Goal: Transaction & Acquisition: Purchase product/service

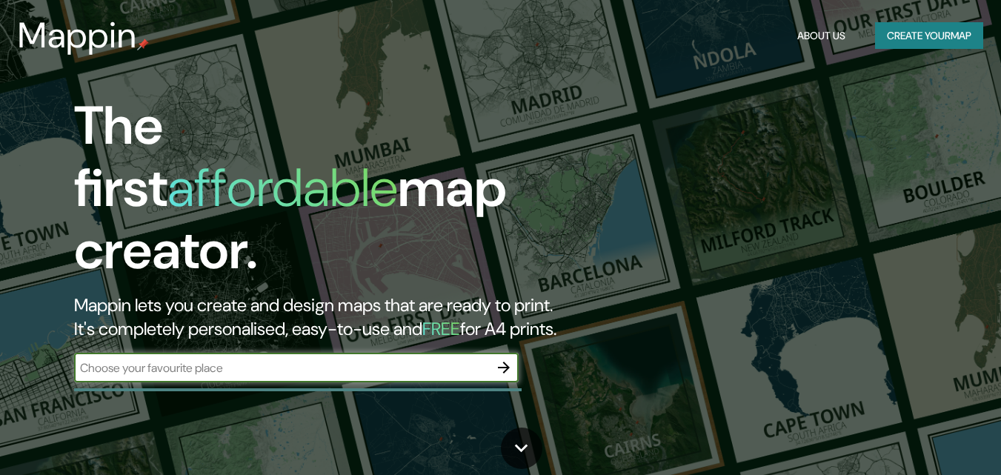
click at [244, 359] on input "text" at bounding box center [281, 367] width 415 height 17
type input "bucaramanga"
click at [508, 360] on icon "button" at bounding box center [504, 368] width 18 height 18
click at [279, 361] on input "text" at bounding box center [281, 367] width 415 height 17
type input "bucaramanga"
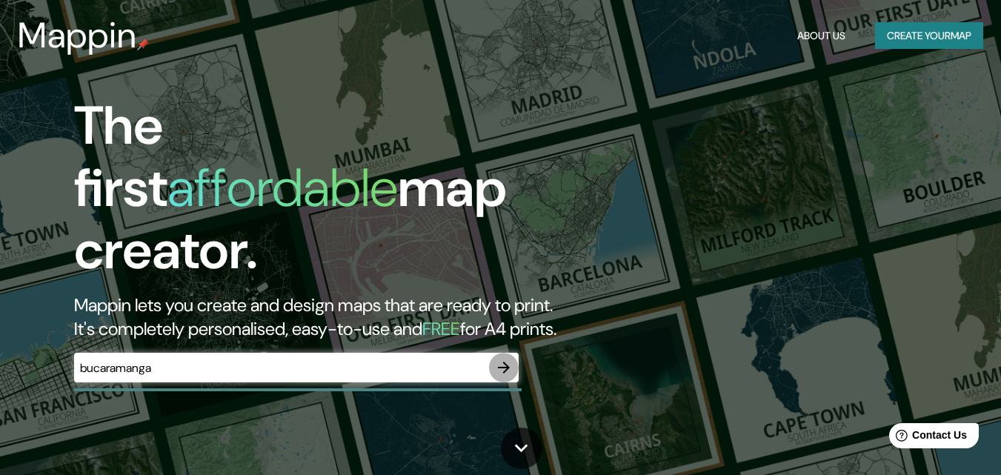
click at [496, 359] on icon "button" at bounding box center [504, 368] width 18 height 18
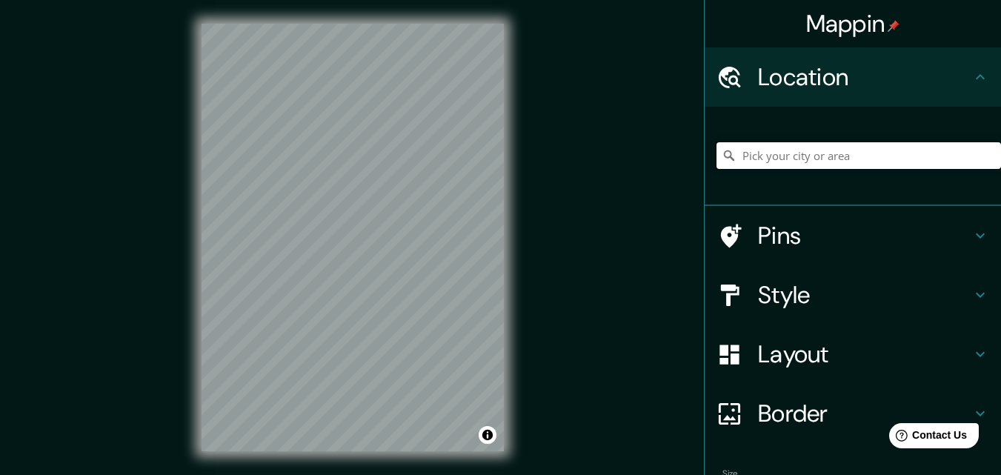
click at [831, 159] on input "Pick your city or area" at bounding box center [858, 155] width 284 height 27
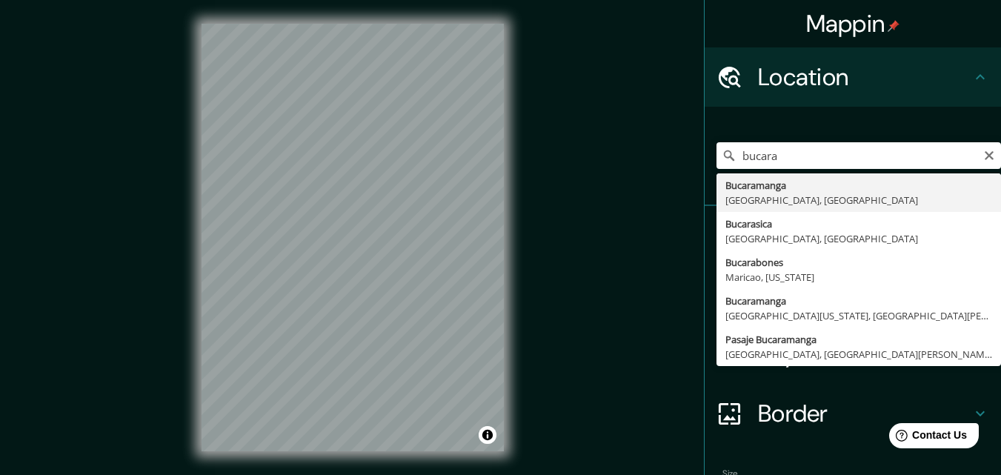
type input "Bucaramanga, [GEOGRAPHIC_DATA], [GEOGRAPHIC_DATA]"
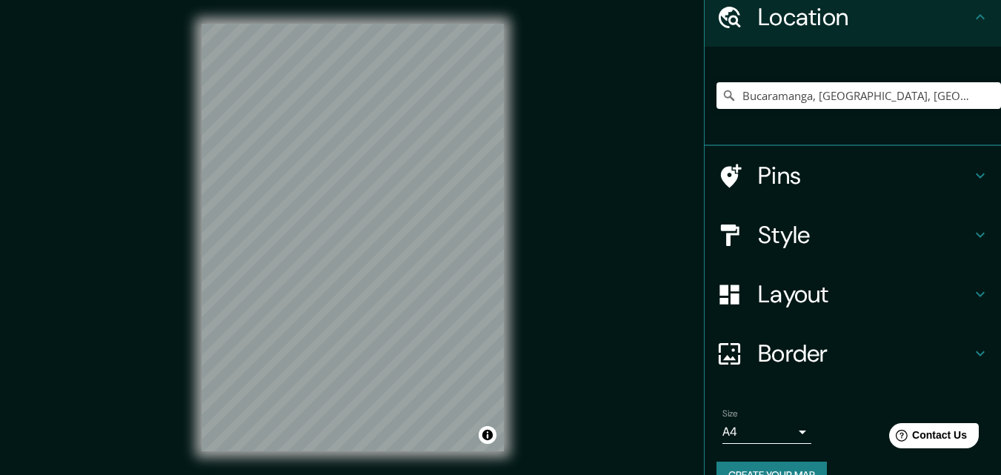
scroll to position [92, 0]
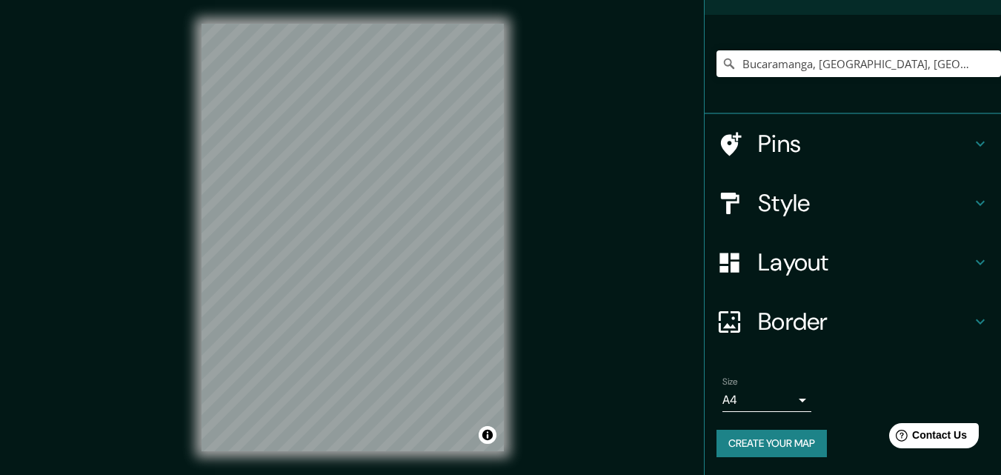
click at [782, 440] on button "Create your map" at bounding box center [771, 443] width 110 height 27
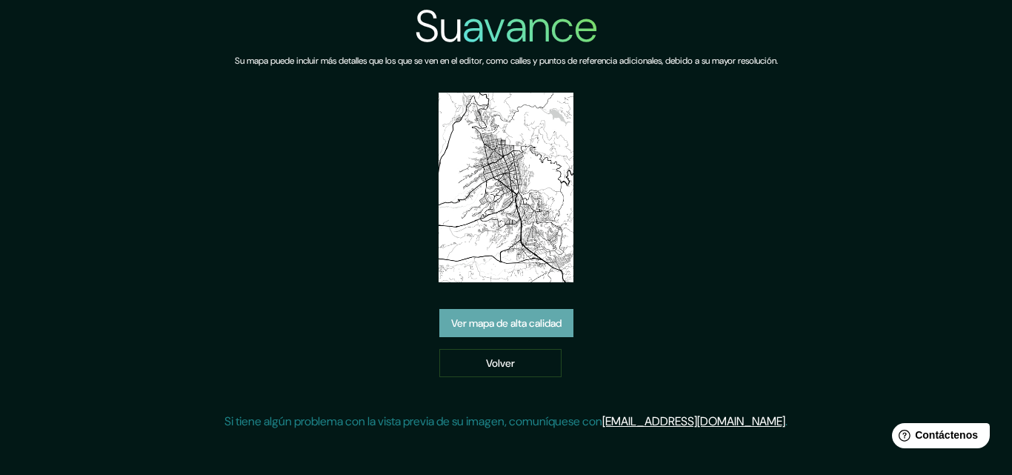
click at [553, 323] on font "Ver mapa de alta calidad" at bounding box center [506, 323] width 110 height 13
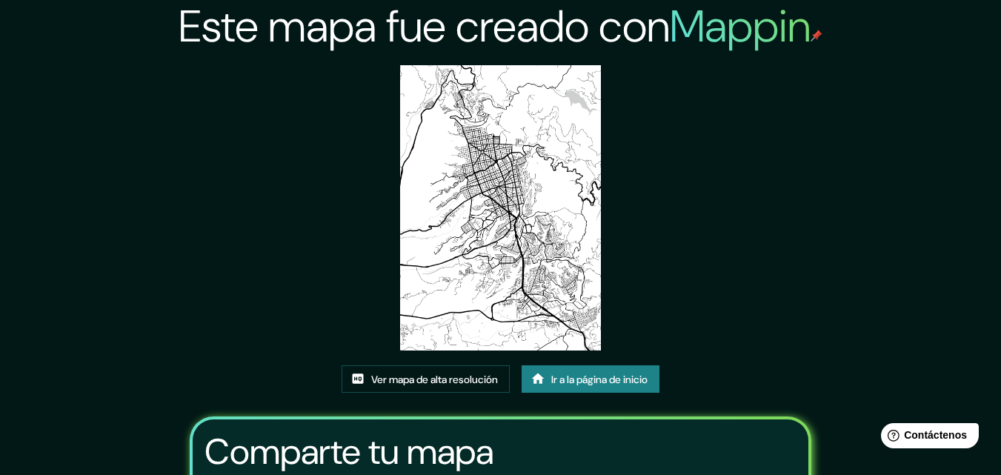
click at [524, 195] on img at bounding box center [501, 207] width 202 height 285
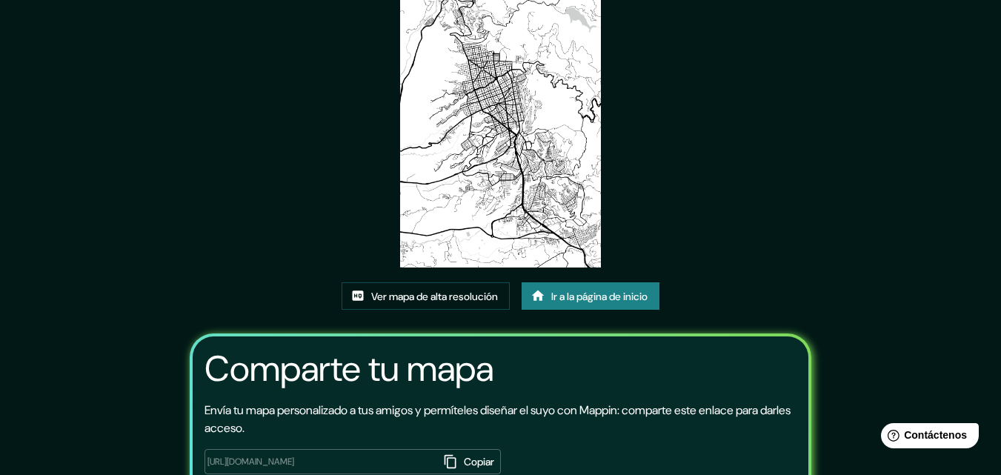
scroll to position [182, 0]
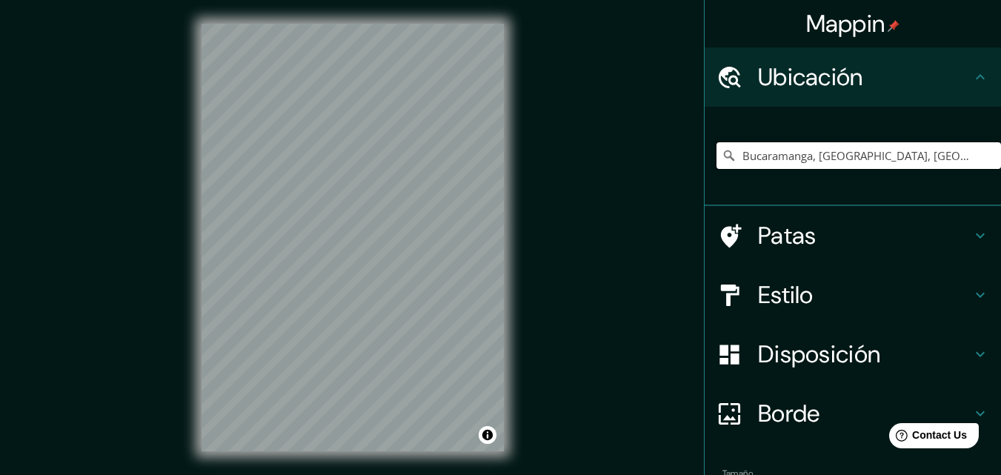
click at [823, 163] on input "Bucaramanga, [GEOGRAPHIC_DATA], [GEOGRAPHIC_DATA]" at bounding box center [858, 155] width 284 height 27
click at [918, 160] on input "Bucaramanga, [GEOGRAPHIC_DATA], [GEOGRAPHIC_DATA]" at bounding box center [858, 155] width 284 height 27
drag, startPoint x: 917, startPoint y: 156, endPoint x: 671, endPoint y: 175, distance: 246.7
click at [672, 175] on div "Mappin Ubicación Bucaramanga, Santander, Colombia Patas Estilo Disposición Bord…" at bounding box center [500, 249] width 1001 height 499
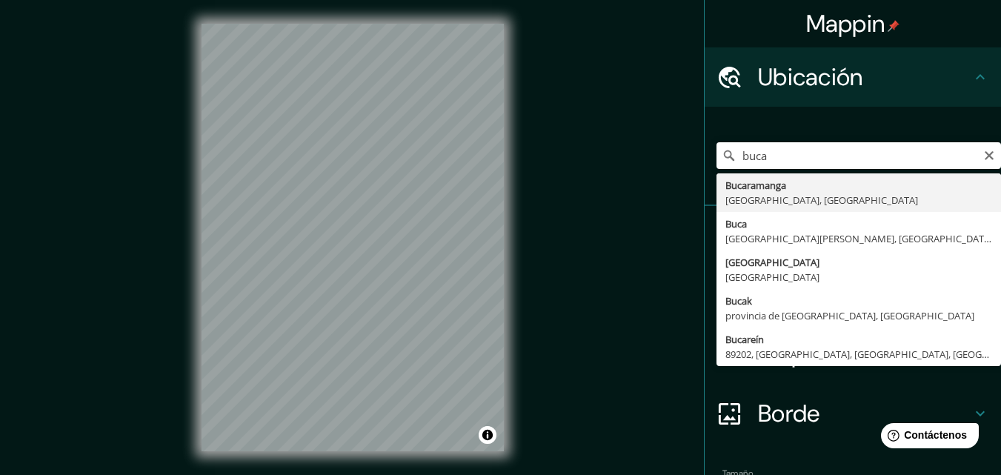
type input "Bucaramanga, [GEOGRAPHIC_DATA], [GEOGRAPHIC_DATA]"
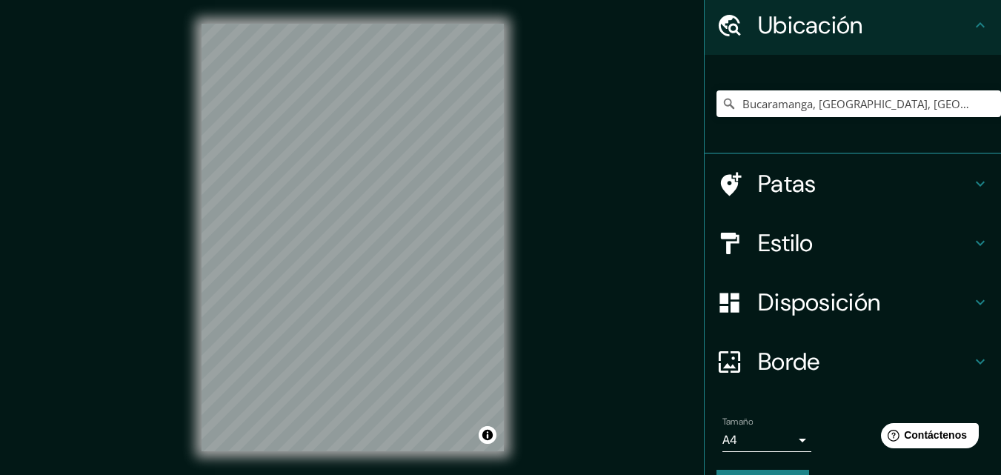
scroll to position [93, 0]
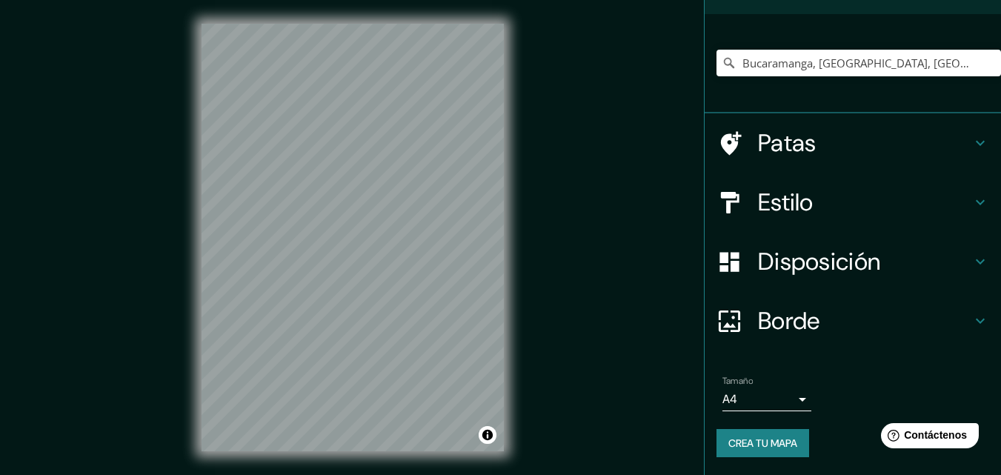
click at [789, 402] on body "Mappin Ubicación Bucaramanga, Santander, Colombia Patas Estilo Disposición Bord…" at bounding box center [500, 237] width 1001 height 475
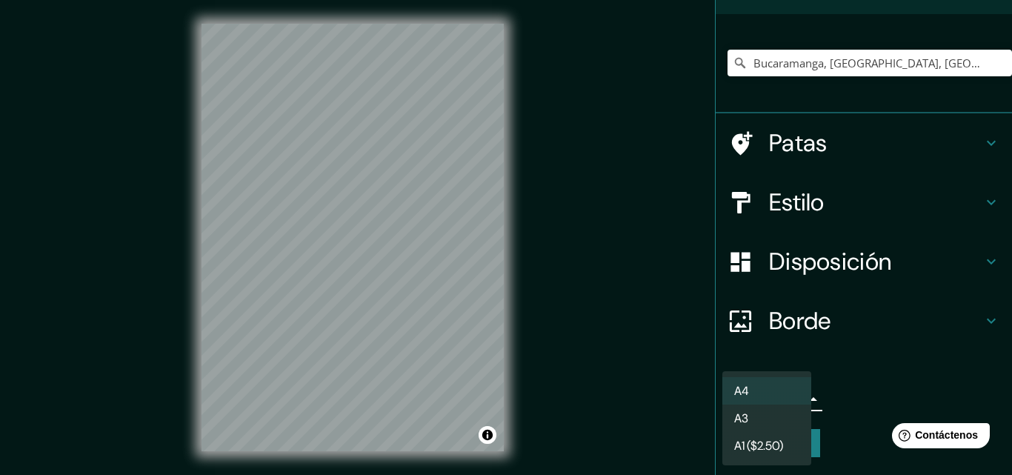
click at [860, 327] on div at bounding box center [506, 237] width 1012 height 475
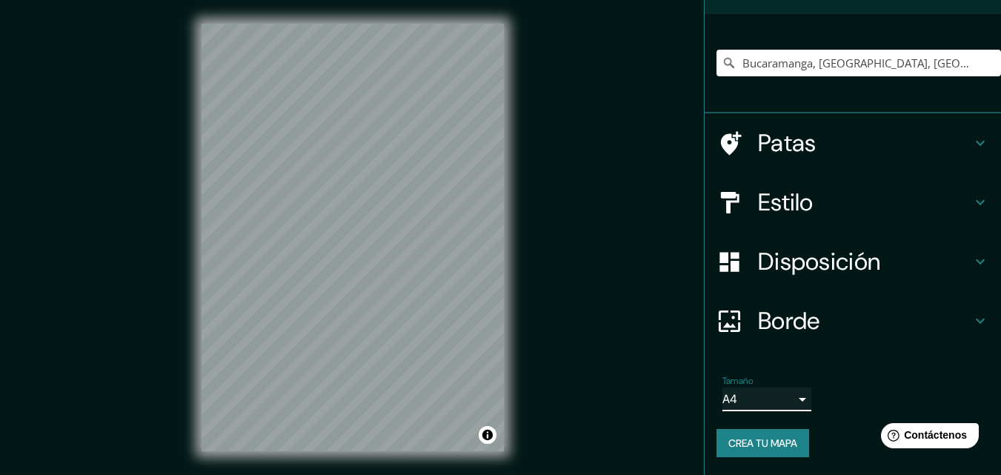
scroll to position [24, 0]
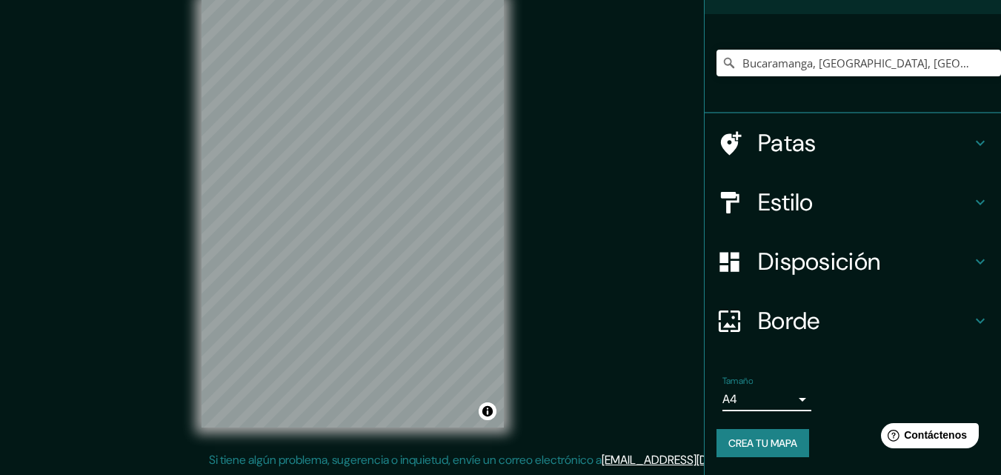
click at [779, 437] on font "Crea tu mapa" at bounding box center [762, 442] width 69 height 13
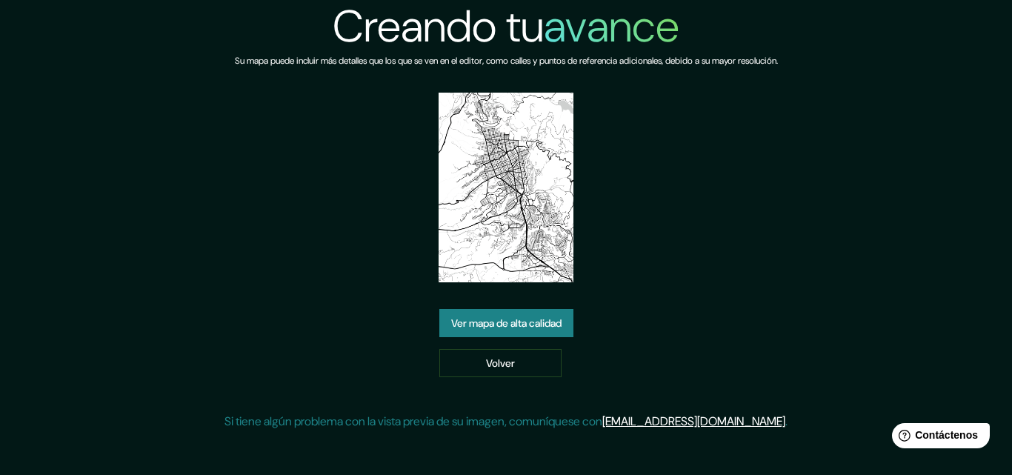
click at [557, 242] on img at bounding box center [506, 188] width 135 height 190
click at [525, 260] on img at bounding box center [506, 188] width 135 height 190
click at [541, 309] on link "Ver mapa de alta calidad" at bounding box center [506, 323] width 134 height 28
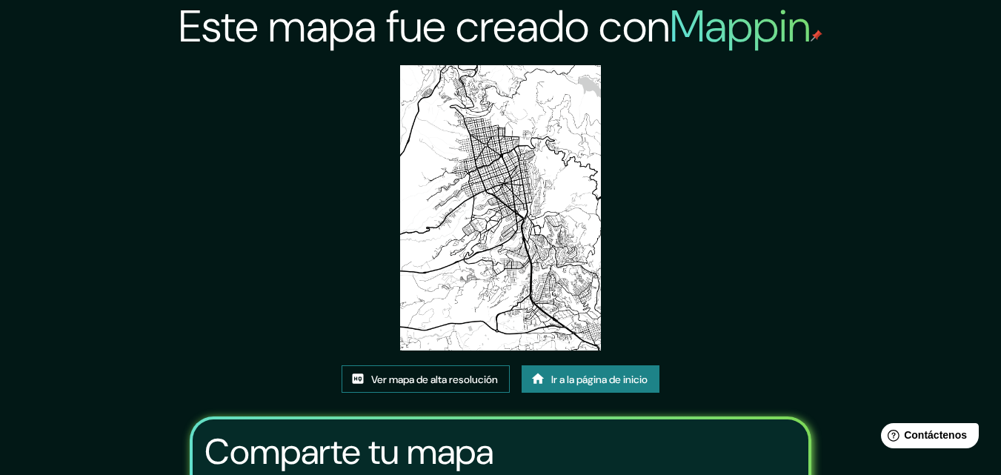
click at [470, 379] on font "Ver mapa de alta resolución" at bounding box center [434, 379] width 127 height 13
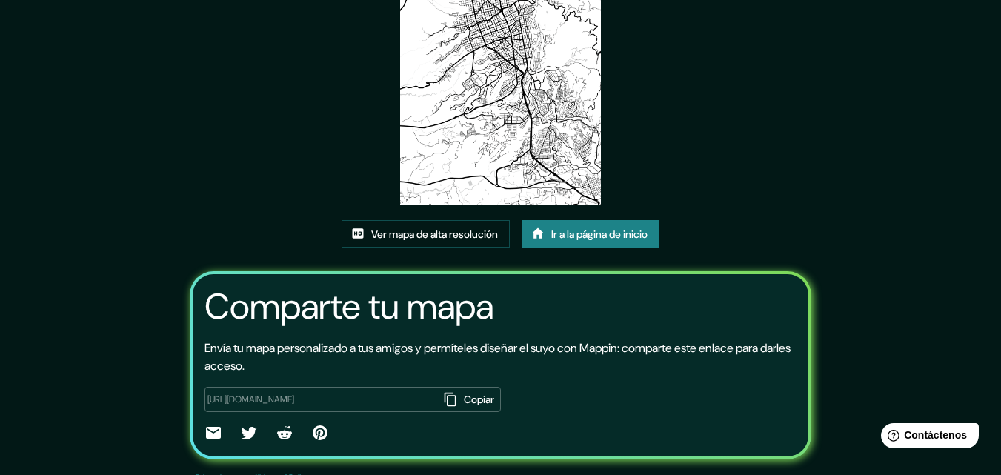
scroll to position [182, 0]
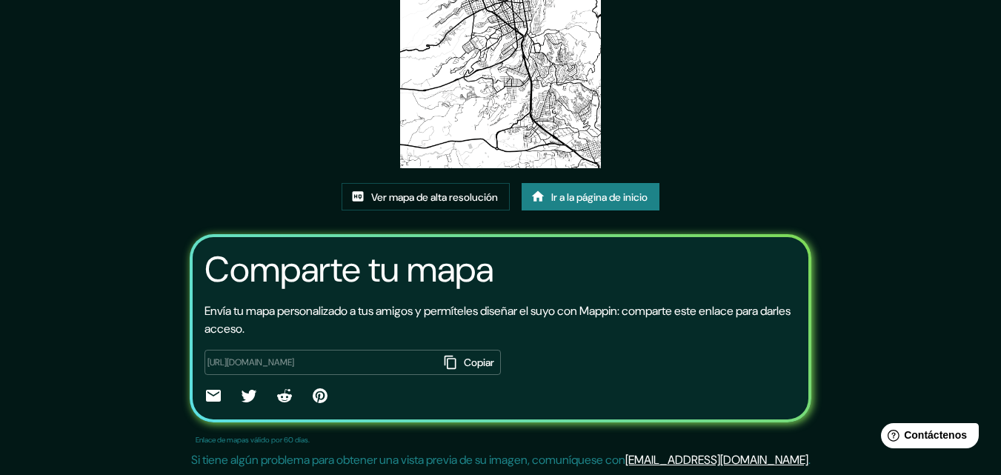
click at [558, 144] on img at bounding box center [501, 25] width 202 height 285
click at [559, 144] on img at bounding box center [501, 25] width 202 height 285
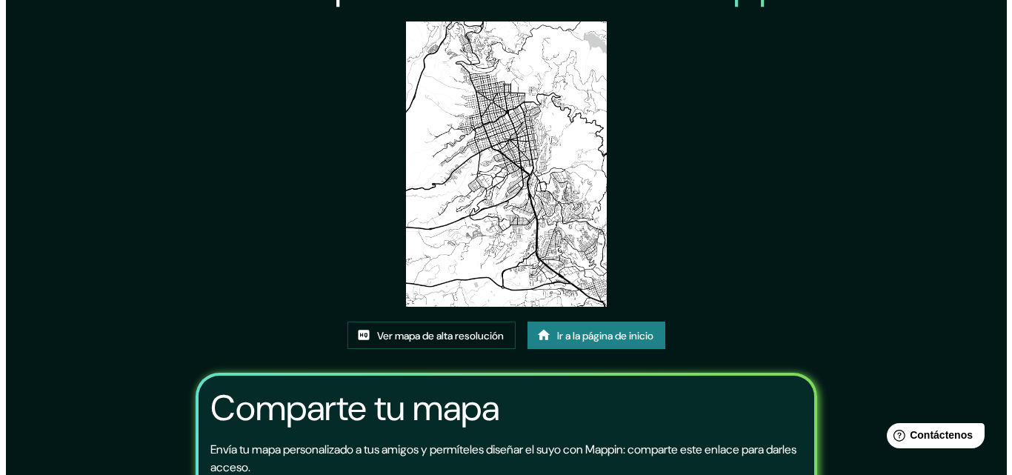
scroll to position [0, 0]
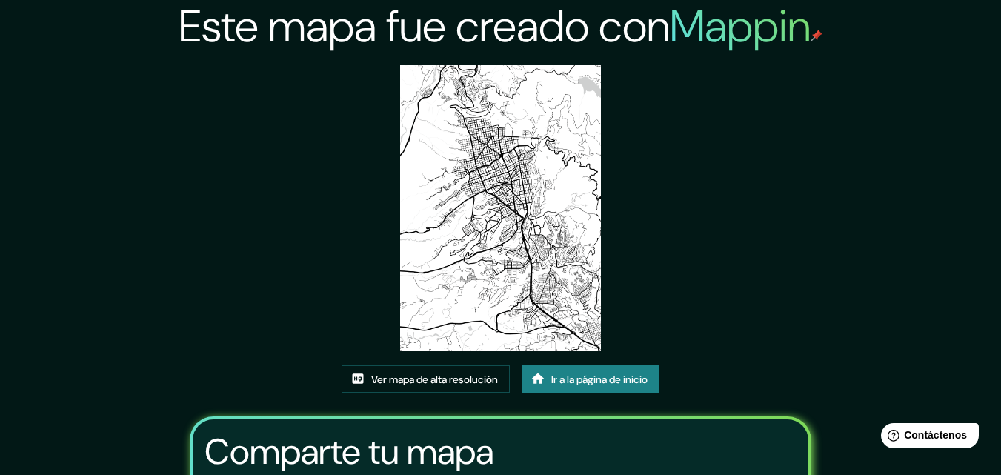
drag, startPoint x: 512, startPoint y: 151, endPoint x: 701, endPoint y: 139, distance: 189.3
click at [707, 139] on div "Este mapa fue creado con Mappin Ver mapa de alta resolución Ir a la página de i…" at bounding box center [501, 328] width 658 height 657
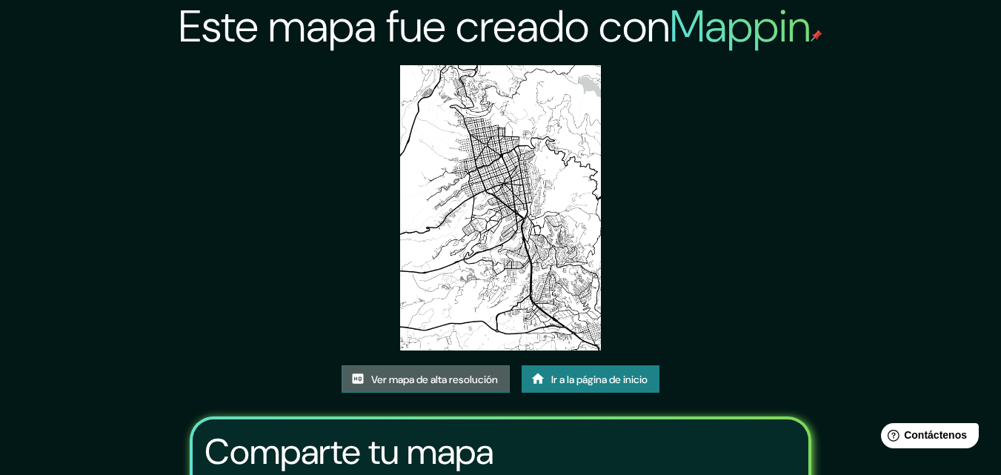
click at [411, 379] on font "Ver mapa de alta resolución" at bounding box center [434, 379] width 127 height 13
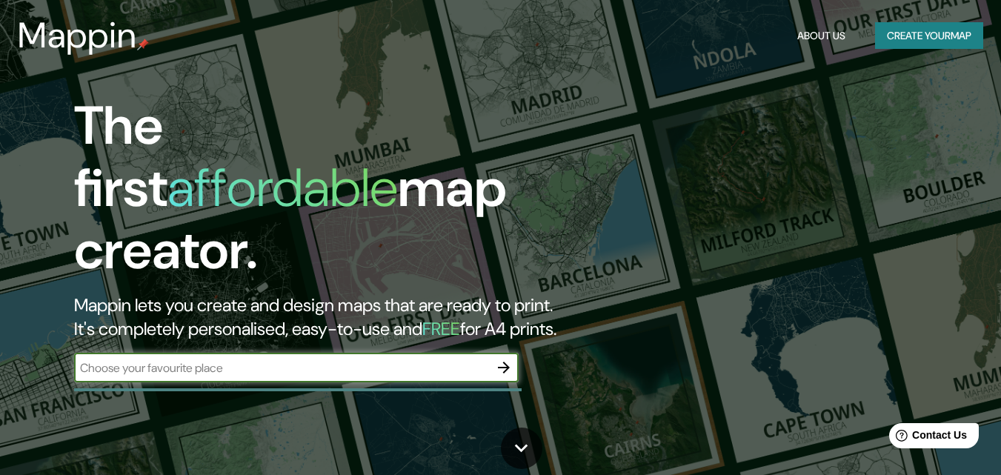
click at [345, 359] on input "text" at bounding box center [281, 367] width 415 height 17
type input "bucaramanga"
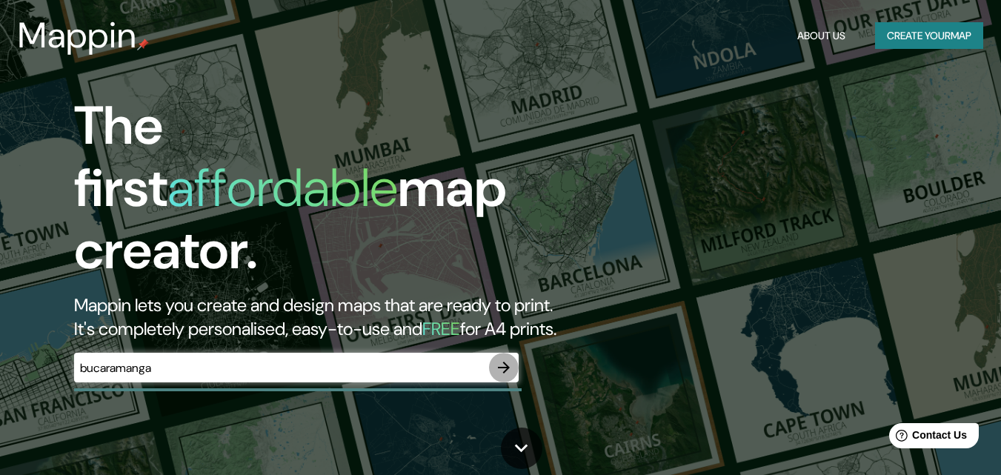
click at [503, 359] on icon "button" at bounding box center [504, 368] width 18 height 18
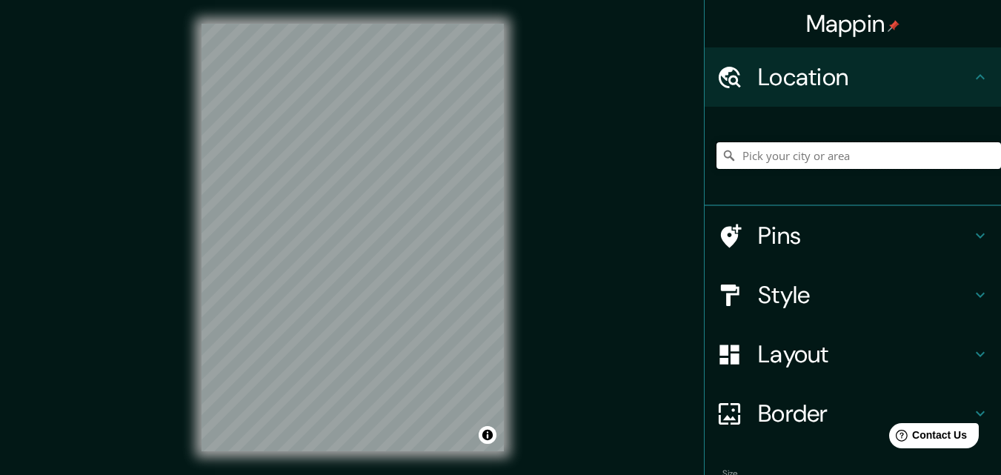
click at [827, 165] on input "Pick your city or area" at bounding box center [858, 155] width 284 height 27
click at [828, 162] on input "Pick your city or area" at bounding box center [858, 155] width 284 height 27
click at [826, 154] on input "Pick your city or area" at bounding box center [858, 155] width 284 height 27
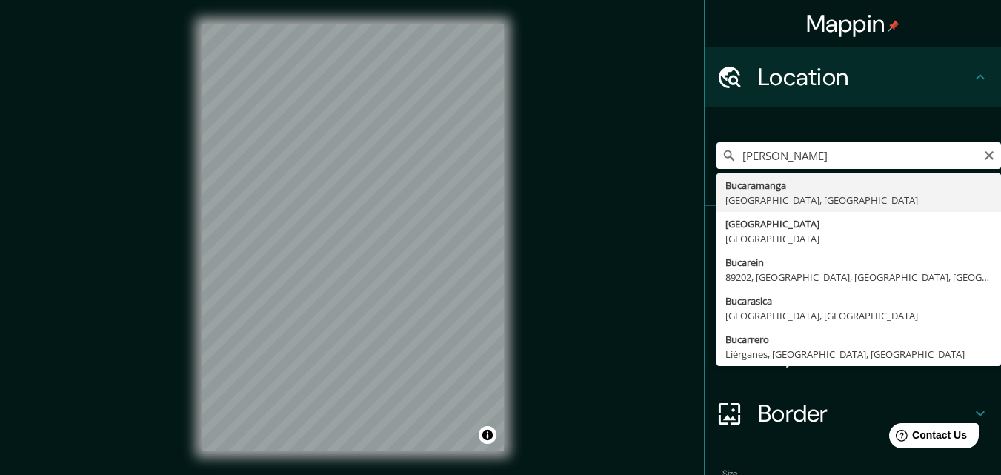
type input "Bucaramanga, [GEOGRAPHIC_DATA], [GEOGRAPHIC_DATA]"
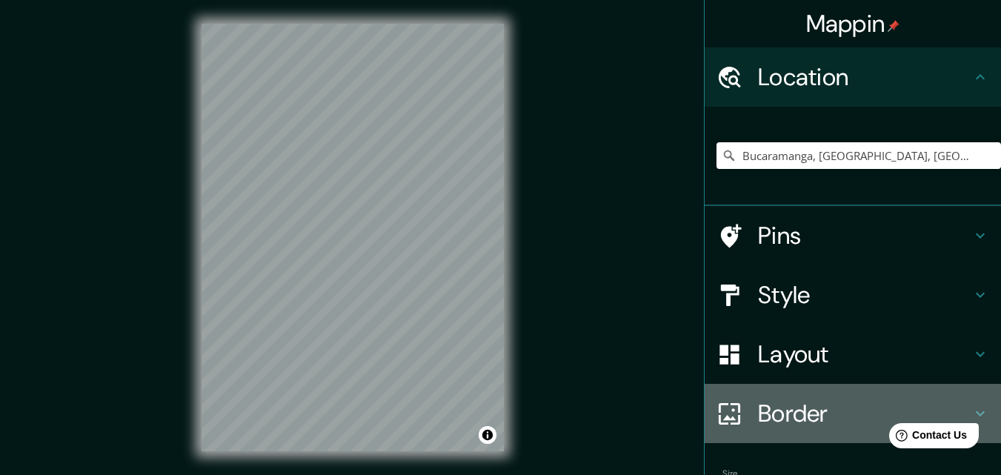
click at [833, 402] on h4 "Border" at bounding box center [864, 414] width 213 height 30
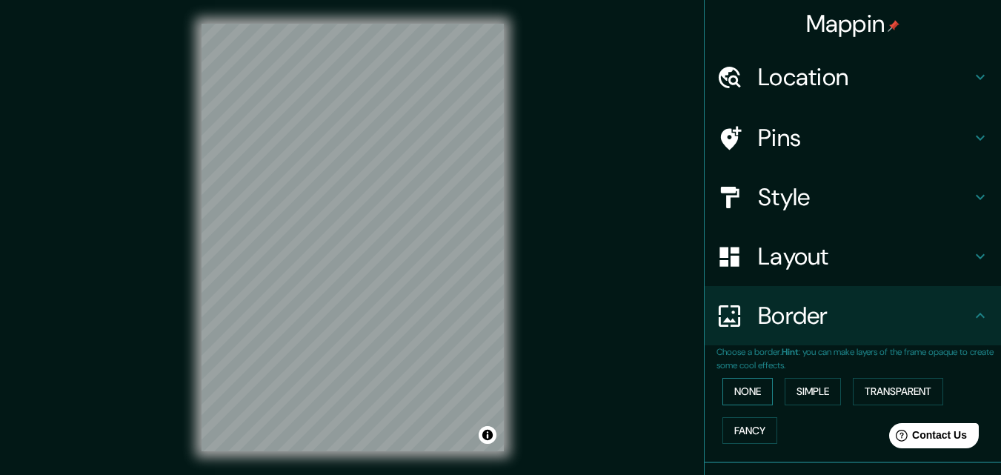
click at [756, 393] on button "None" at bounding box center [747, 391] width 50 height 27
click at [801, 390] on button "Simple" at bounding box center [813, 391] width 56 height 27
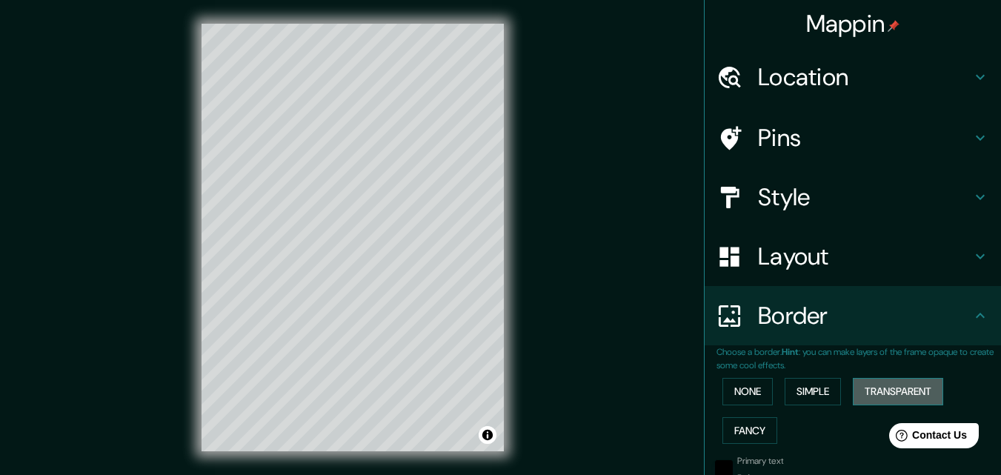
click at [878, 393] on button "Transparent" at bounding box center [898, 391] width 90 height 27
click at [859, 266] on h4 "Layout" at bounding box center [864, 257] width 213 height 30
type input "196"
type input "33"
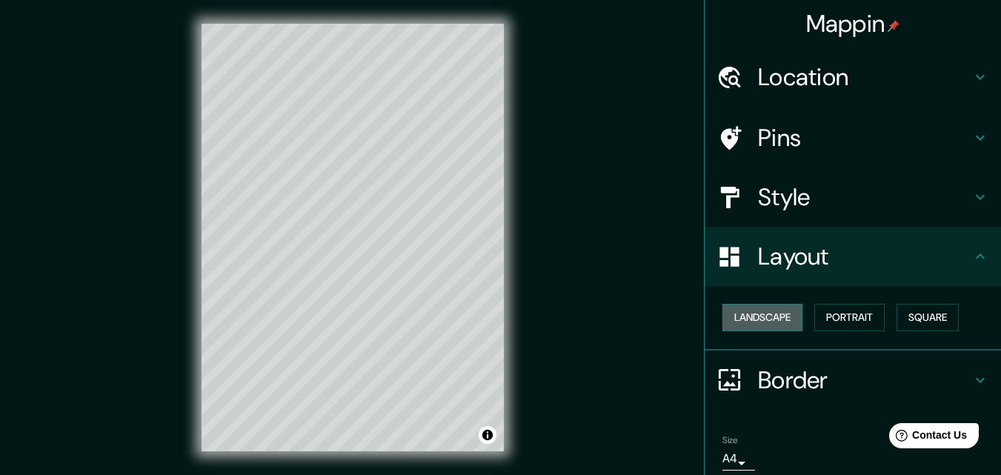
click at [785, 316] on button "Landscape" at bounding box center [762, 317] width 80 height 27
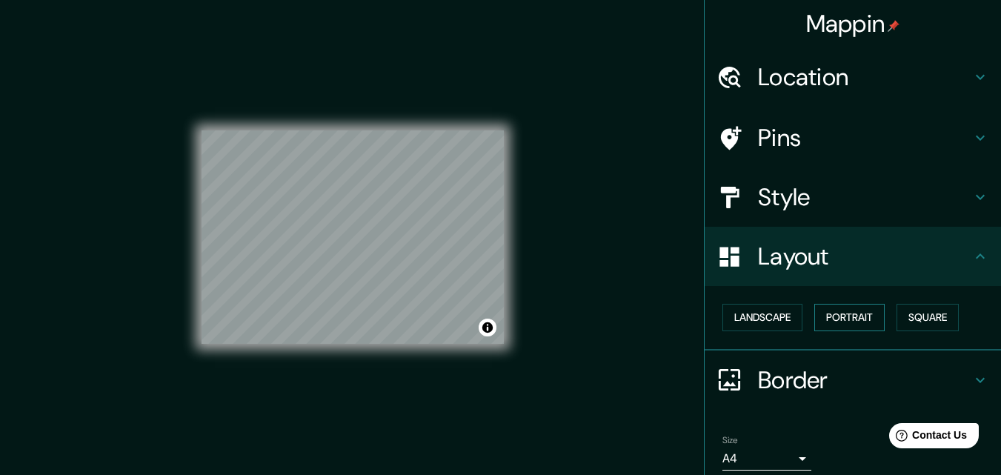
click at [836, 319] on button "Portrait" at bounding box center [849, 317] width 70 height 27
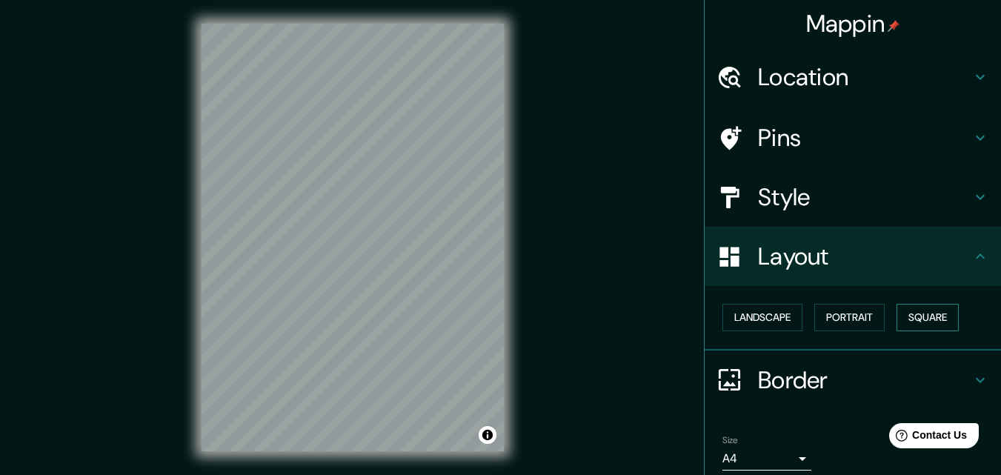
click at [933, 323] on button "Square" at bounding box center [927, 317] width 62 height 27
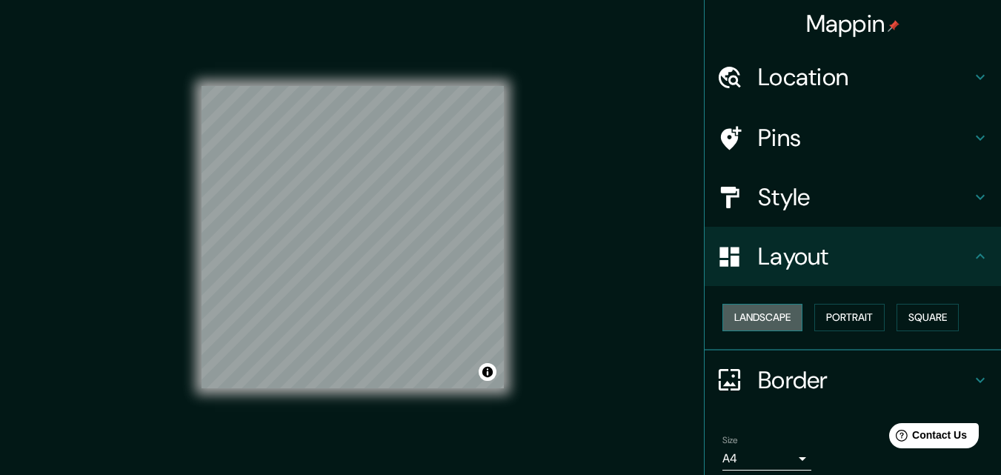
click at [777, 326] on button "Landscape" at bounding box center [762, 317] width 80 height 27
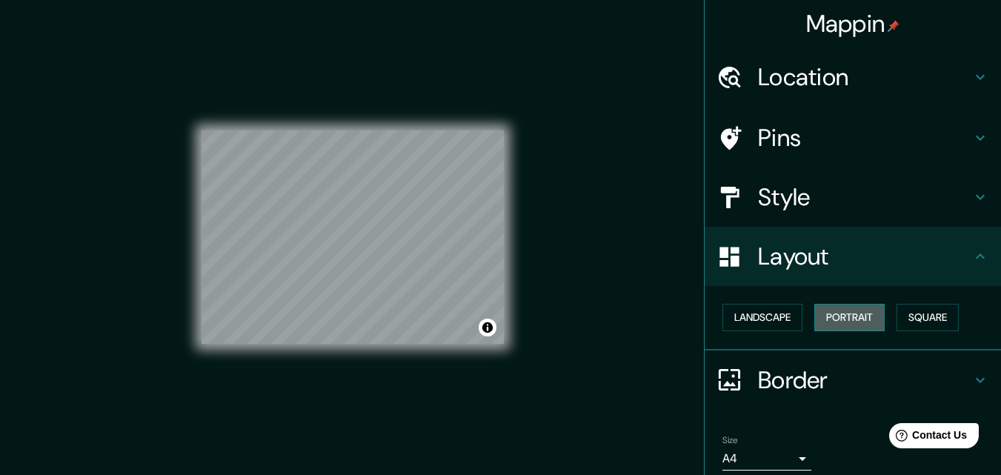
click at [832, 316] on button "Portrait" at bounding box center [849, 317] width 70 height 27
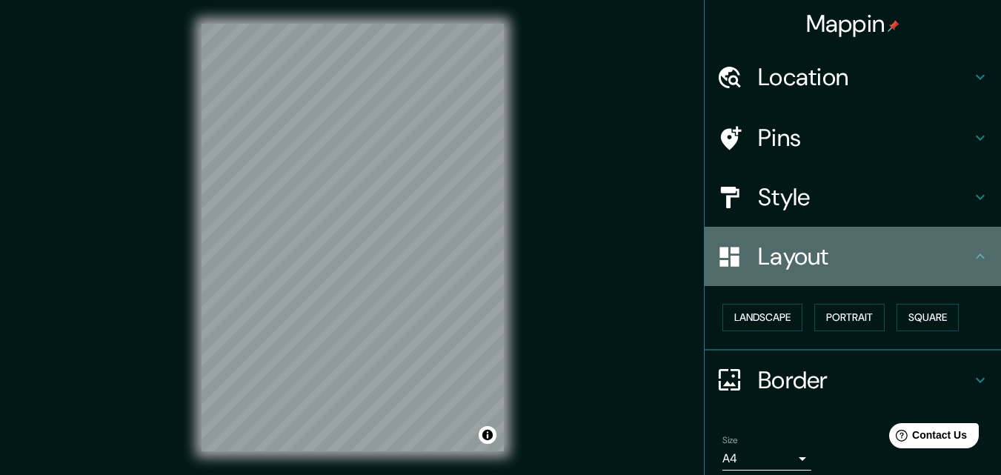
click at [836, 267] on h4 "Layout" at bounding box center [864, 257] width 213 height 30
click at [971, 256] on icon at bounding box center [980, 256] width 18 height 18
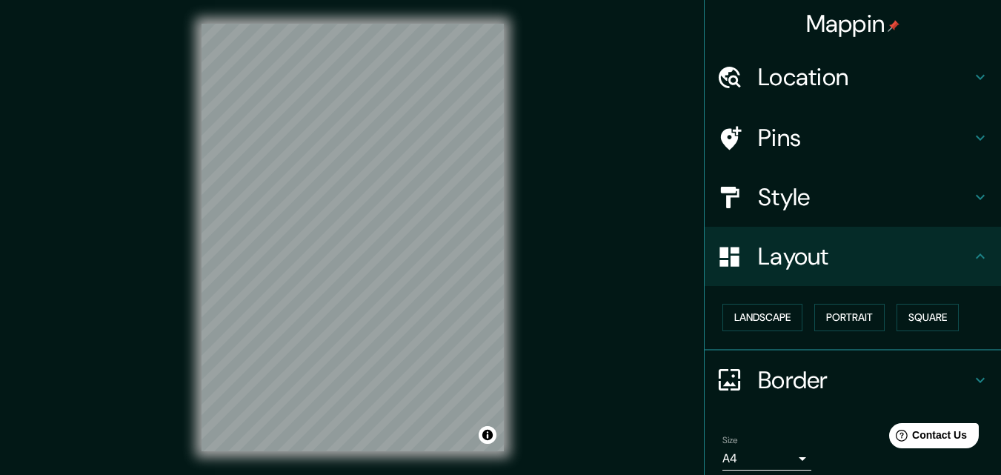
click at [813, 382] on h4 "Border" at bounding box center [864, 380] width 213 height 30
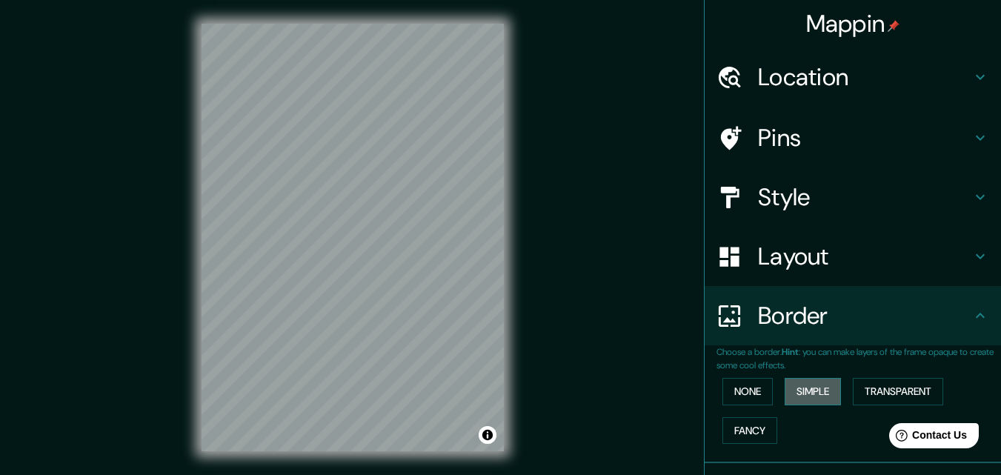
click at [813, 391] on button "Simple" at bounding box center [813, 391] width 56 height 27
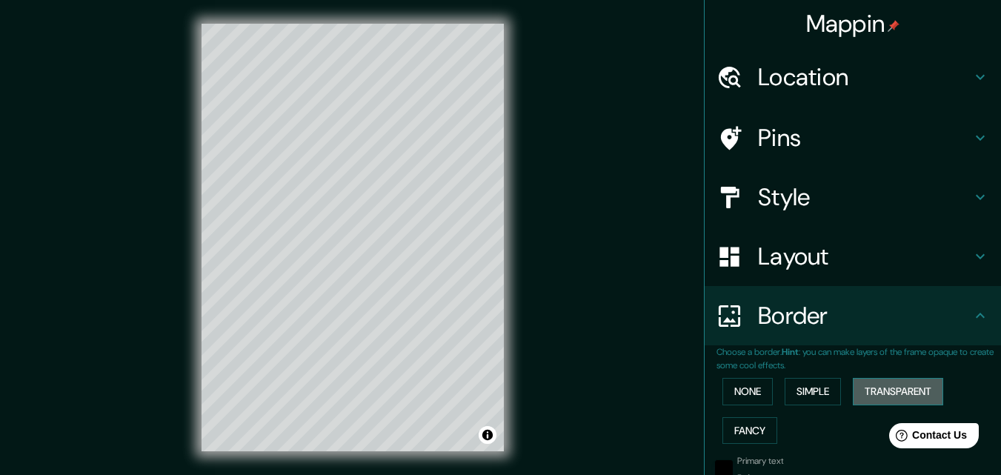
click at [868, 389] on button "Transparent" at bounding box center [898, 391] width 90 height 27
click at [748, 402] on button "None" at bounding box center [747, 391] width 50 height 27
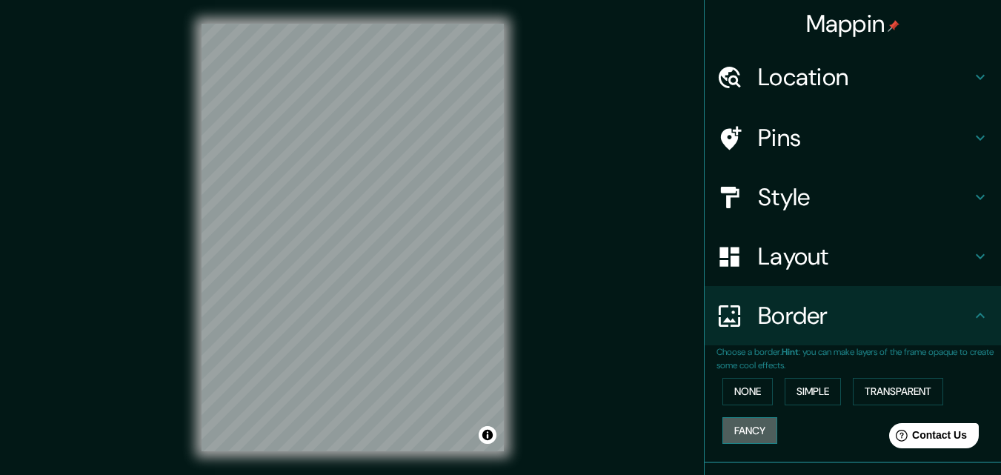
click at [750, 422] on button "Fancy" at bounding box center [749, 430] width 55 height 27
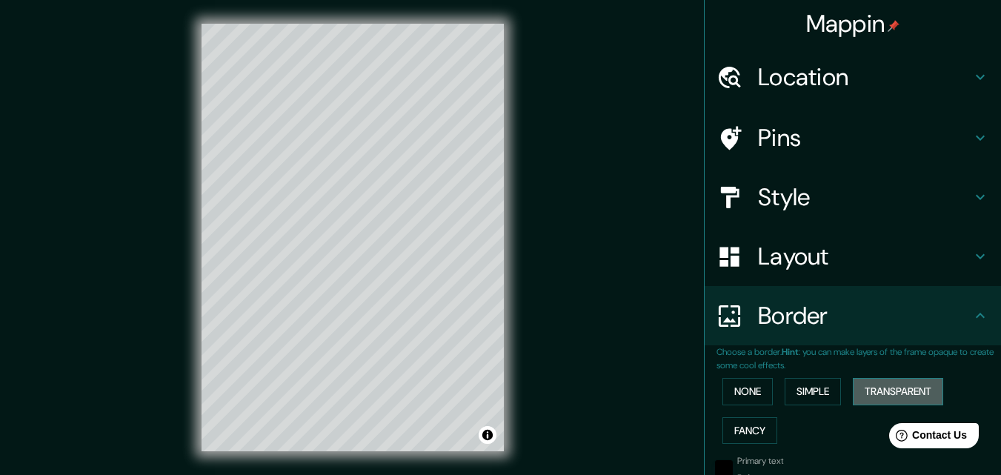
click at [895, 389] on button "Transparent" at bounding box center [898, 391] width 90 height 27
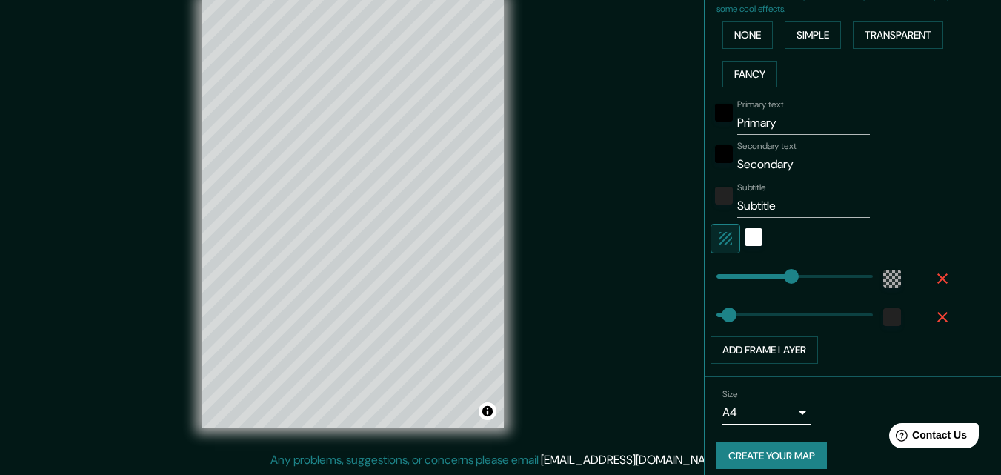
scroll to position [368, 0]
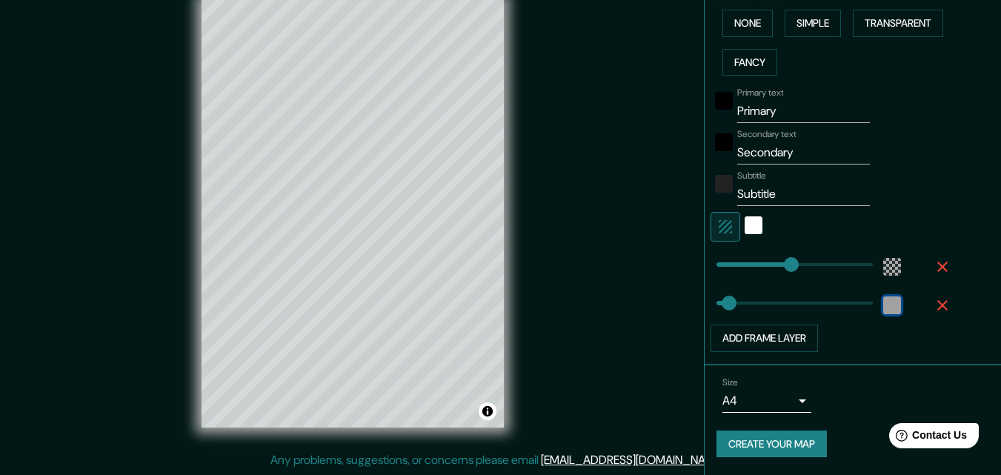
click at [883, 310] on div "color-222222" at bounding box center [892, 305] width 18 height 18
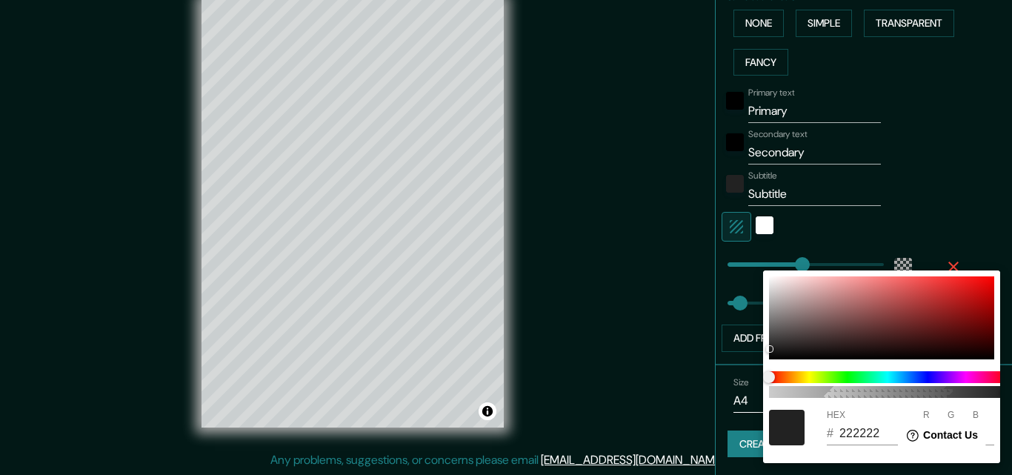
click at [793, 419] on div at bounding box center [787, 428] width 36 height 36
click at [814, 313] on div at bounding box center [881, 317] width 225 height 83
type input "196"
type input "33"
type input "8C7070"
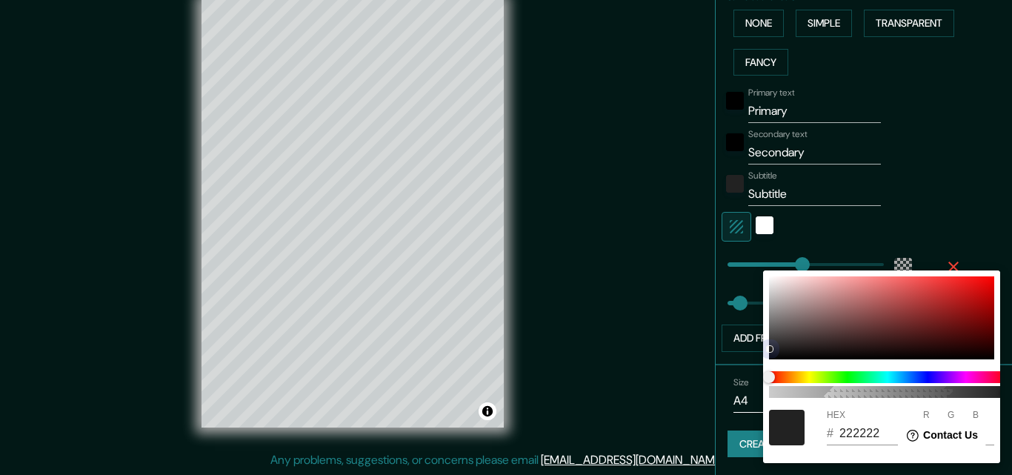
type input "140"
type input "112"
type input "196"
type input "33"
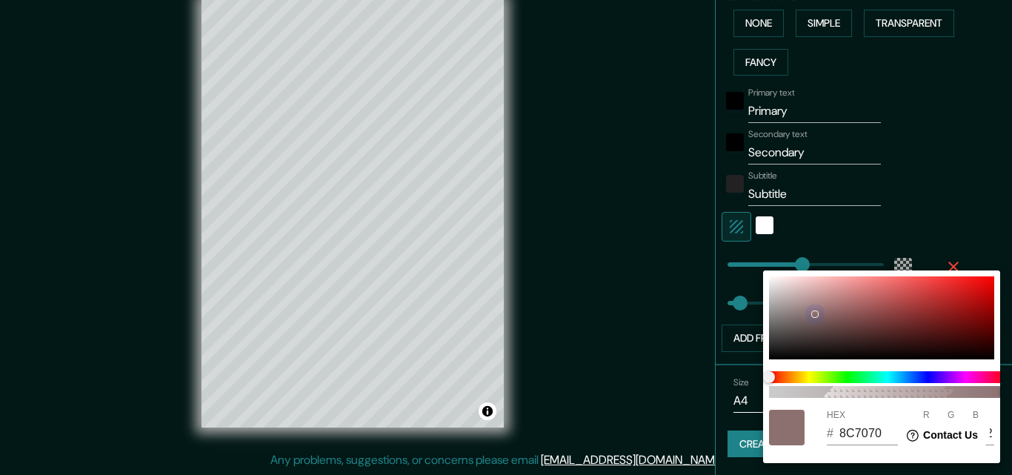
type input "776C6C"
type input "119"
type input "108"
type input "196"
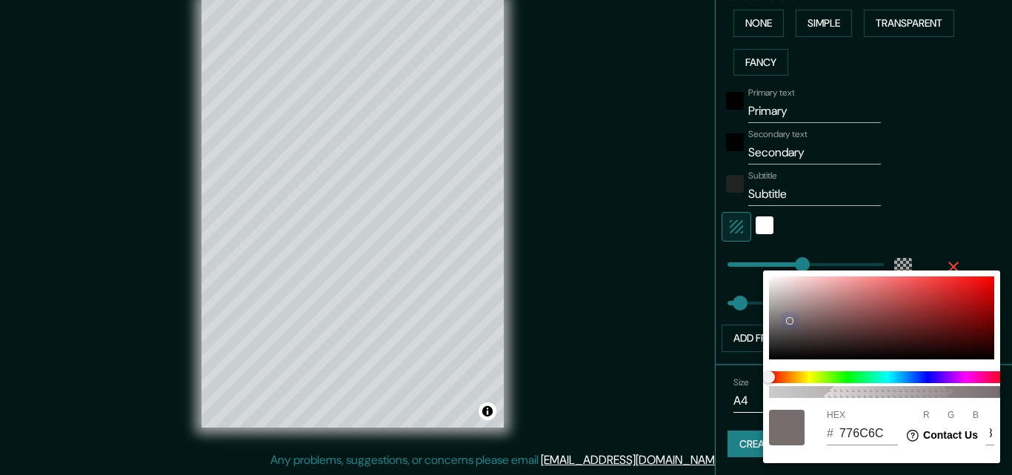
type input "33"
type input "BC8E8E"
type input "188"
type input "142"
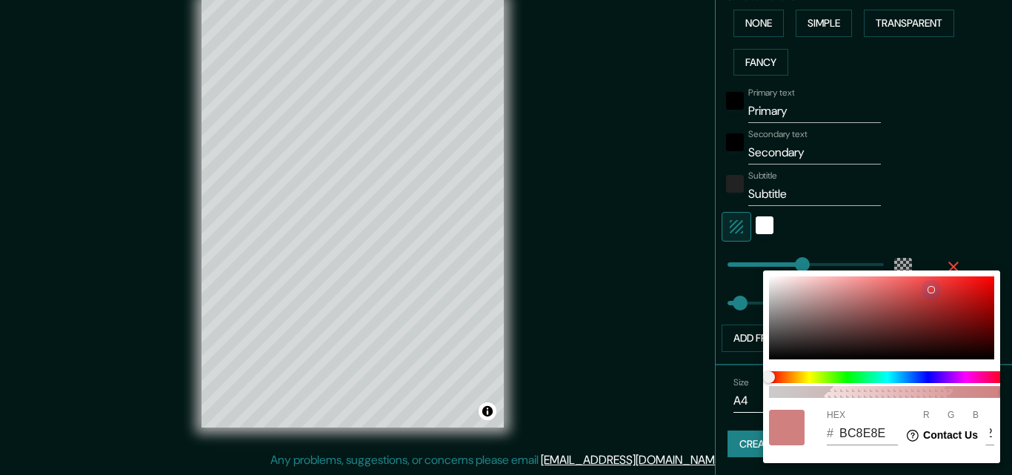
type input "196"
type input "33"
type input "D83C3C"
type input "216"
type input "60"
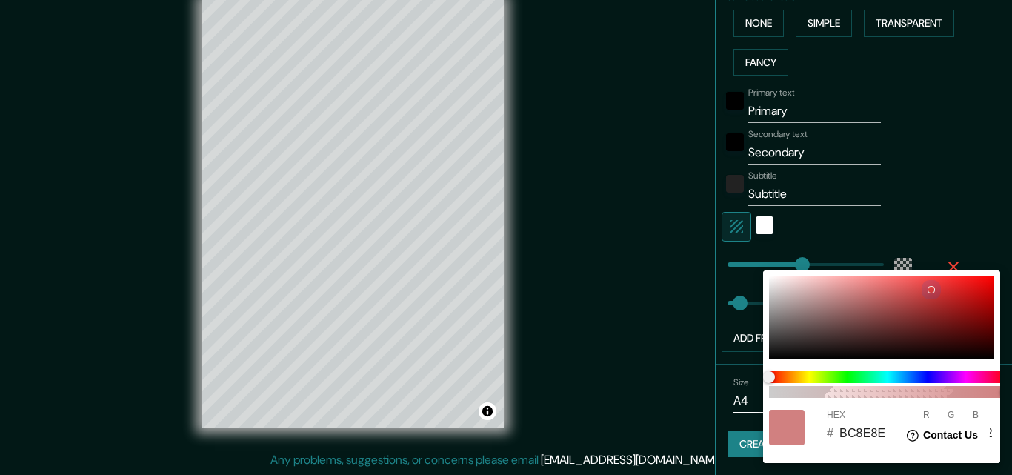
type input "60"
type input "196"
type input "33"
type input "B87B7B"
type input "184"
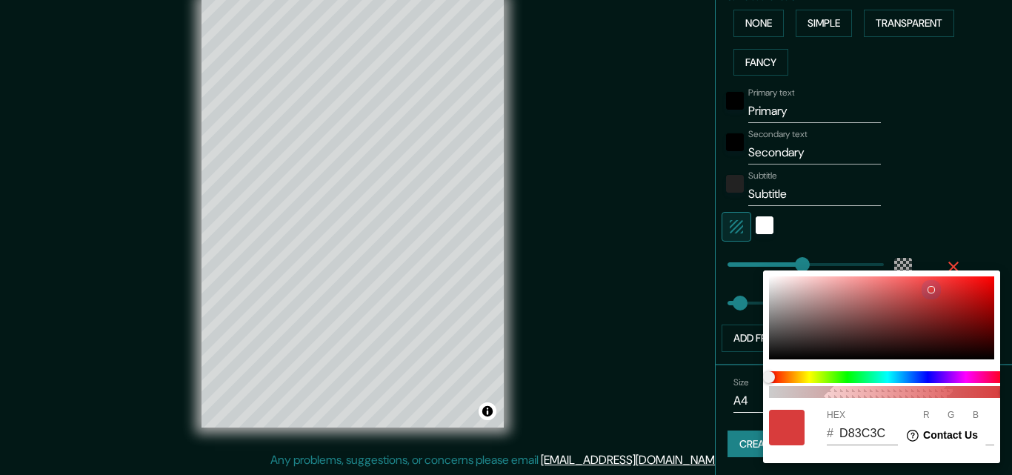
type input "123"
type input "196"
type input "33"
type input "888585"
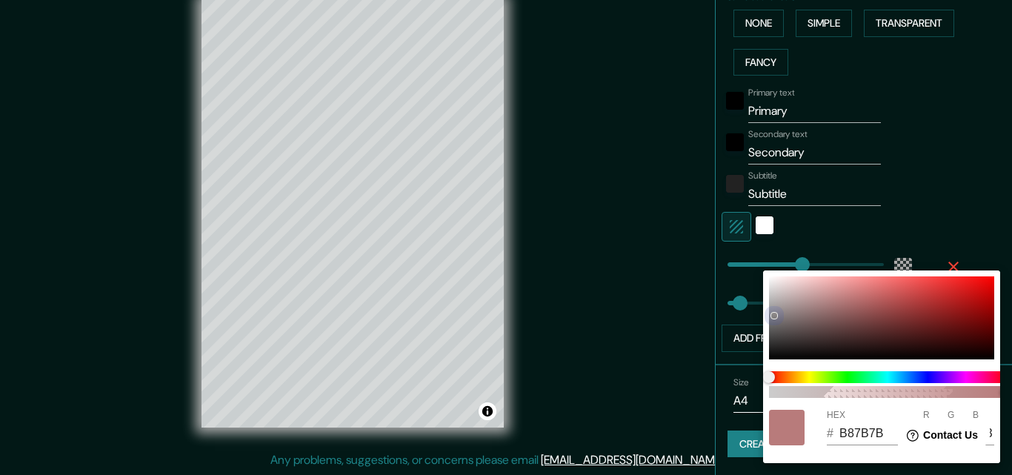
type input "136"
type input "133"
drag, startPoint x: 790, startPoint y: 320, endPoint x: 685, endPoint y: 379, distance: 120.7
click at [688, 375] on div "100 HEX # 888585 R 136 G 133 B 133" at bounding box center [506, 237] width 1012 height 475
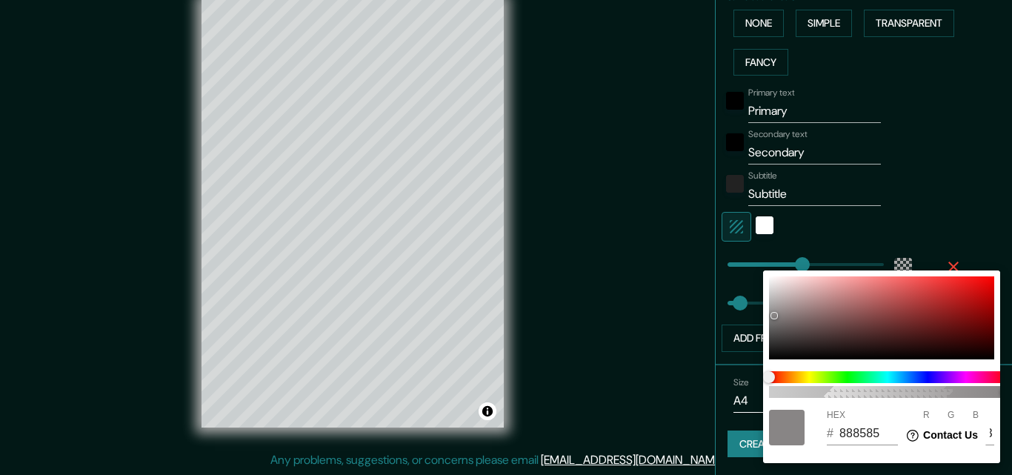
click at [859, 224] on div at bounding box center [506, 237] width 1012 height 475
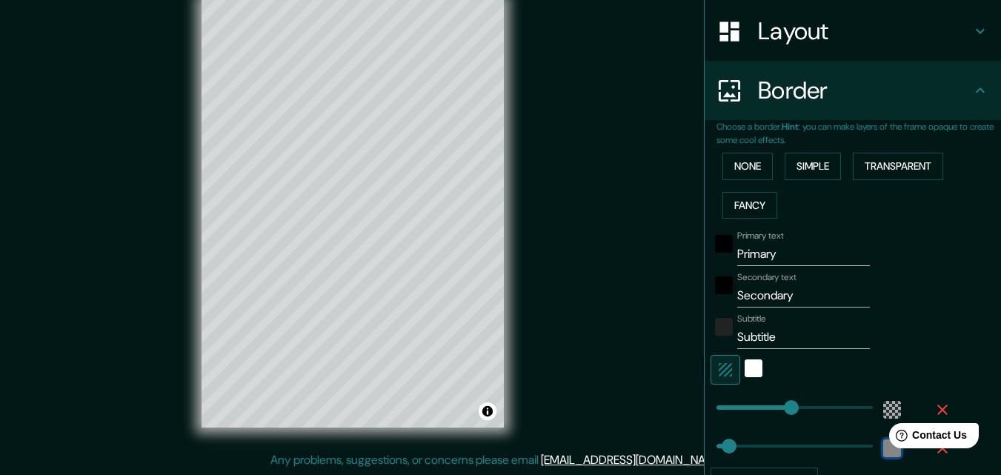
scroll to position [72, 0]
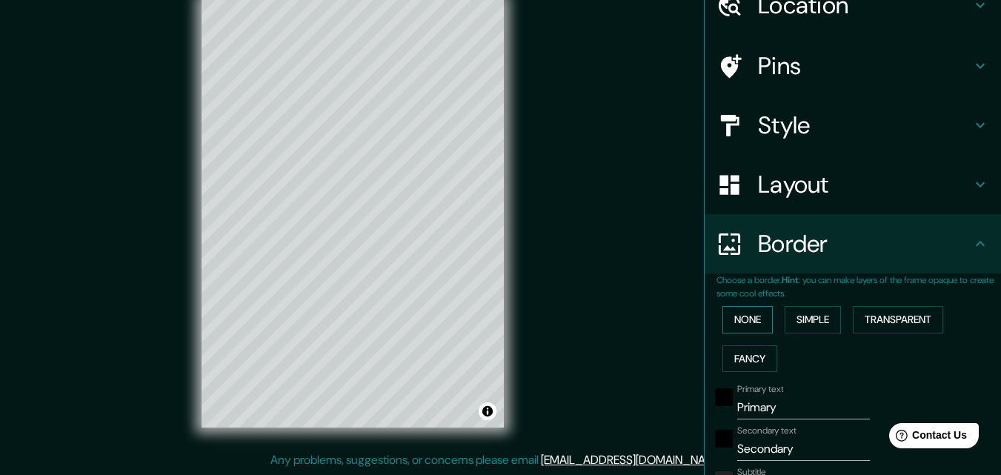
click at [739, 326] on button "None" at bounding box center [747, 319] width 50 height 27
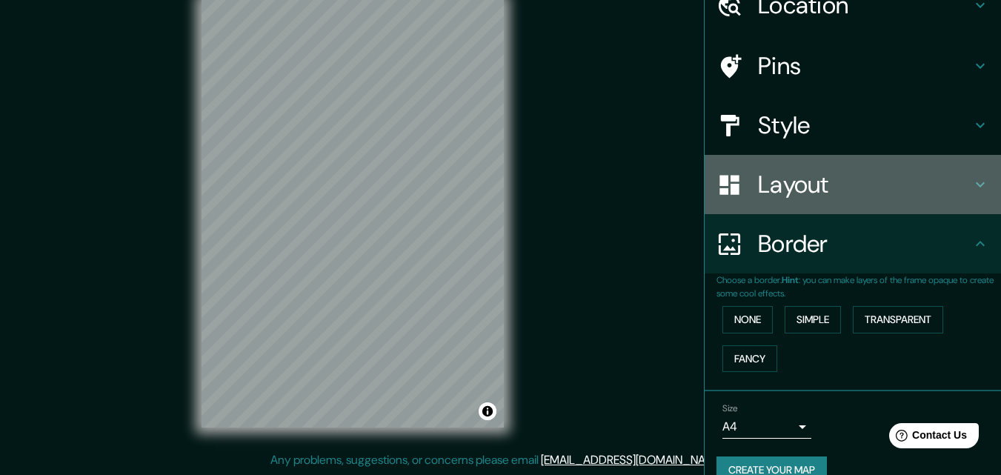
click at [811, 204] on div "Layout" at bounding box center [853, 184] width 296 height 59
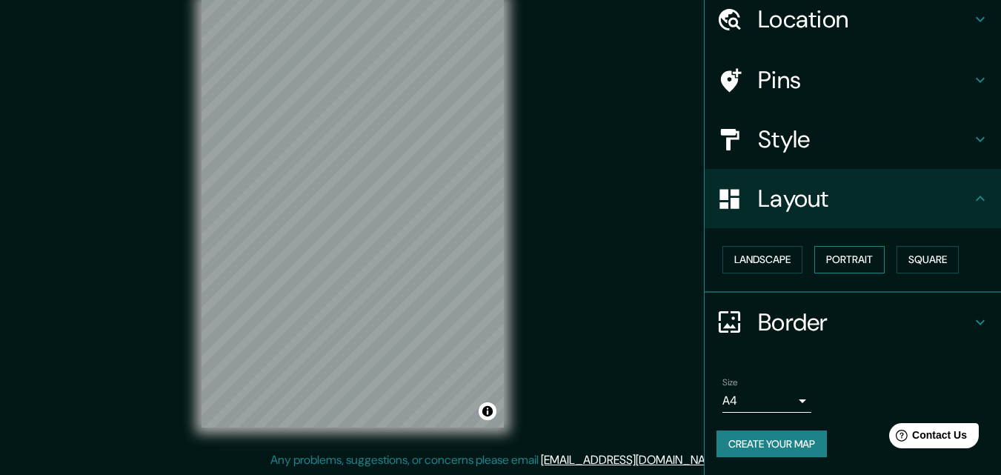
scroll to position [58, 0]
click at [842, 260] on button "Portrait" at bounding box center [849, 259] width 70 height 27
click at [760, 244] on div "Landscape Portrait Square" at bounding box center [858, 259] width 284 height 39
click at [763, 251] on button "Landscape" at bounding box center [762, 259] width 80 height 27
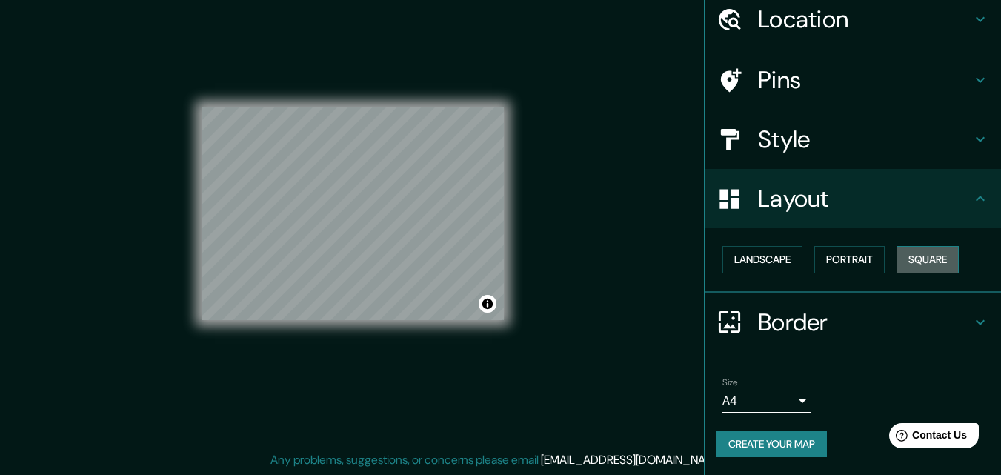
click at [929, 253] on button "Square" at bounding box center [927, 259] width 62 height 27
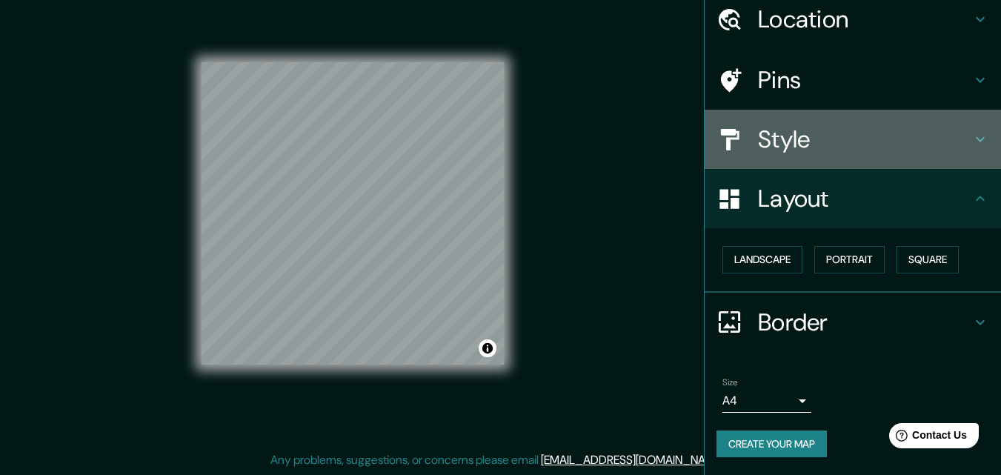
click at [885, 124] on div "Style" at bounding box center [853, 139] width 296 height 59
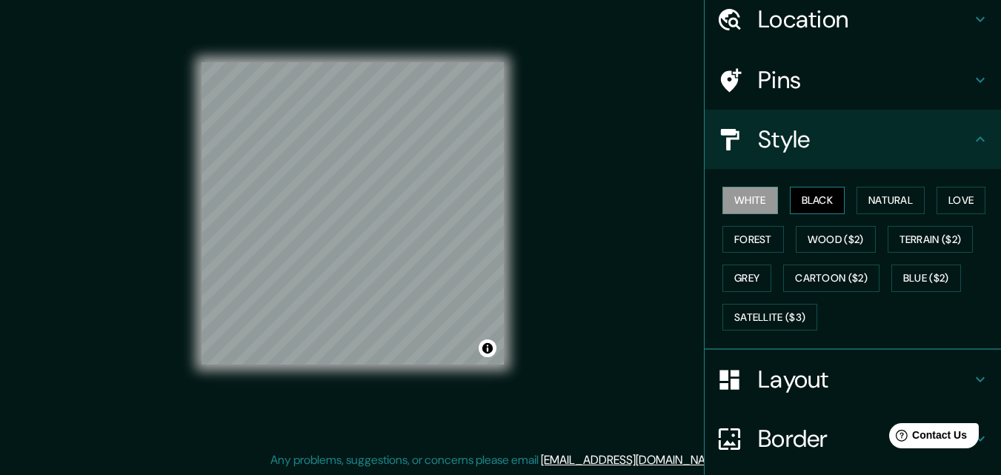
click at [827, 196] on button "Black" at bounding box center [818, 200] width 56 height 27
click at [870, 196] on button "Natural" at bounding box center [890, 200] width 68 height 27
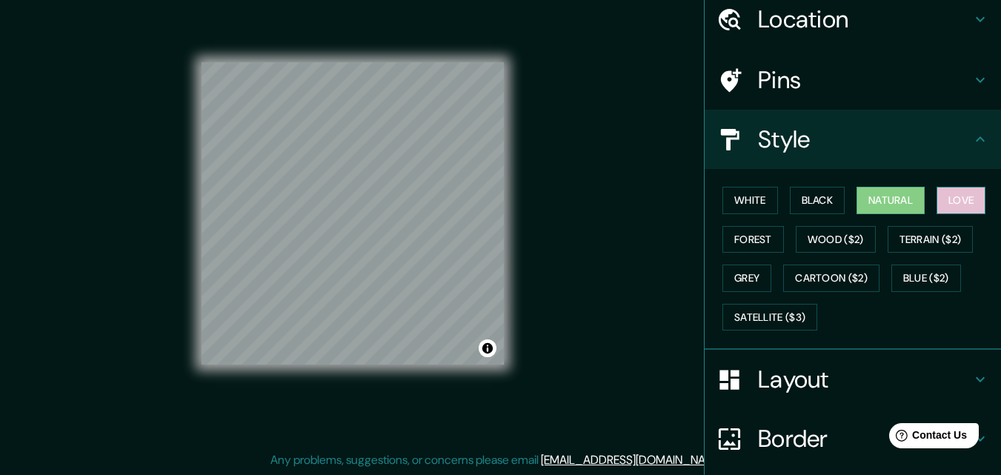
click at [940, 202] on button "Love" at bounding box center [960, 200] width 49 height 27
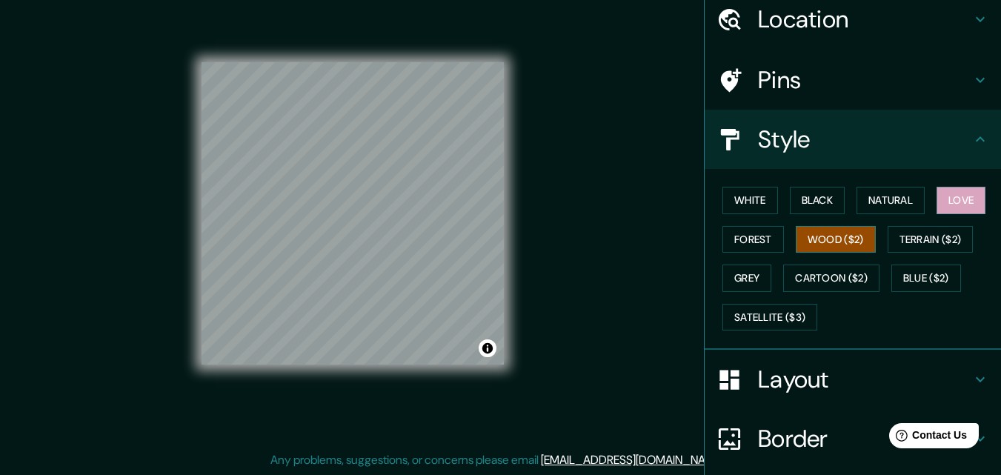
click at [831, 238] on button "Wood ($2)" at bounding box center [836, 239] width 80 height 27
click at [732, 238] on button "Forest" at bounding box center [752, 239] width 61 height 27
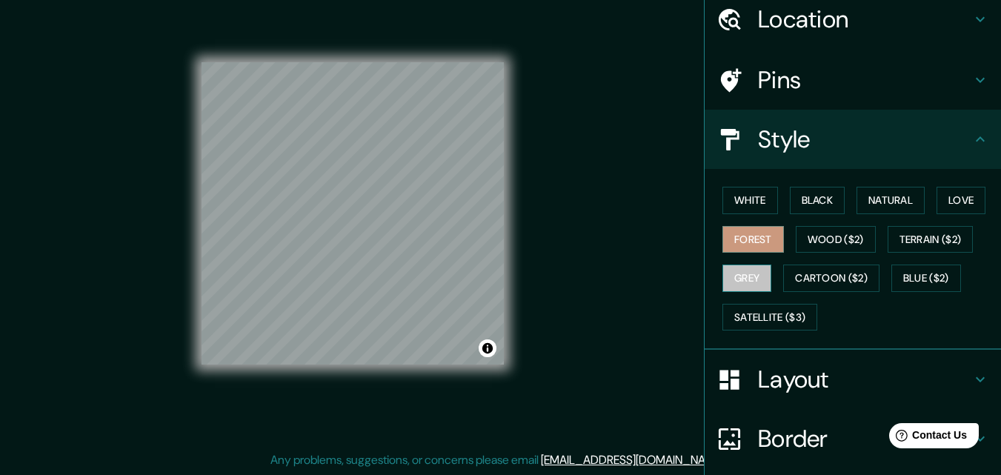
click at [753, 269] on button "Grey" at bounding box center [746, 277] width 49 height 27
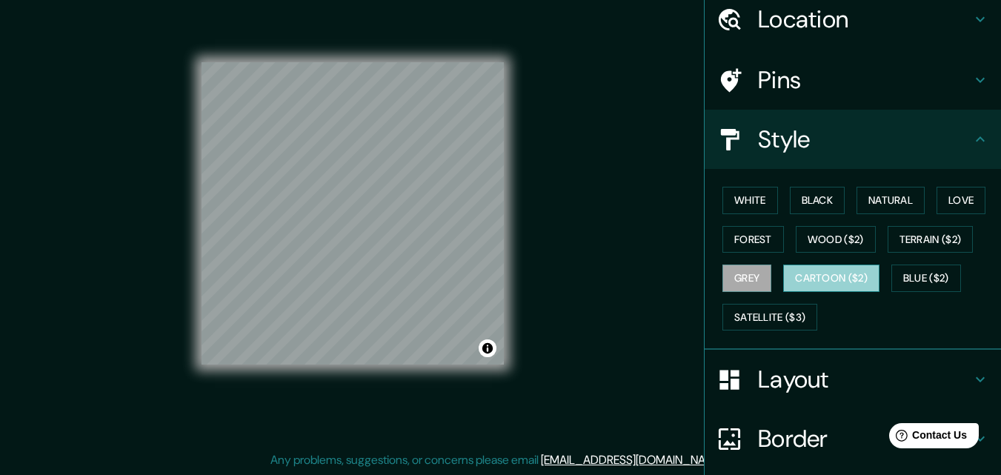
click at [839, 279] on button "Cartoon ($2)" at bounding box center [831, 277] width 96 height 27
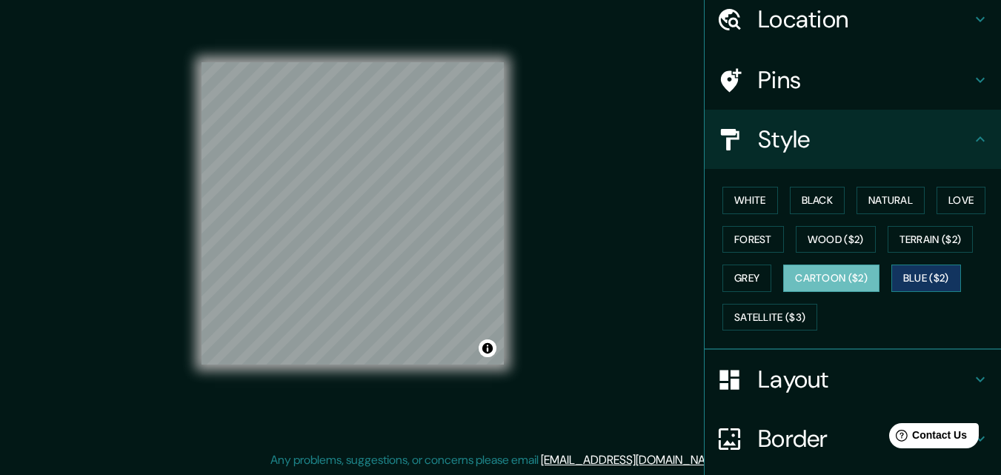
click at [910, 272] on button "Blue ($2)" at bounding box center [926, 277] width 70 height 27
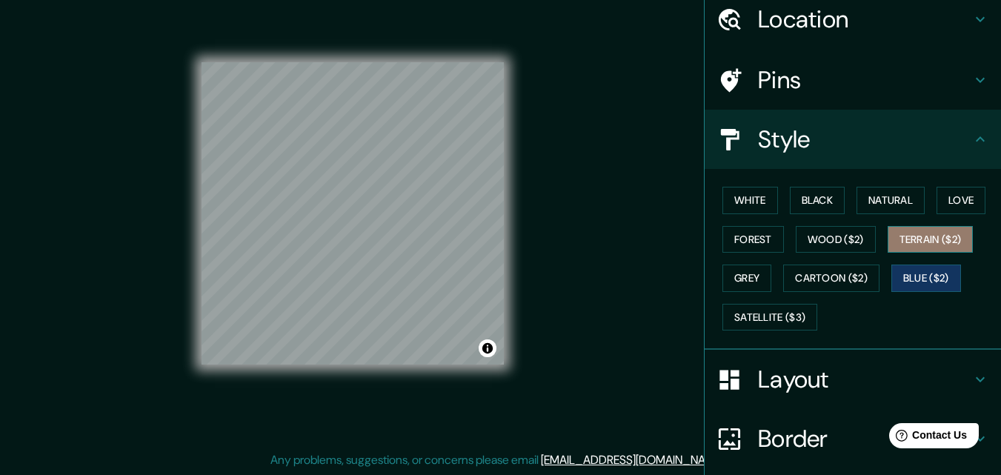
click at [936, 245] on button "Terrain ($2)" at bounding box center [931, 239] width 86 height 27
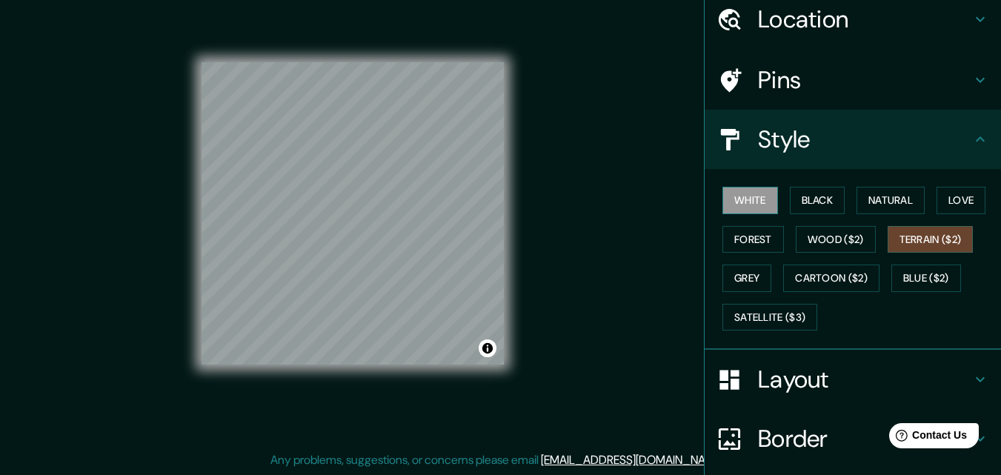
click at [744, 207] on button "White" at bounding box center [750, 200] width 56 height 27
click at [790, 207] on button "Black" at bounding box center [818, 200] width 56 height 27
click at [744, 210] on button "White" at bounding box center [750, 200] width 56 height 27
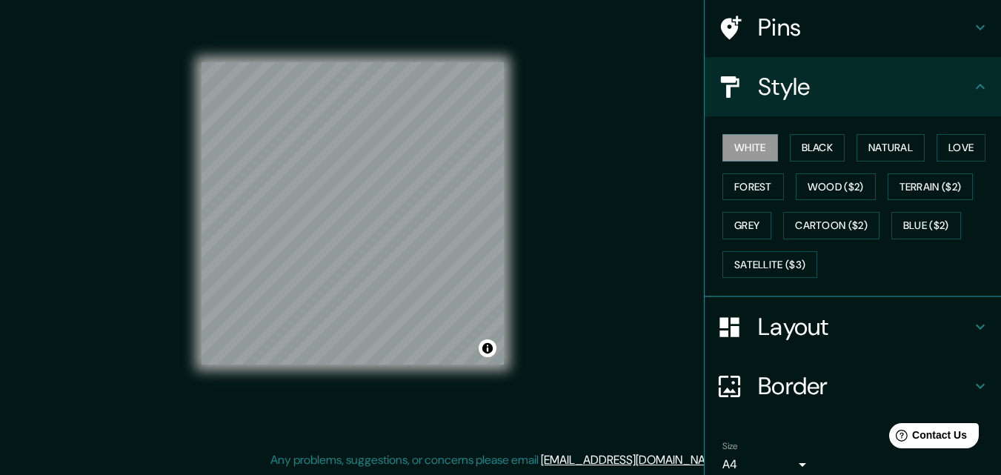
scroll to position [175, 0]
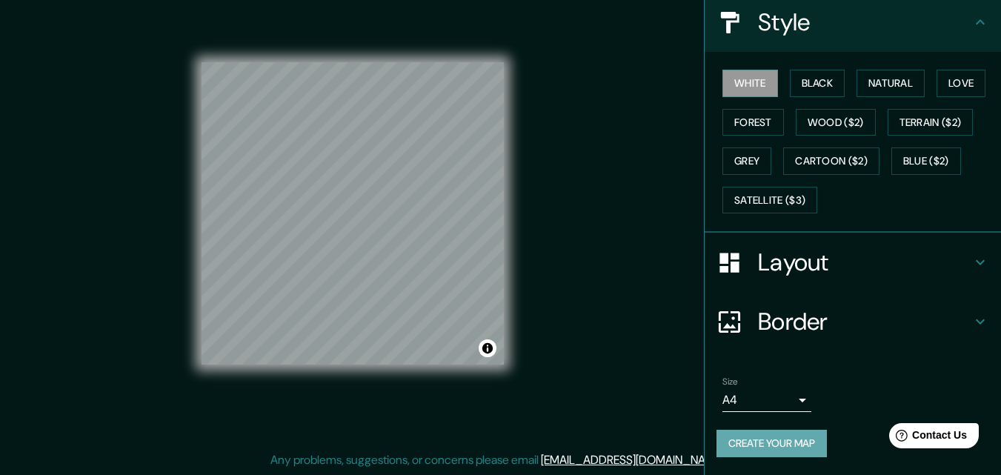
click at [781, 443] on button "Create your map" at bounding box center [771, 443] width 110 height 27
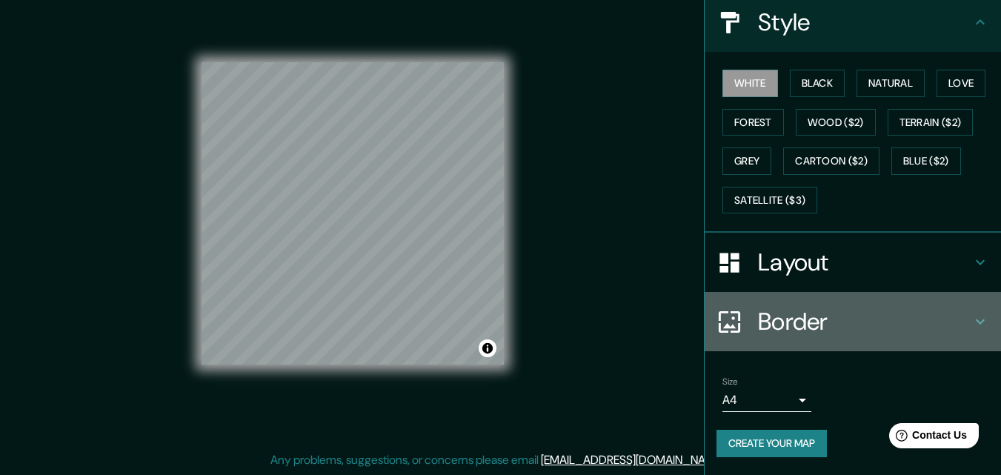
click at [808, 316] on h4 "Border" at bounding box center [864, 322] width 213 height 30
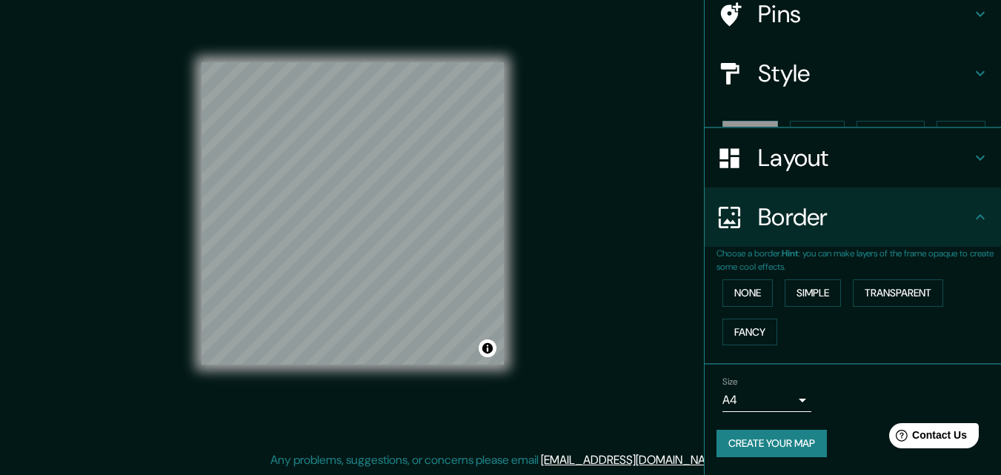
scroll to position [99, 0]
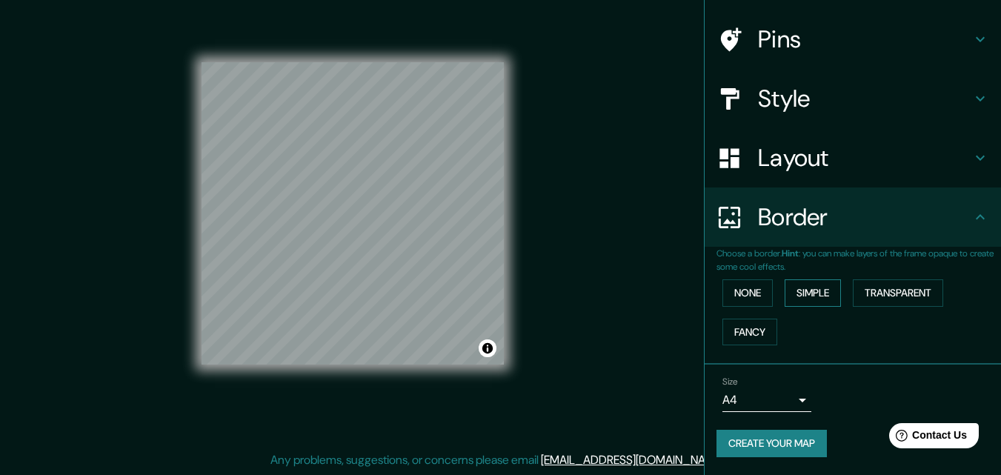
click at [813, 297] on button "Simple" at bounding box center [813, 292] width 56 height 27
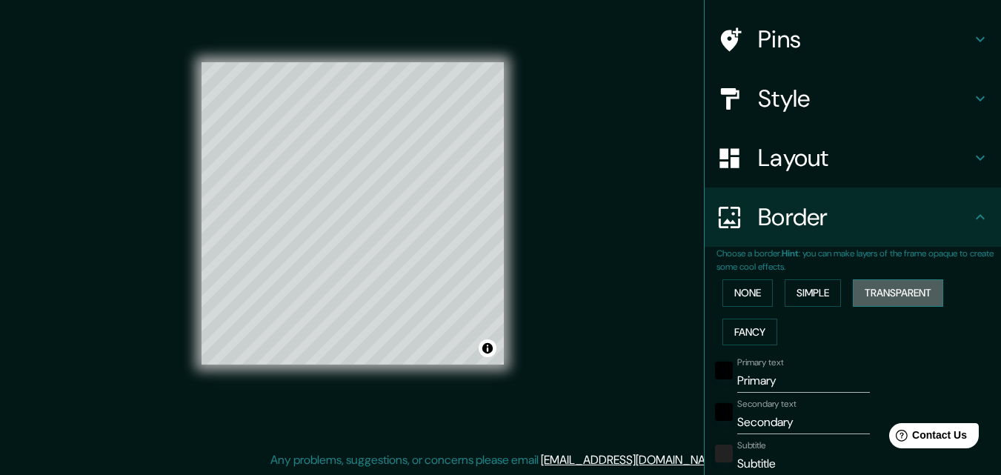
click at [913, 287] on button "Transparent" at bounding box center [898, 292] width 90 height 27
click at [741, 296] on button "None" at bounding box center [747, 292] width 50 height 27
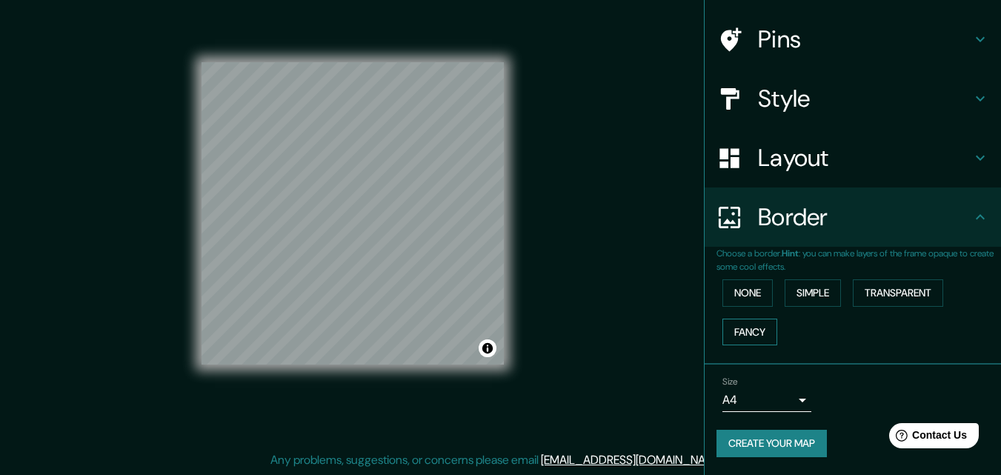
click at [743, 321] on button "Fancy" at bounding box center [749, 332] width 55 height 27
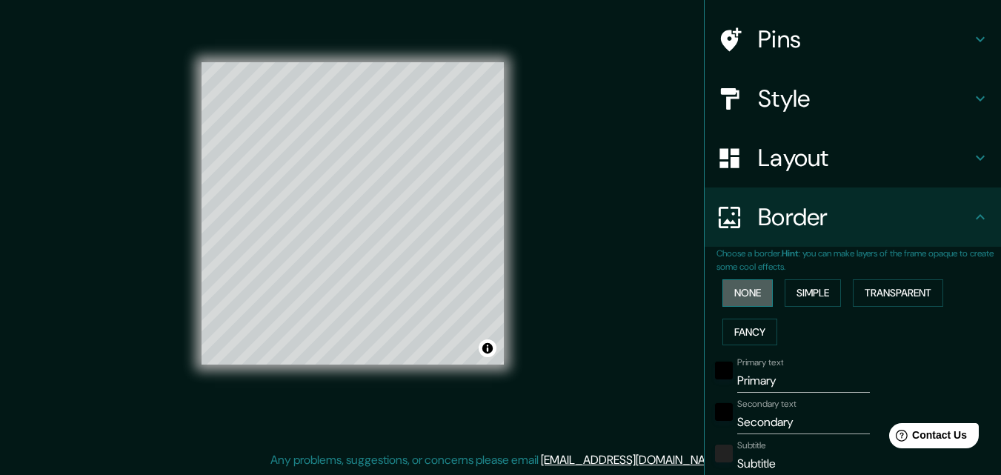
click at [745, 304] on button "None" at bounding box center [747, 292] width 50 height 27
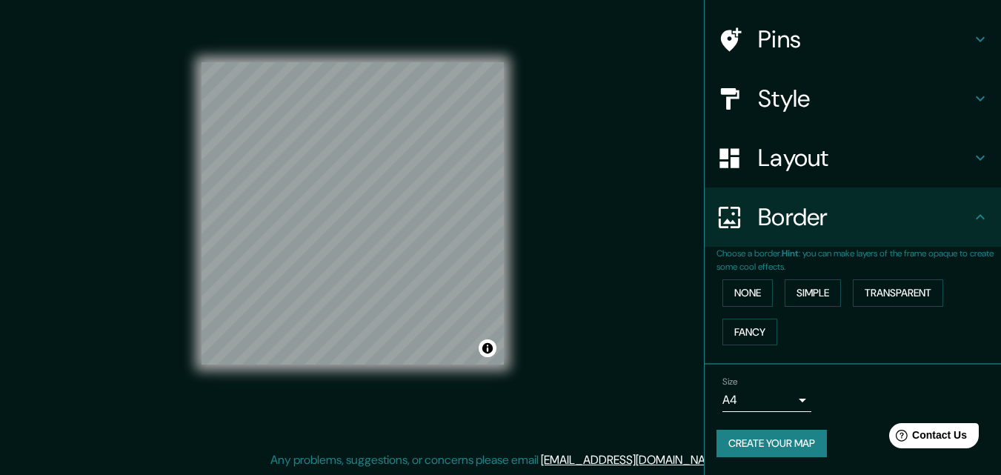
click at [795, 425] on div "Size A4 single Create your map" at bounding box center [852, 419] width 273 height 99
click at [799, 440] on button "Create your map" at bounding box center [771, 443] width 110 height 27
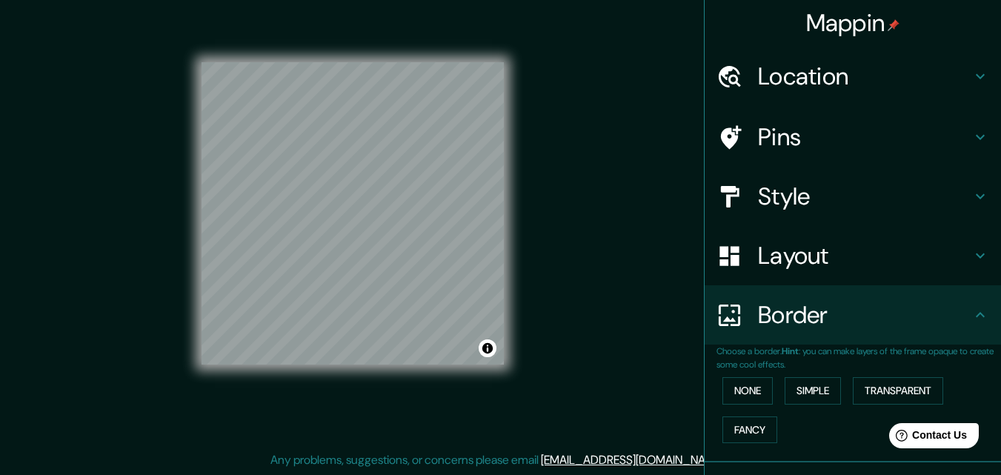
scroll to position [0, 0]
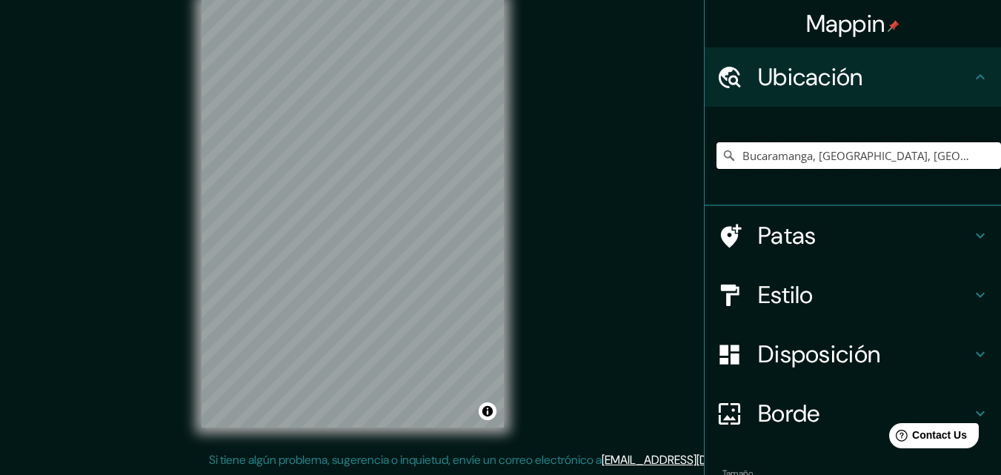
click at [817, 160] on input "Bucaramanga, Santander, Colombia" at bounding box center [858, 155] width 284 height 27
drag, startPoint x: 955, startPoint y: 159, endPoint x: 562, endPoint y: 203, distance: 395.9
click at [562, 203] on div "Mappin Ubicación Bucaramanga, Santander, Colombia Patas Estilo Disposición Bord…" at bounding box center [500, 225] width 1001 height 499
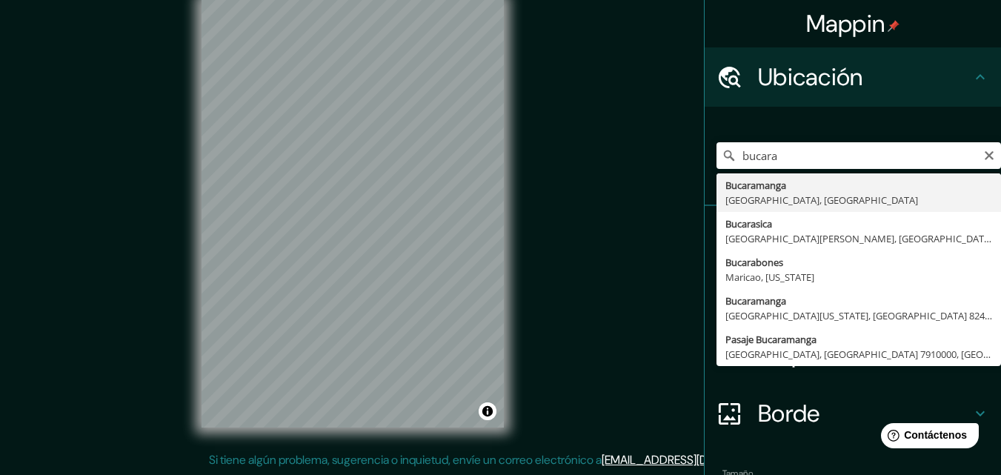
type input "Bucaramanga, Santander, Colombia"
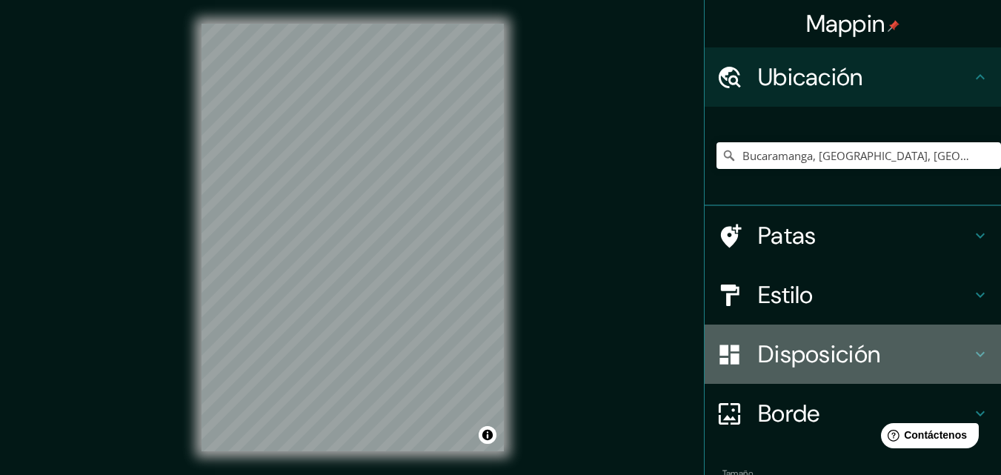
click at [865, 359] on font "Disposición" at bounding box center [819, 354] width 122 height 31
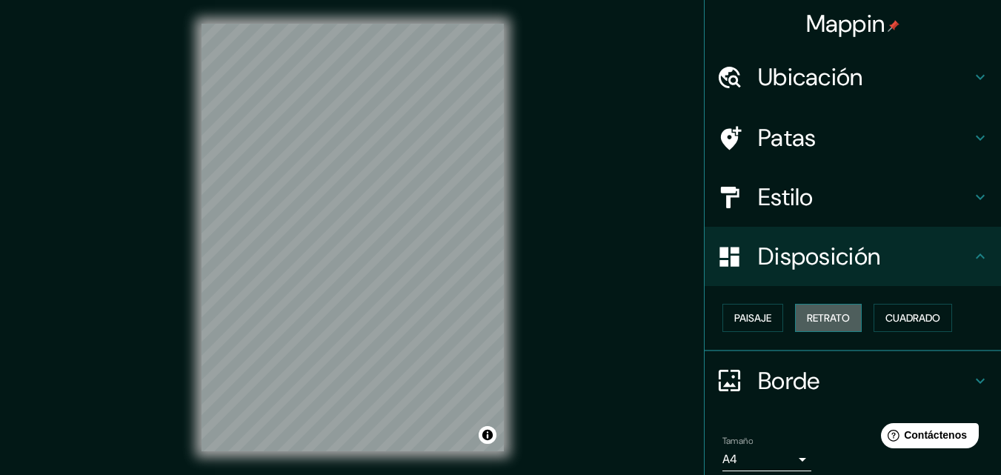
click at [848, 323] on button "Retrato" at bounding box center [828, 318] width 67 height 28
click at [904, 311] on font "Cuadrado" at bounding box center [912, 317] width 55 height 13
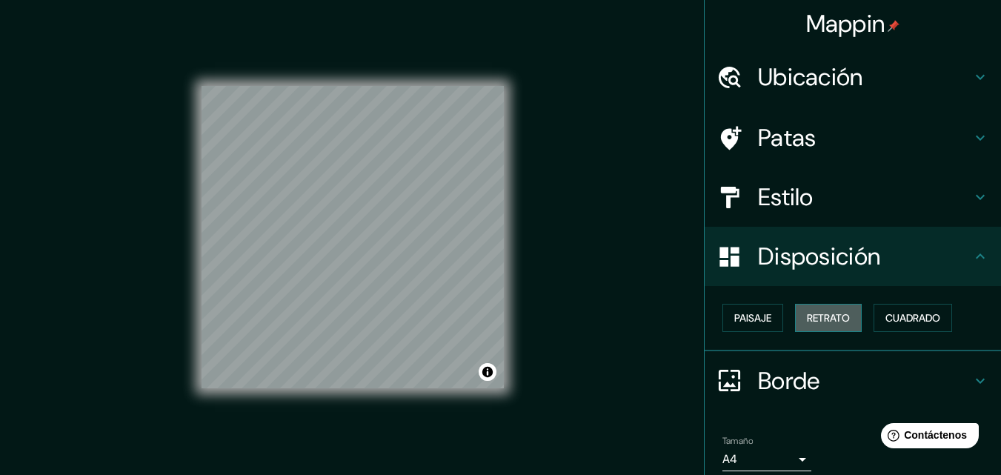
click at [823, 322] on font "Retrato" at bounding box center [828, 317] width 43 height 13
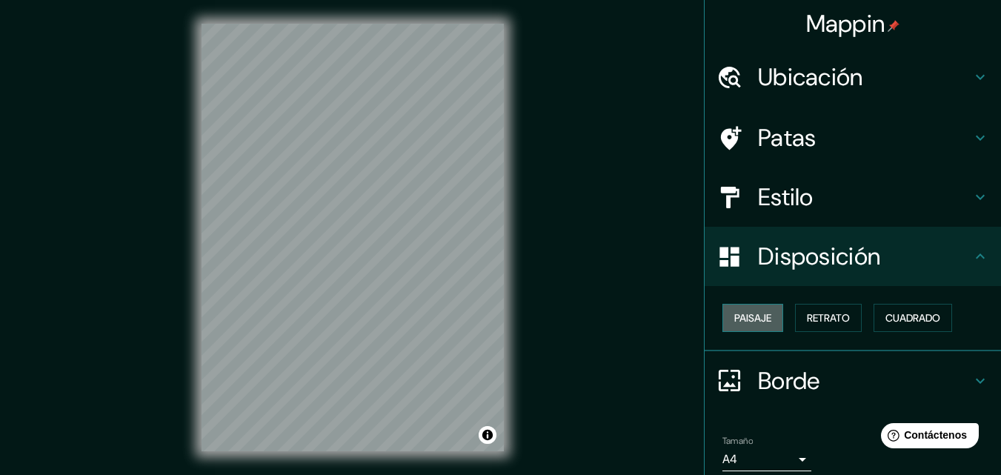
click at [734, 316] on font "Paisaje" at bounding box center [752, 317] width 37 height 13
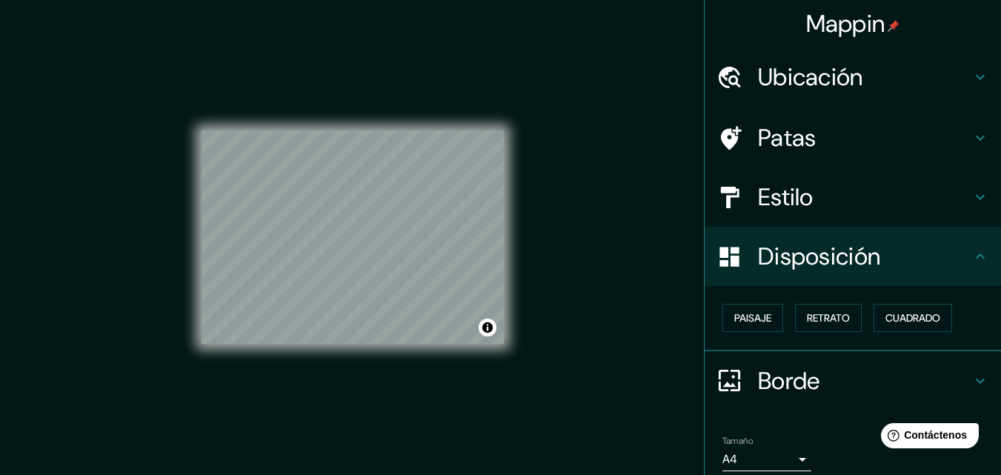
click at [948, 326] on div "Paisaje Retrato Cuadrado" at bounding box center [858, 318] width 284 height 40
click at [931, 328] on button "Cuadrado" at bounding box center [912, 318] width 79 height 28
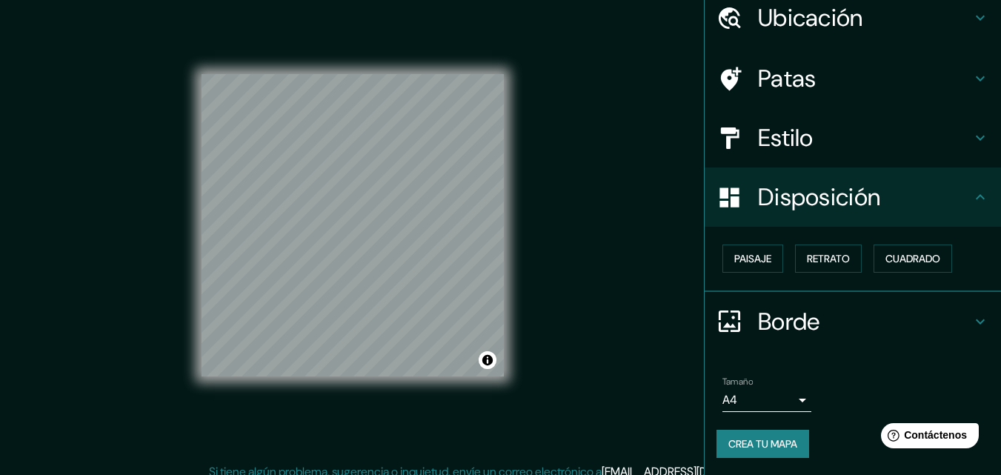
scroll to position [24, 0]
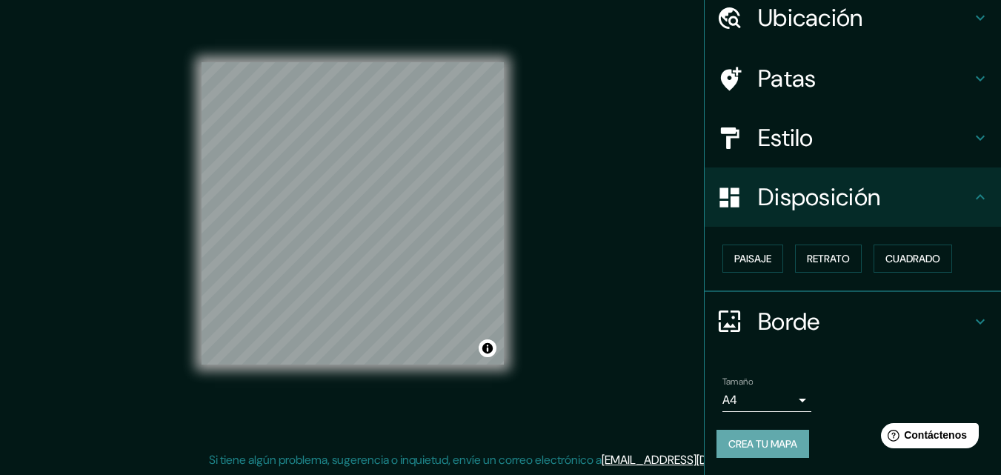
click at [774, 441] on font "Crea tu mapa" at bounding box center [762, 443] width 69 height 13
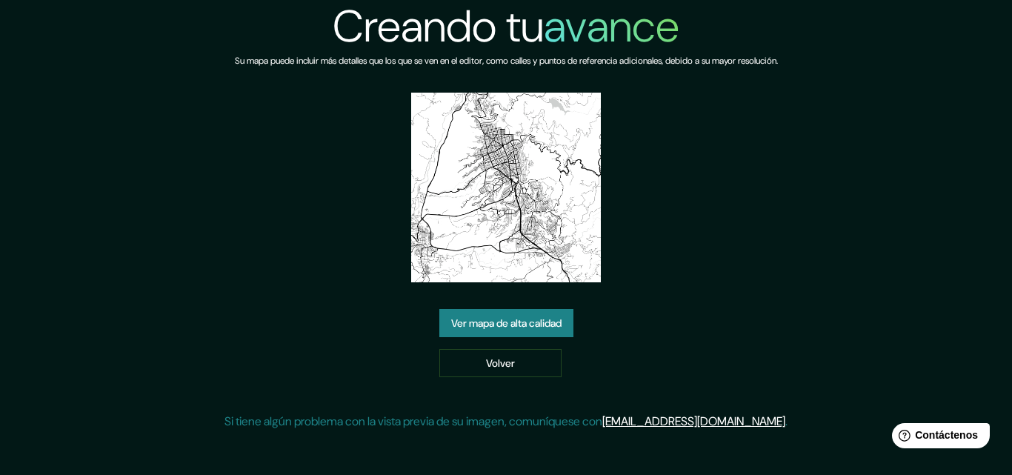
click at [550, 326] on font "Ver mapa de alta calidad" at bounding box center [506, 323] width 110 height 13
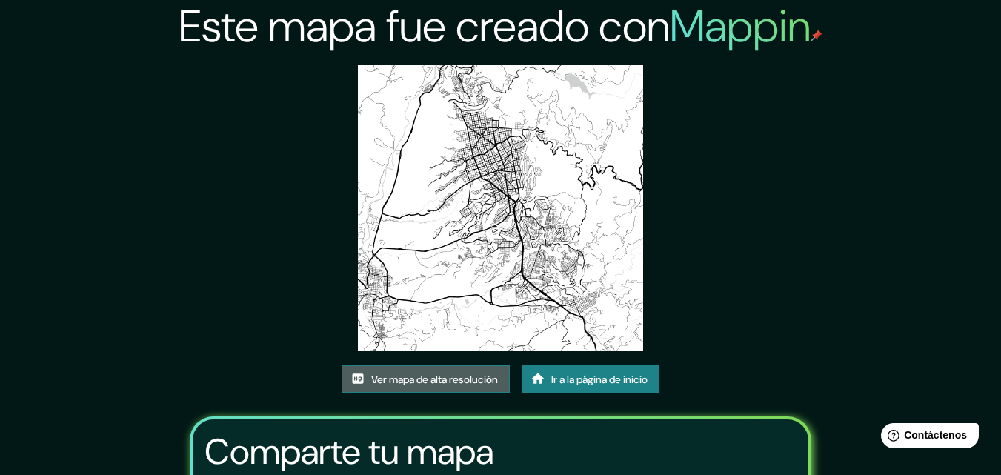
click at [467, 377] on font "Ver mapa de alta resolución" at bounding box center [434, 379] width 127 height 13
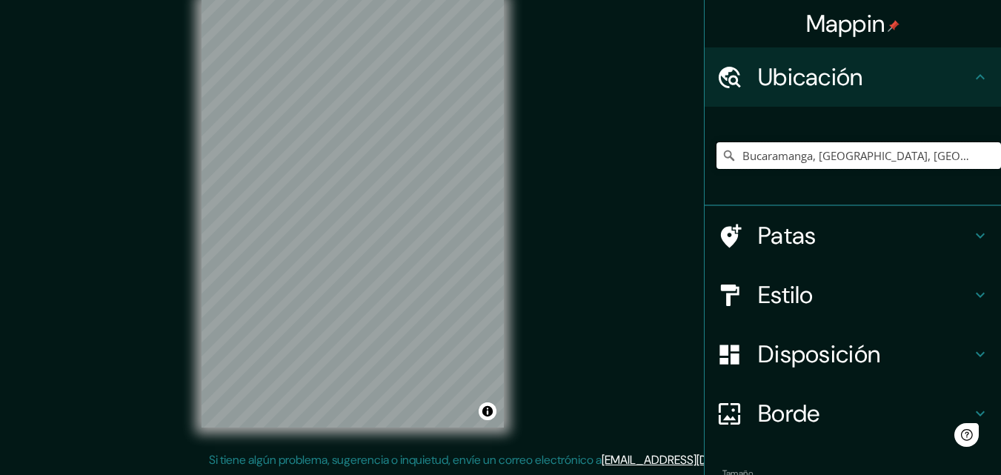
click at [901, 150] on input "Bucaramanga, [GEOGRAPHIC_DATA], [GEOGRAPHIC_DATA]" at bounding box center [858, 155] width 284 height 27
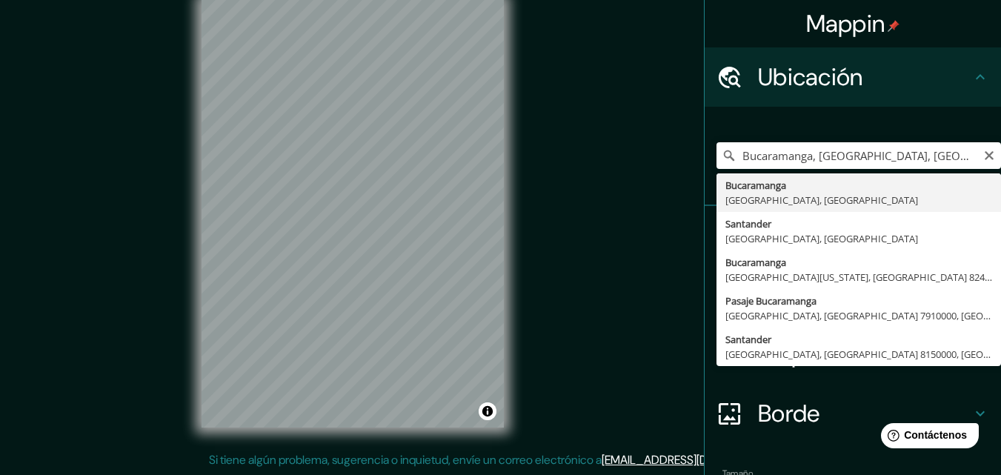
type input "Bucaramanga, Santander, Colombia"
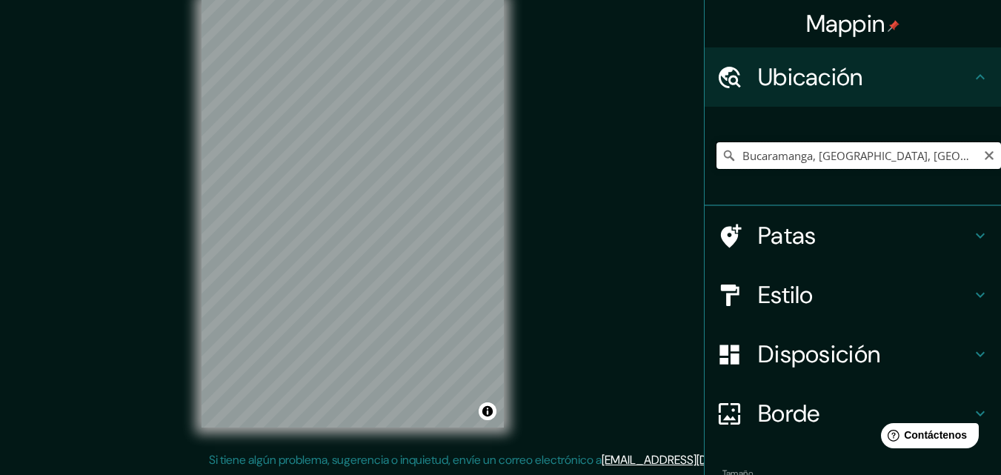
click at [904, 158] on input "Bucaramanga, Santander, Colombia" at bounding box center [858, 155] width 284 height 27
click at [956, 162] on input "Bucaramanga, Santander, Colombia" at bounding box center [858, 155] width 284 height 27
click at [985, 154] on icon "Claro" at bounding box center [989, 155] width 9 height 9
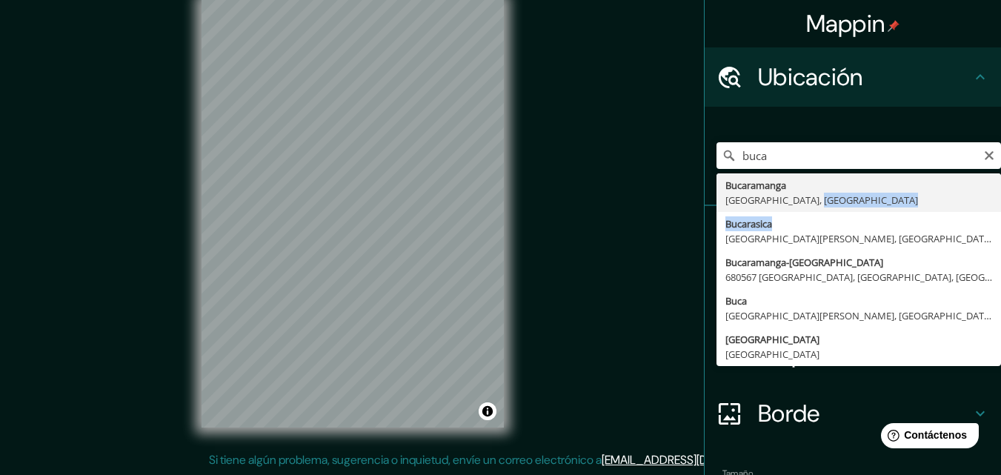
drag, startPoint x: 794, startPoint y: 230, endPoint x: 815, endPoint y: 197, distance: 39.3
type input "Bucaramanga, Santander, Colombia"
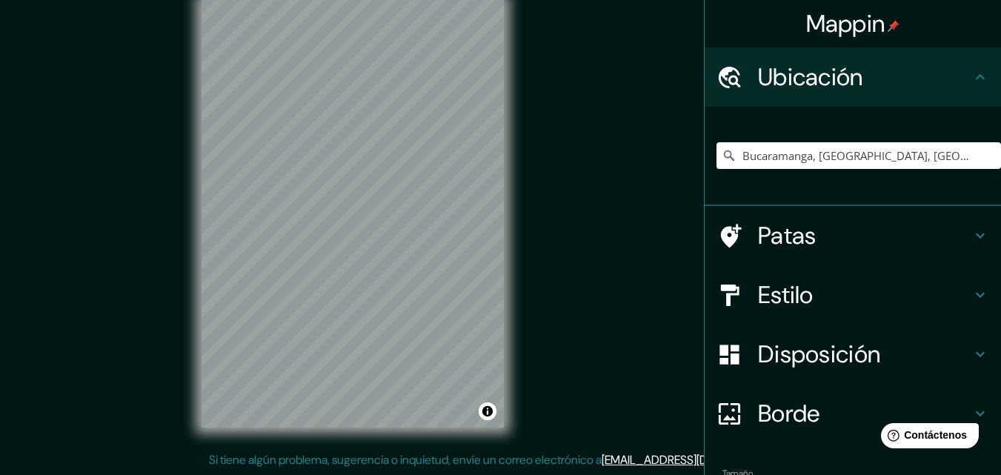
click at [815, 196] on div "Bucaramanga, Santander, Colombia" at bounding box center [853, 156] width 296 height 99
click at [823, 400] on h4 "Borde" at bounding box center [864, 414] width 213 height 30
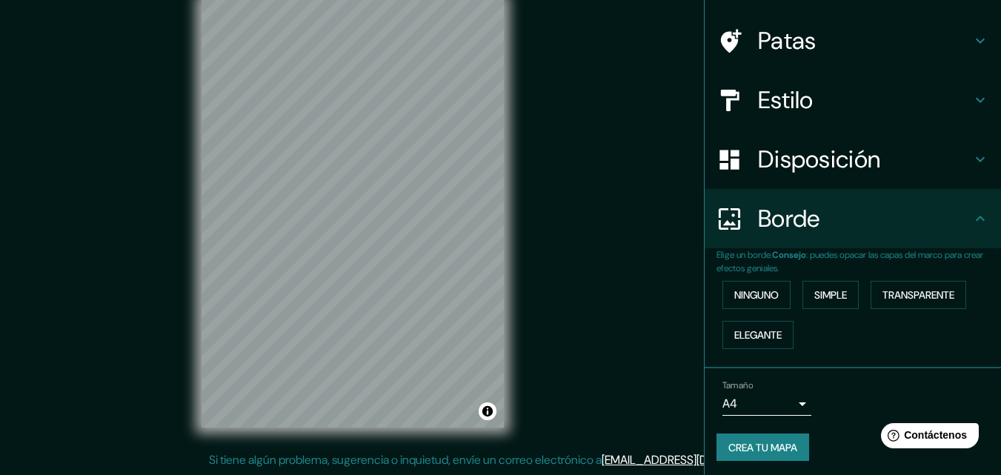
scroll to position [101, 0]
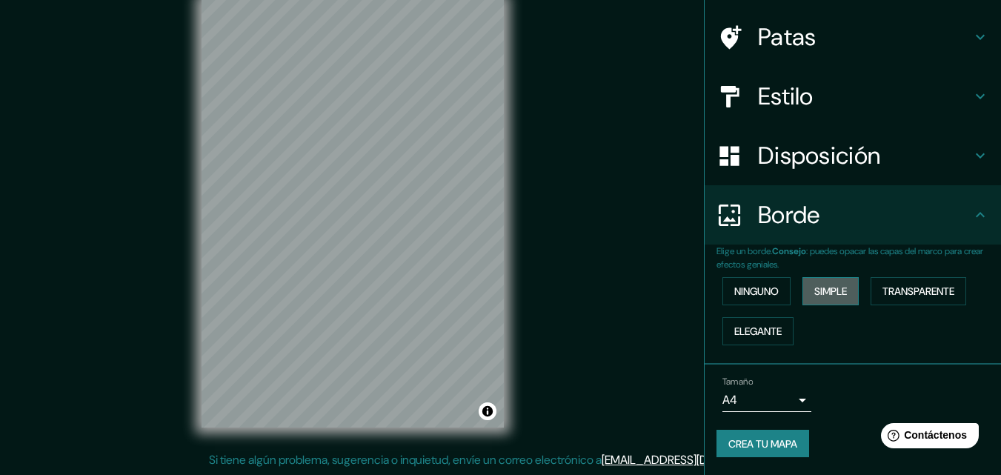
click at [843, 296] on button "Simple" at bounding box center [830, 291] width 56 height 28
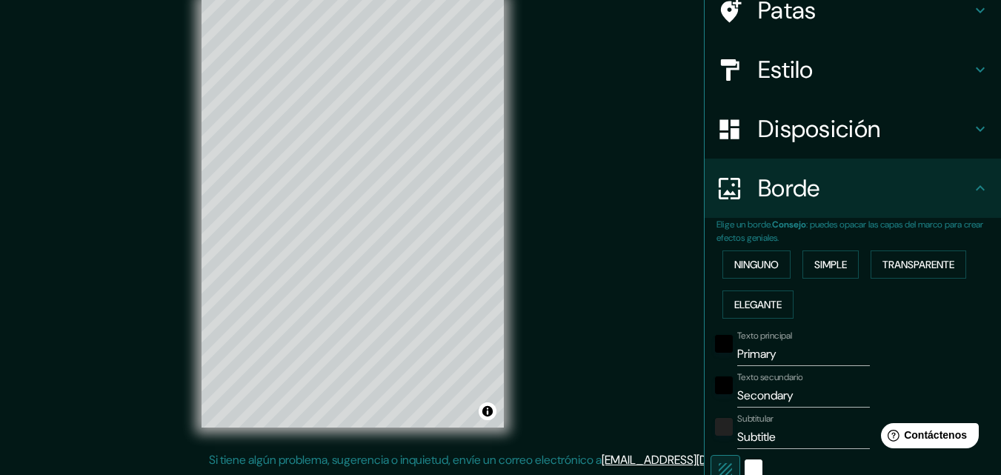
scroll to position [175, 0]
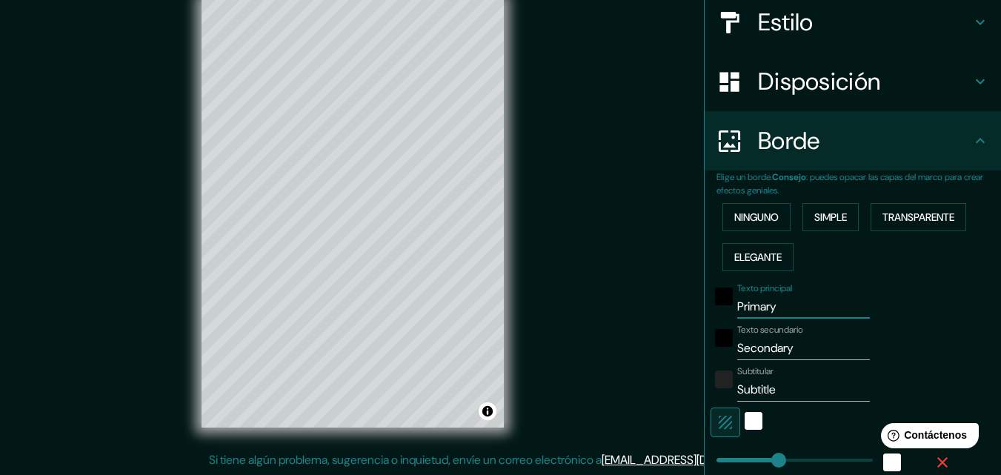
drag, startPoint x: 784, startPoint y: 307, endPoint x: 677, endPoint y: 327, distance: 108.7
click at [677, 327] on div "Mappin Ubicación Bucaramanga, Santander, Colombia Patas Estilo Disposición Bord…" at bounding box center [500, 225] width 1001 height 499
type input "b"
type input "163"
type input "33"
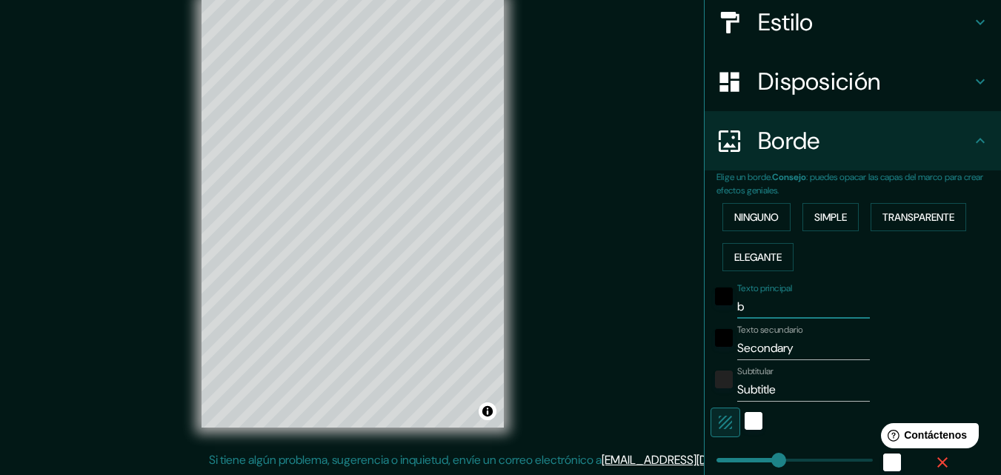
type input "bu"
type input "163"
type input "33"
type input "bucaramanga"
type input "163"
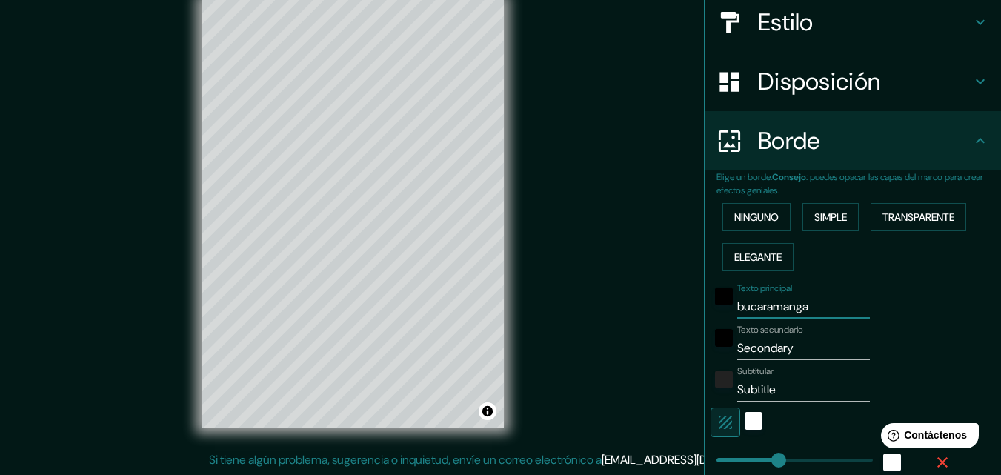
type input "33"
drag, startPoint x: 802, startPoint y: 345, endPoint x: 665, endPoint y: 356, distance: 137.5
click at [665, 356] on div "Mappin Ubicación Bucaramanga, Santander, Colombia Patas Estilo Disposición Bord…" at bounding box center [500, 225] width 1001 height 499
type input "c"
type input "163"
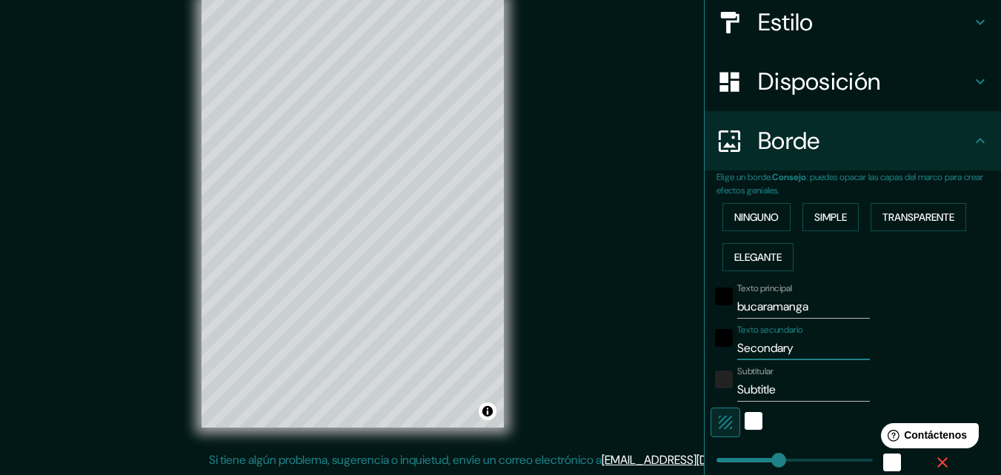
type input "33"
type input "co"
type input "163"
type input "33"
type input "col"
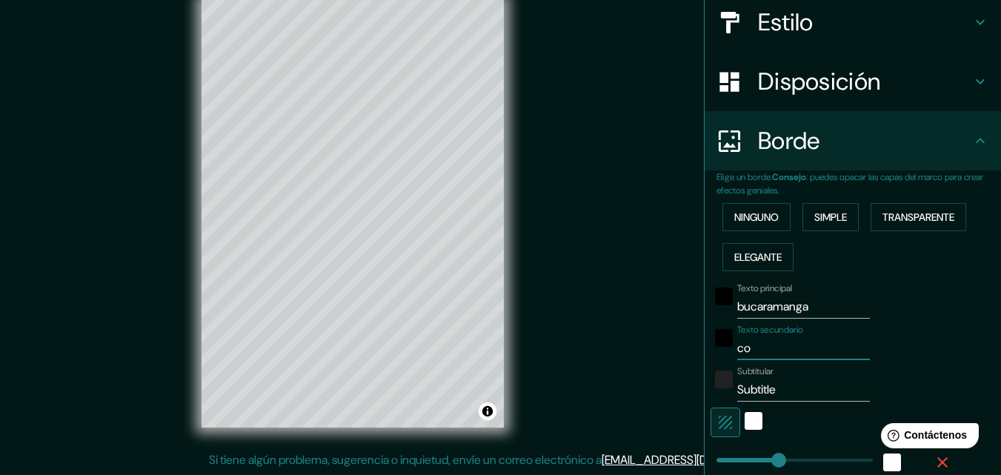
type input "163"
type input "33"
type input "colo"
type input "163"
type input "33"
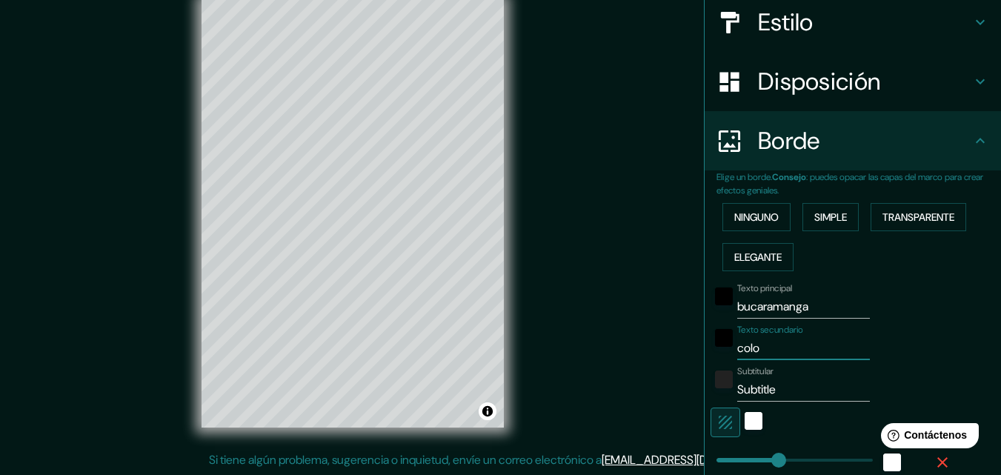
type input "colom"
type input "163"
type input "33"
type input "colomb"
type input "163"
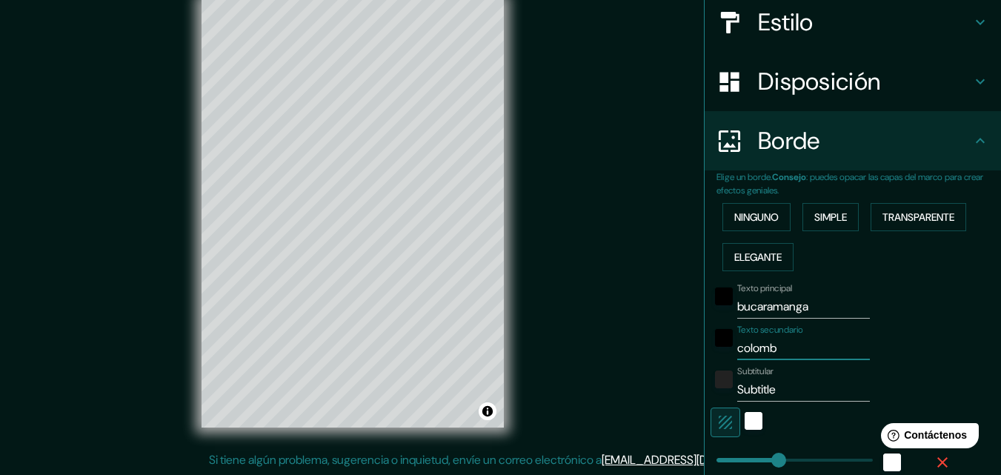
type input "33"
type input "colombi"
type input "163"
type input "33"
type input "colombia"
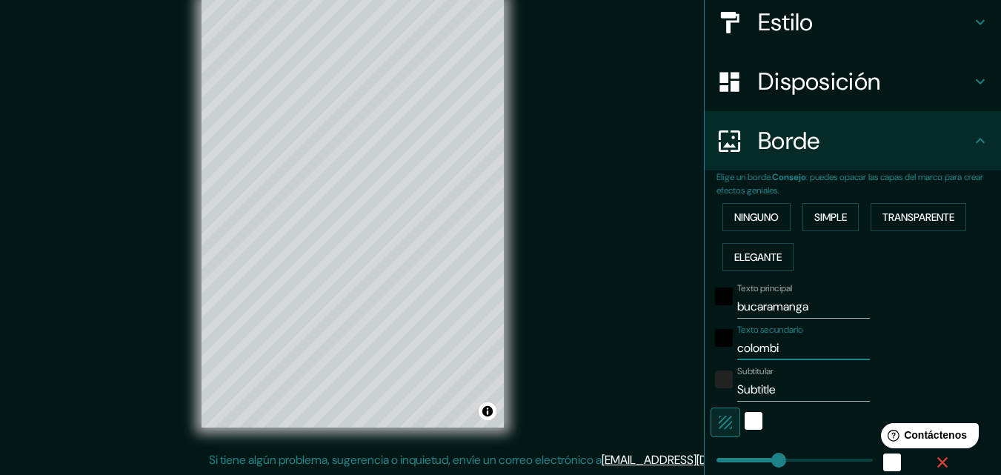
type input "163"
type input "33"
type input "colombia"
click at [785, 385] on input "Subtitle" at bounding box center [803, 390] width 133 height 24
drag, startPoint x: 785, startPoint y: 385, endPoint x: 673, endPoint y: 383, distance: 111.9
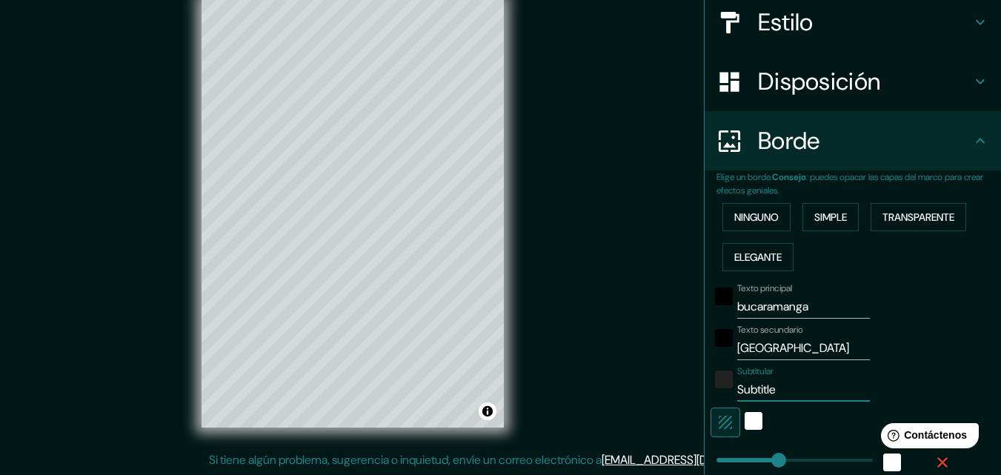
click at [682, 379] on div "Mappin Ubicación Bucaramanga, Santander, Colombia Patas Estilo Disposición Bord…" at bounding box center [500, 225] width 1001 height 499
type input "7"
type input "163"
type input "33"
type input "7°"
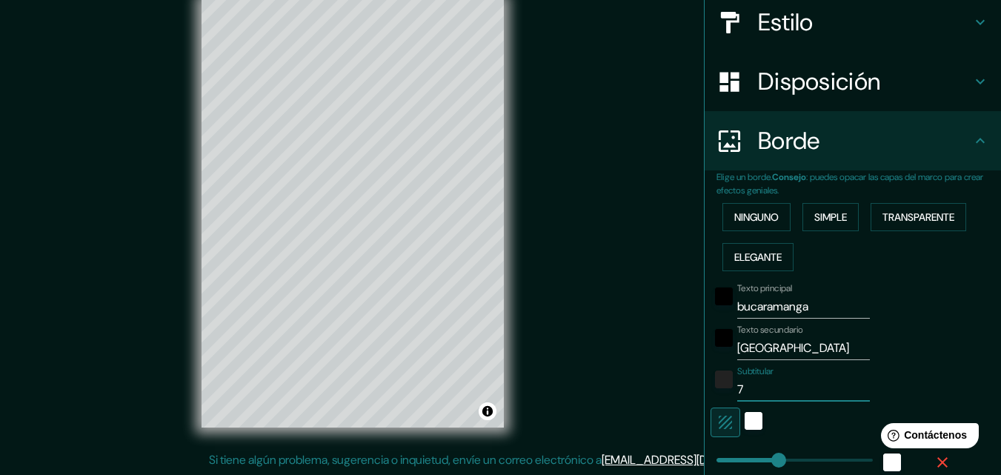
type input "163"
type input "33"
type input "7°"
type input "163"
type input "33"
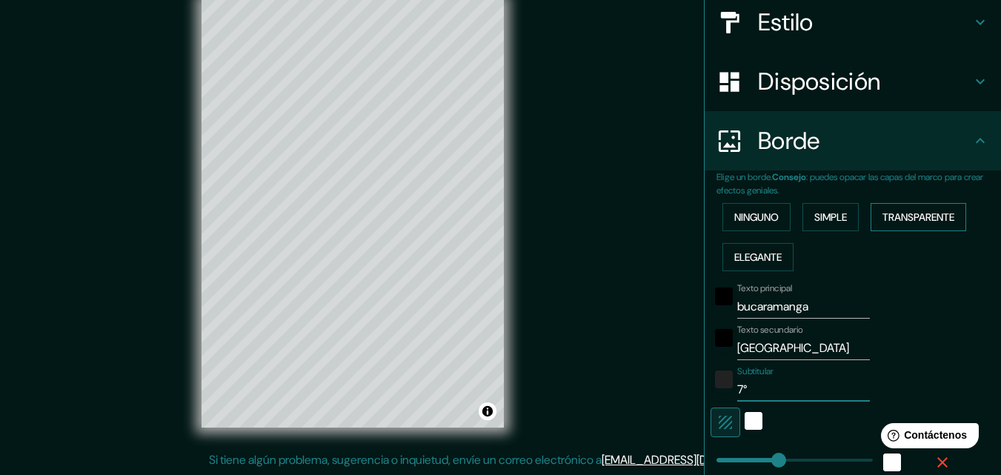
type input "7°"
click at [911, 213] on font "Transparente" at bounding box center [918, 216] width 72 height 13
click at [821, 230] on button "Simple" at bounding box center [830, 217] width 56 height 28
click at [823, 224] on font "Simple" at bounding box center [830, 216] width 33 height 13
type input "163"
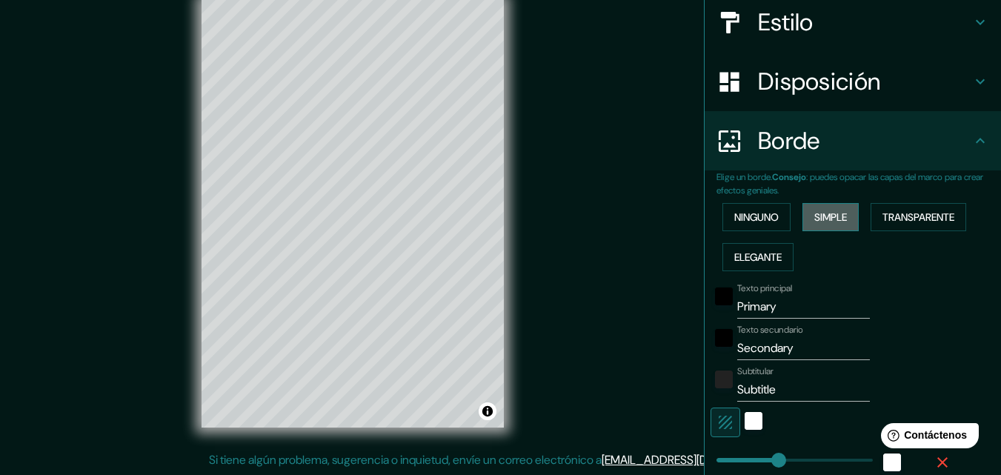
type input "33"
click at [756, 227] on button "Ninguno" at bounding box center [756, 217] width 68 height 28
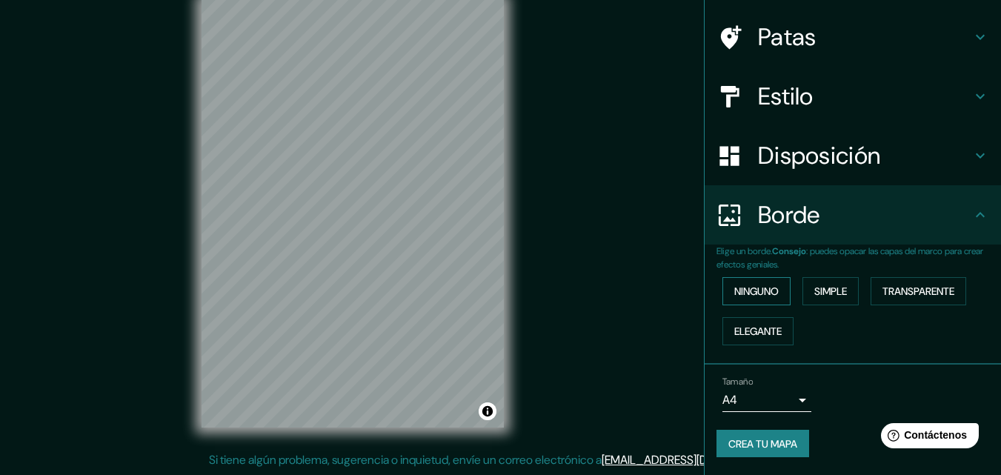
scroll to position [101, 0]
click at [760, 330] on font "Elegante" at bounding box center [757, 330] width 47 height 13
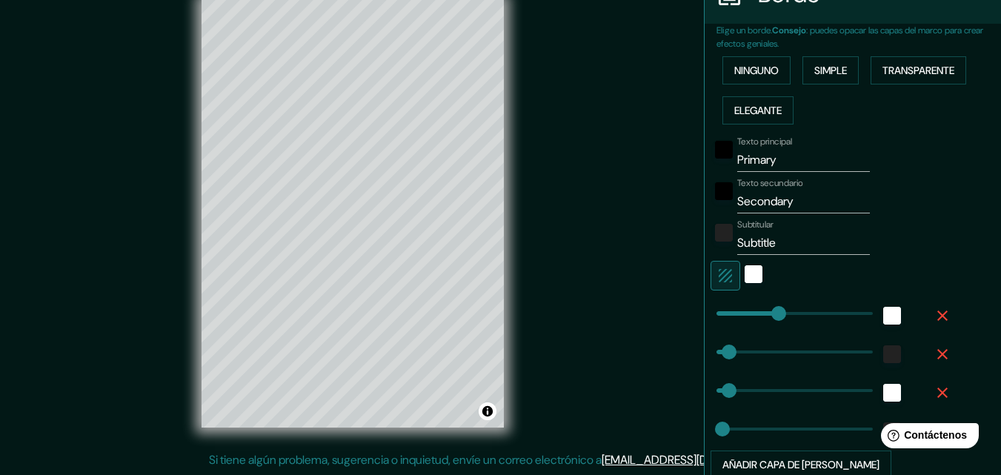
scroll to position [397, 0]
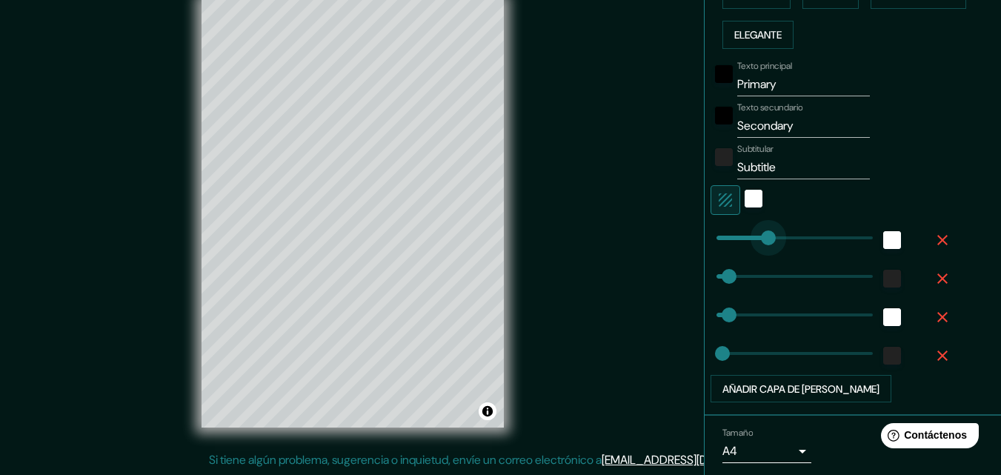
type input "118"
drag, startPoint x: 772, startPoint y: 240, endPoint x: 750, endPoint y: 246, distance: 22.3
type input "33"
type input "16"
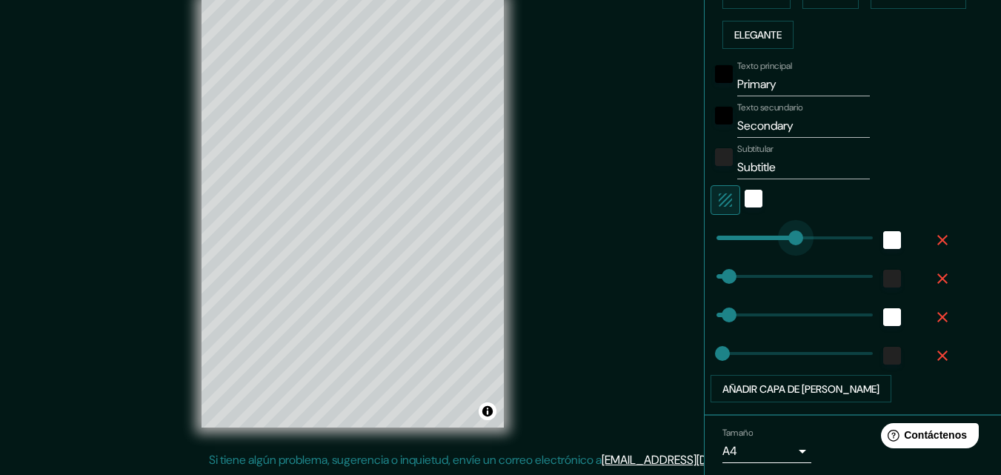
type input "229"
drag, startPoint x: 750, startPoint y: 246, endPoint x: 793, endPoint y: 250, distance: 42.4
type input "33"
type input "16"
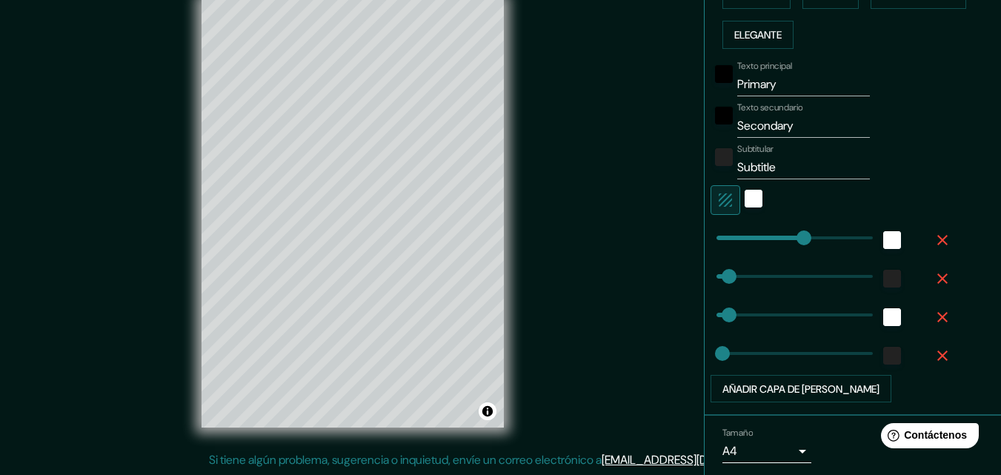
type input "167"
type input "33"
type input "16"
type input "110"
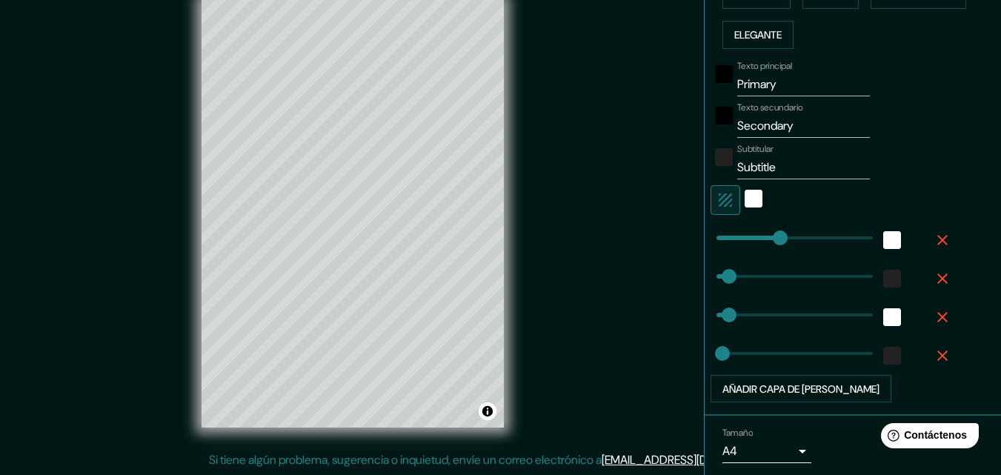
type input "33"
type input "16"
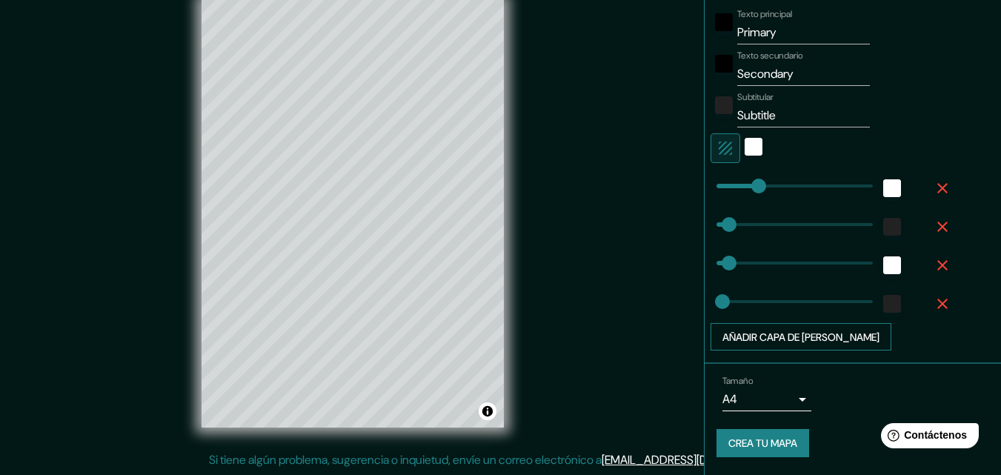
click at [826, 341] on font "Añadir capa de marco" at bounding box center [800, 336] width 157 height 13
type input "33"
type input "16"
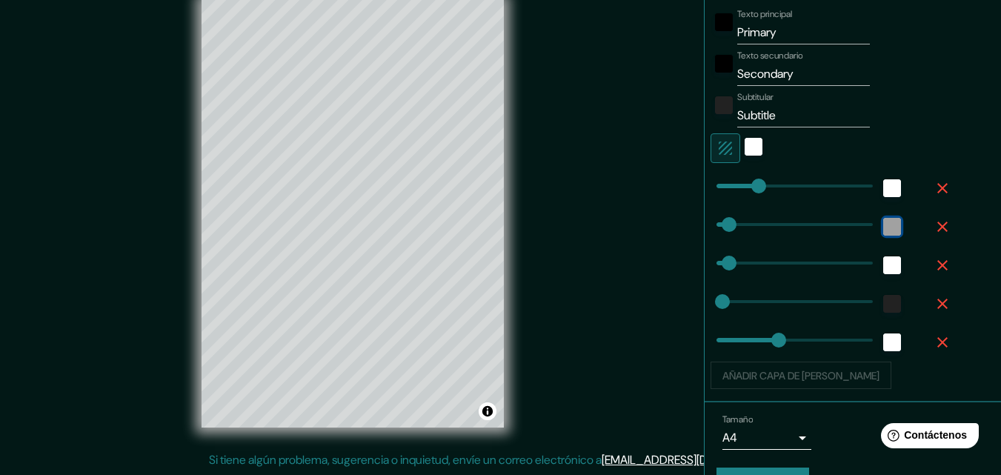
click at [883, 224] on div "color-222222" at bounding box center [892, 227] width 18 height 18
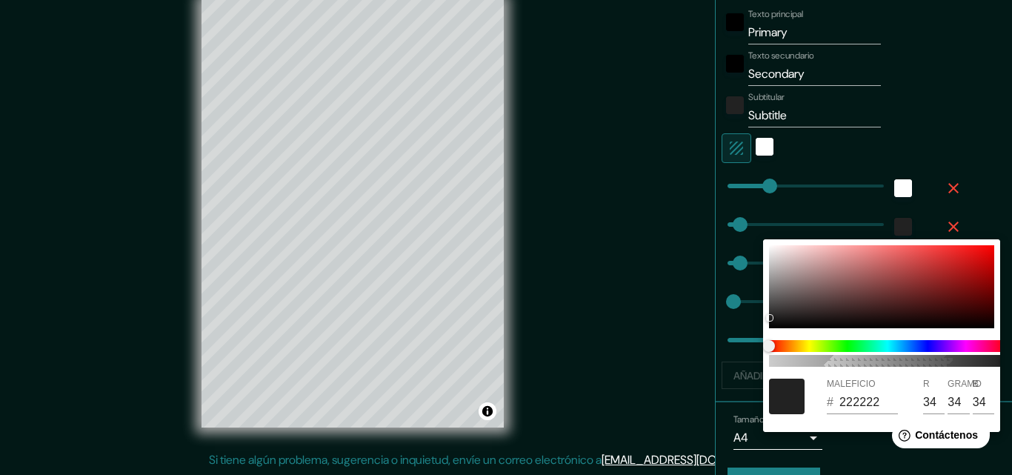
drag, startPoint x: 722, startPoint y: 222, endPoint x: 762, endPoint y: 232, distance: 42.0
click at [788, 233] on div at bounding box center [506, 237] width 1012 height 475
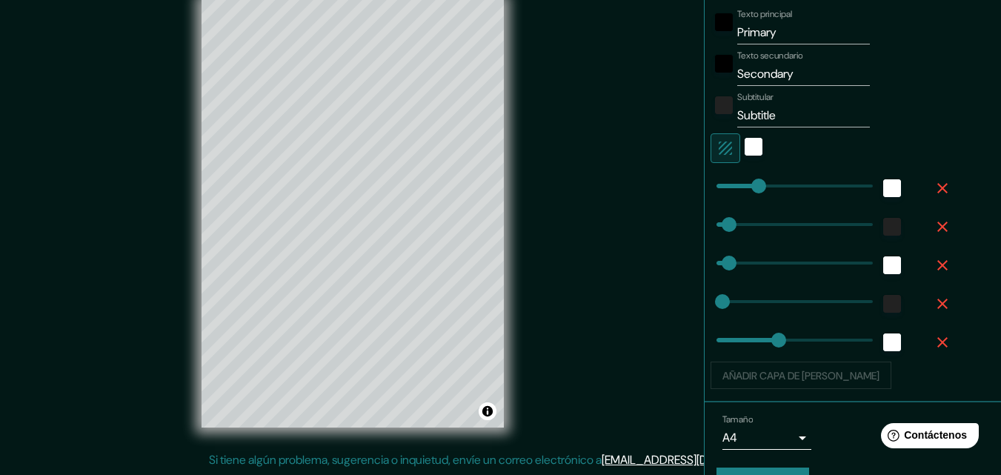
type input "130"
type input "33"
type input "16"
type input "163"
type input "281"
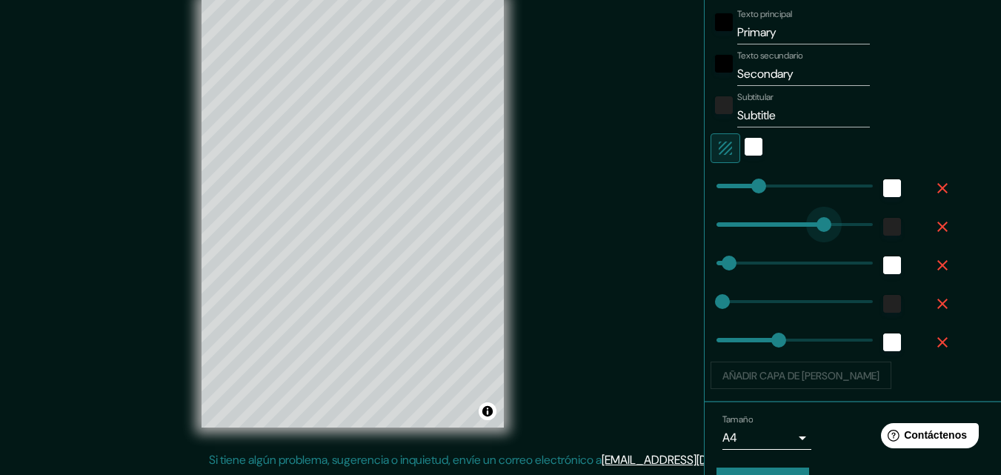
drag, startPoint x: 756, startPoint y: 226, endPoint x: 813, endPoint y: 233, distance: 57.4
type input "33"
type input "16"
type input "163"
type input "101"
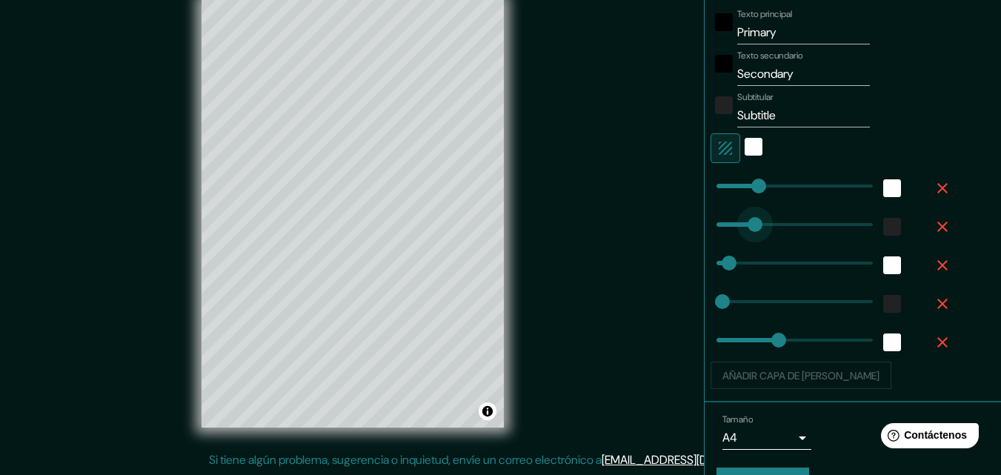
drag, startPoint x: 809, startPoint y: 233, endPoint x: 744, endPoint y: 239, distance: 65.5
type input "33"
type input "16"
type input "163"
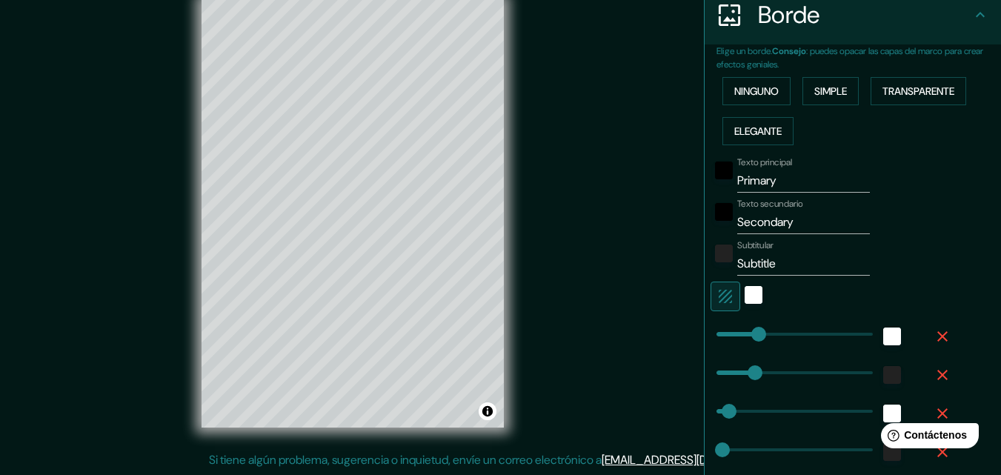
scroll to position [153, 0]
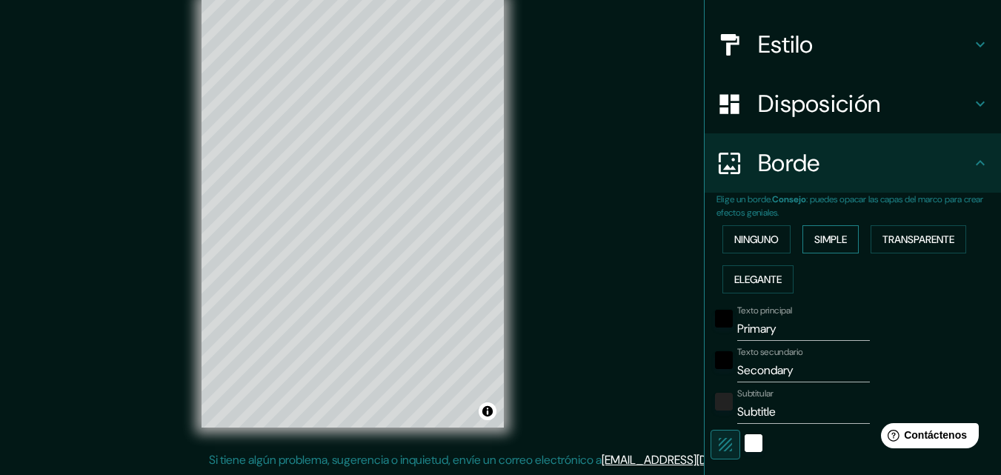
click at [802, 233] on button "Simple" at bounding box center [830, 239] width 56 height 28
click at [900, 246] on font "Transparente" at bounding box center [918, 239] width 72 height 13
click at [767, 244] on font "Ninguno" at bounding box center [756, 239] width 44 height 13
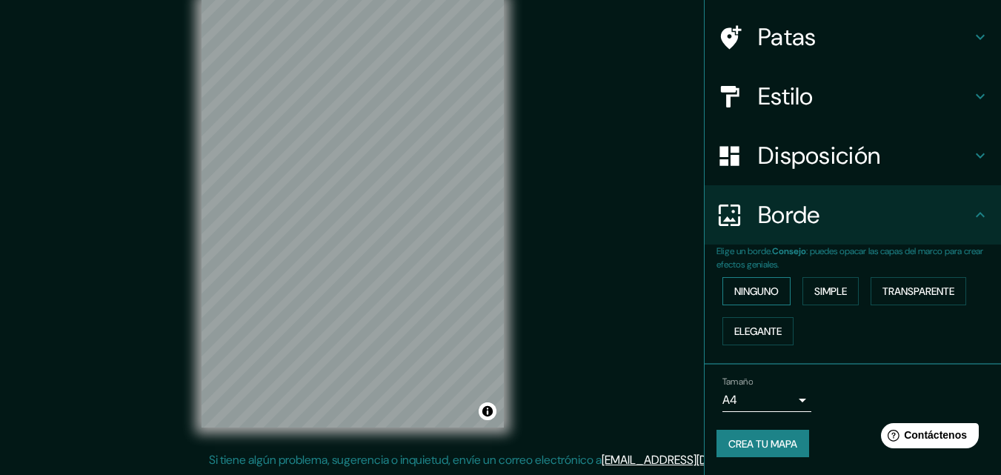
scroll to position [101, 0]
click at [796, 101] on font "Estilo" at bounding box center [786, 96] width 56 height 31
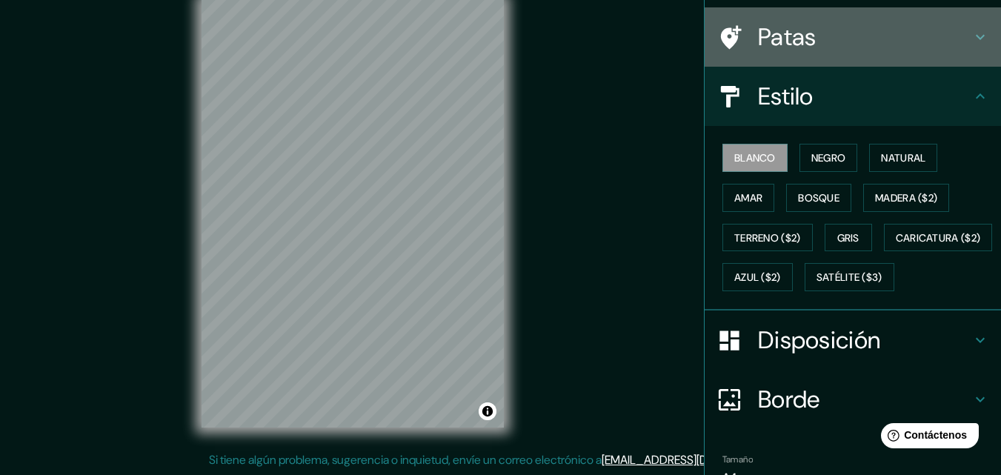
click at [805, 54] on div "Patas" at bounding box center [853, 36] width 296 height 59
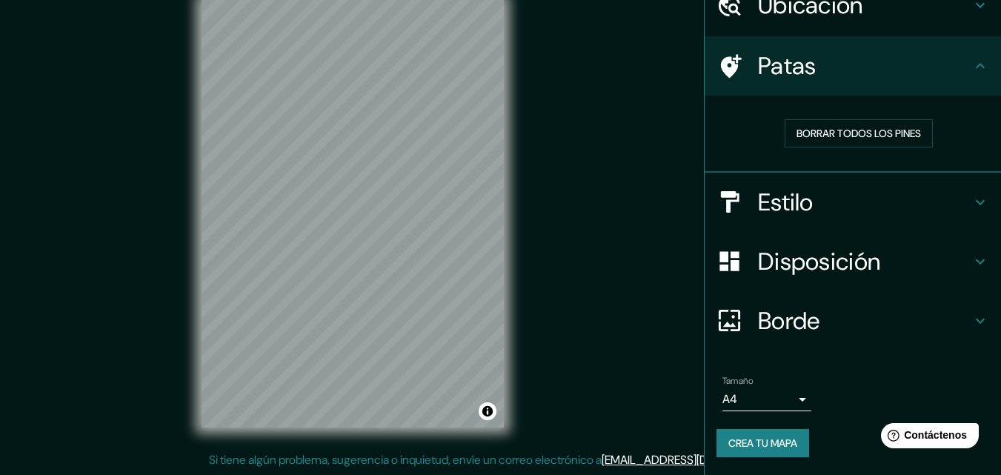
scroll to position [71, 0]
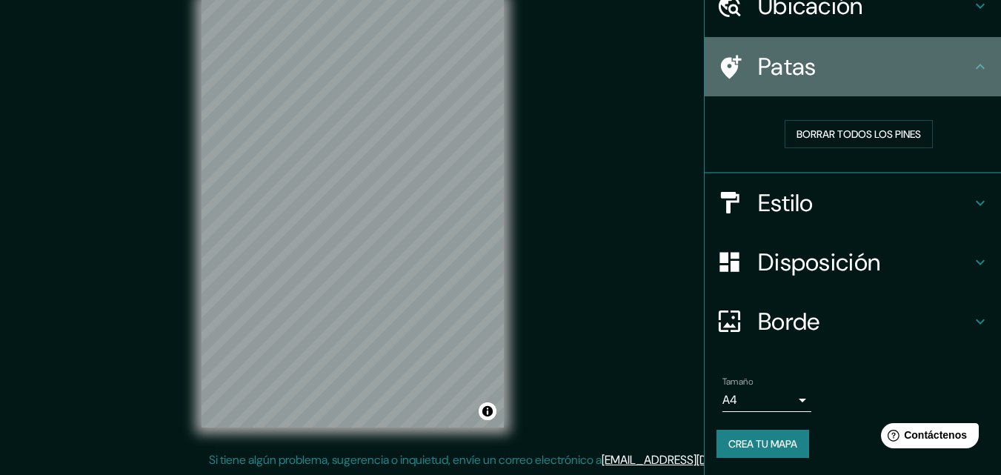
click at [805, 54] on h4 "Patas" at bounding box center [864, 67] width 213 height 30
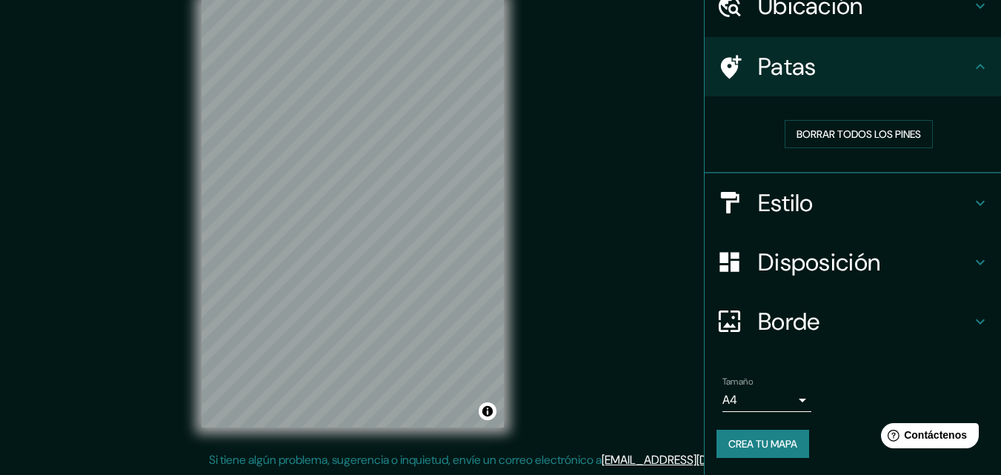
click at [838, 199] on h4 "Estilo" at bounding box center [864, 203] width 213 height 30
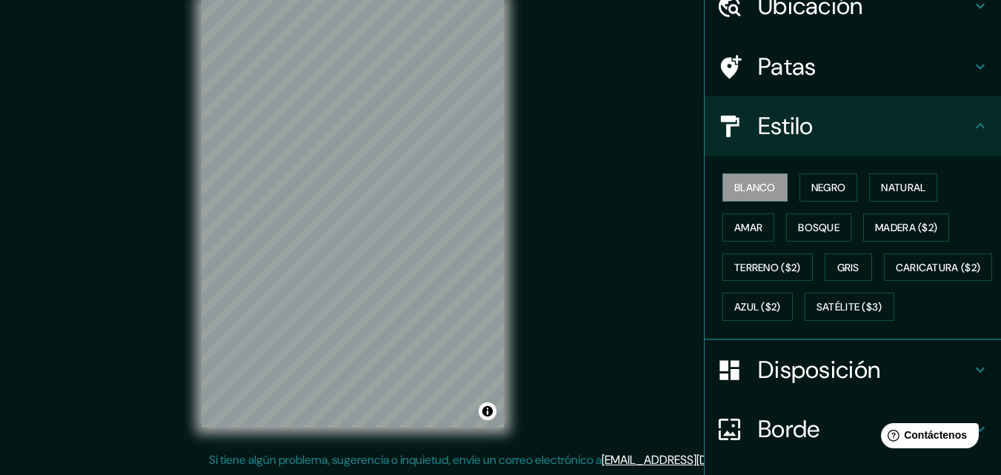
click at [871, 287] on div "Blanco Negro Natural Amar Bosque Madera ($2) Terreno ($2) Gris Caricatura ($2) …" at bounding box center [858, 246] width 284 height 159
click at [858, 275] on button "Gris" at bounding box center [848, 267] width 47 height 28
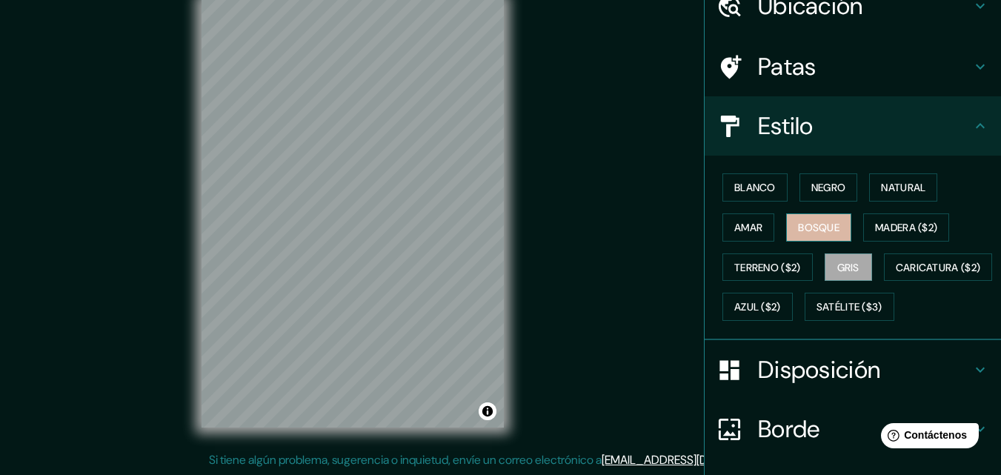
click at [830, 229] on font "Bosque" at bounding box center [818, 227] width 41 height 13
click at [828, 201] on button "Negro" at bounding box center [828, 187] width 59 height 28
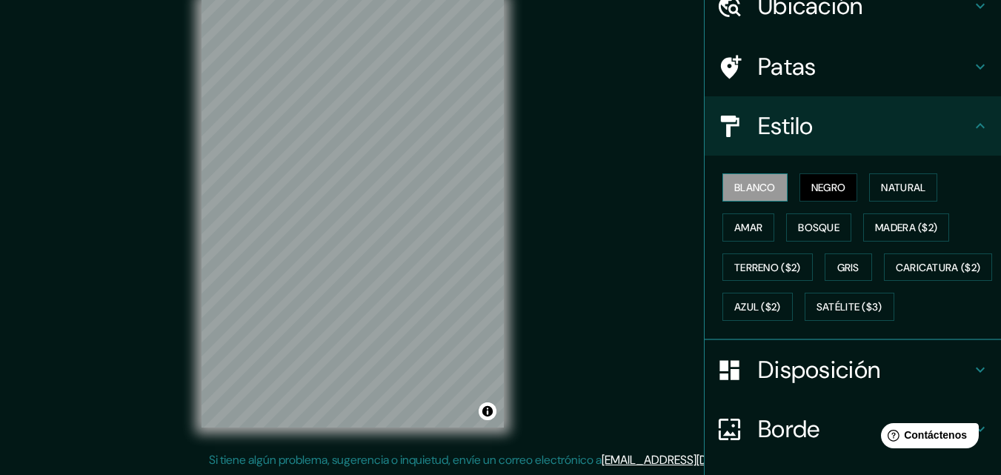
click at [756, 192] on font "Blanco" at bounding box center [754, 187] width 41 height 13
click at [828, 136] on h4 "Estilo" at bounding box center [864, 126] width 213 height 30
click at [973, 134] on icon at bounding box center [980, 126] width 18 height 18
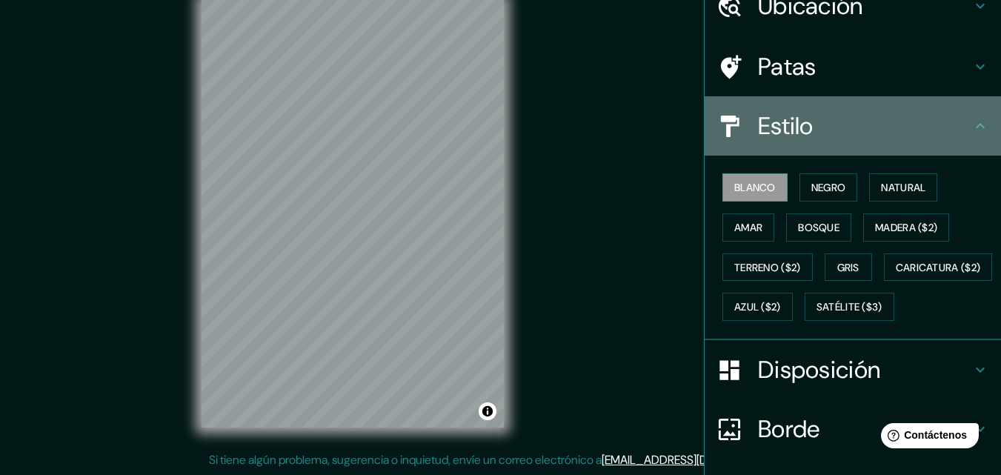
click at [971, 126] on icon at bounding box center [980, 126] width 18 height 18
click at [746, 131] on div at bounding box center [736, 126] width 41 height 26
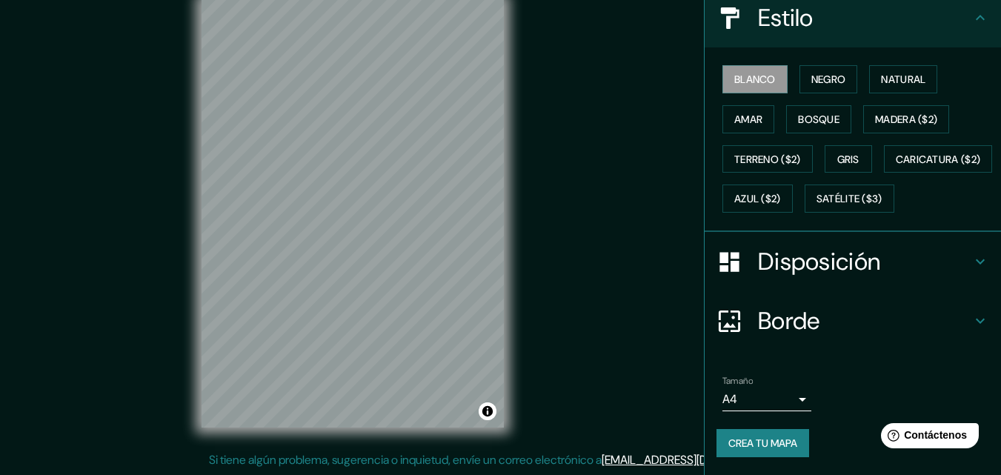
click at [773, 281] on div "Disposición" at bounding box center [853, 261] width 296 height 59
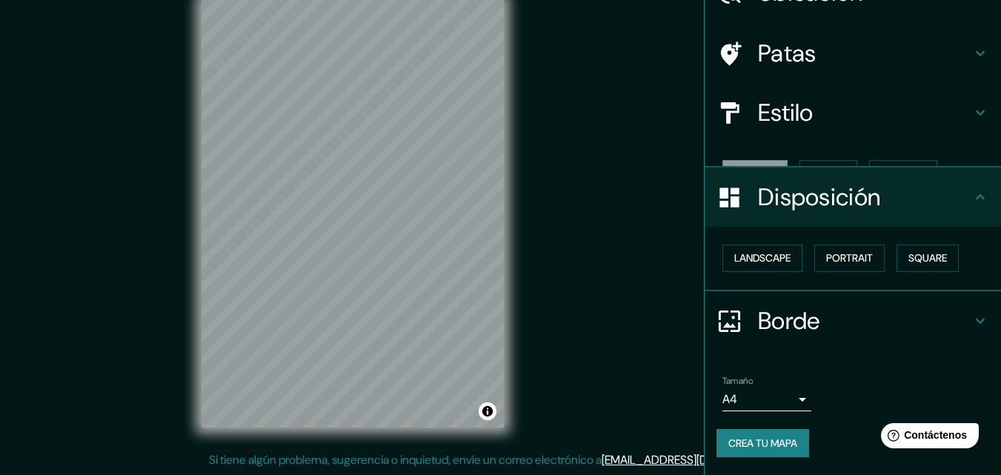
scroll to position [59, 0]
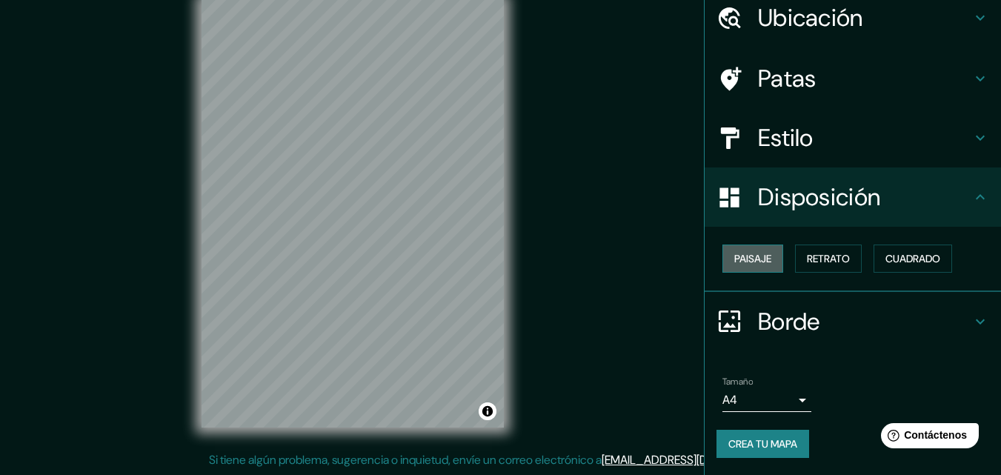
click at [749, 266] on font "Paisaje" at bounding box center [752, 258] width 37 height 19
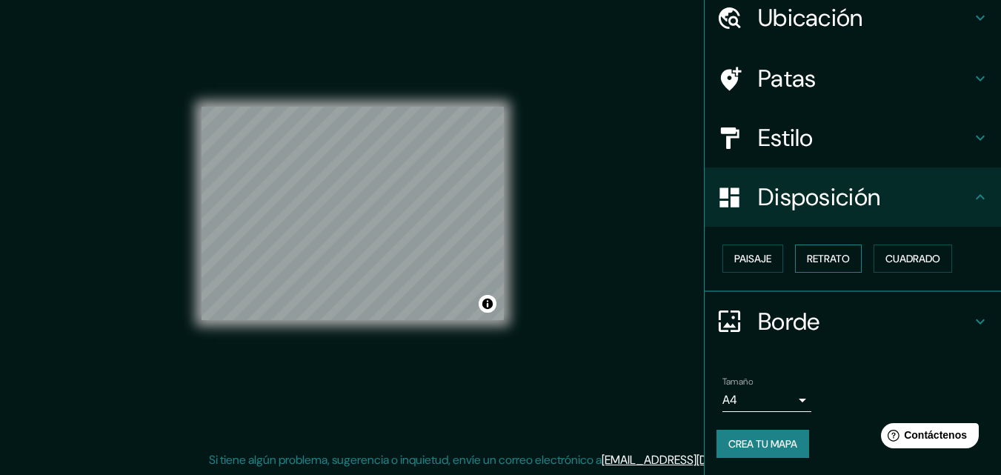
click at [829, 262] on font "Retrato" at bounding box center [828, 258] width 43 height 13
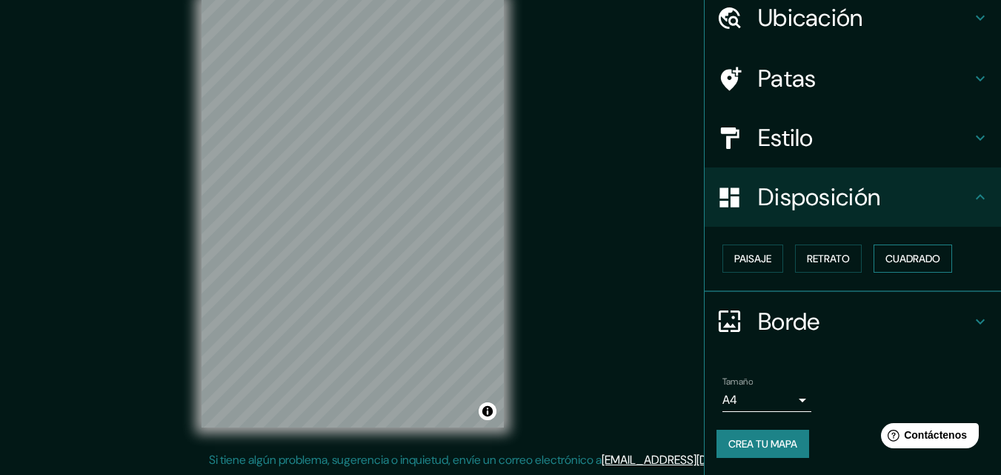
click at [885, 259] on font "Cuadrado" at bounding box center [912, 258] width 55 height 13
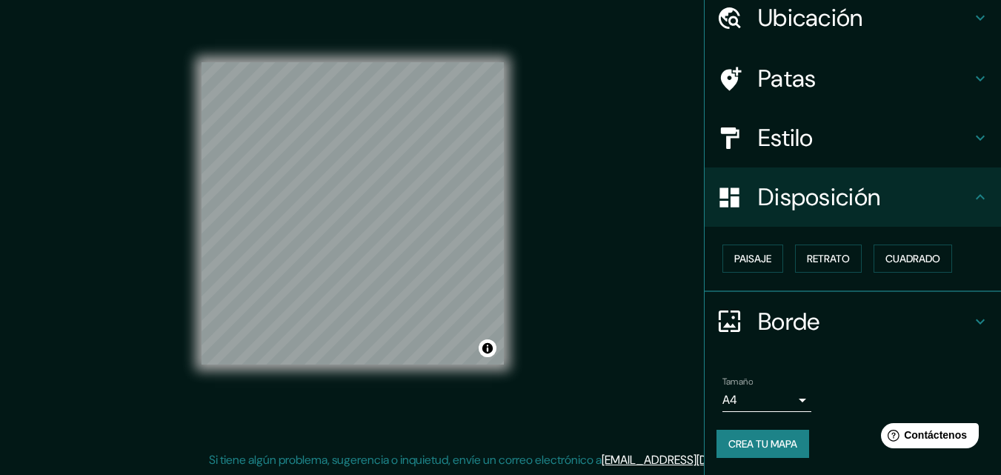
click at [779, 325] on font "Borde" at bounding box center [789, 321] width 62 height 31
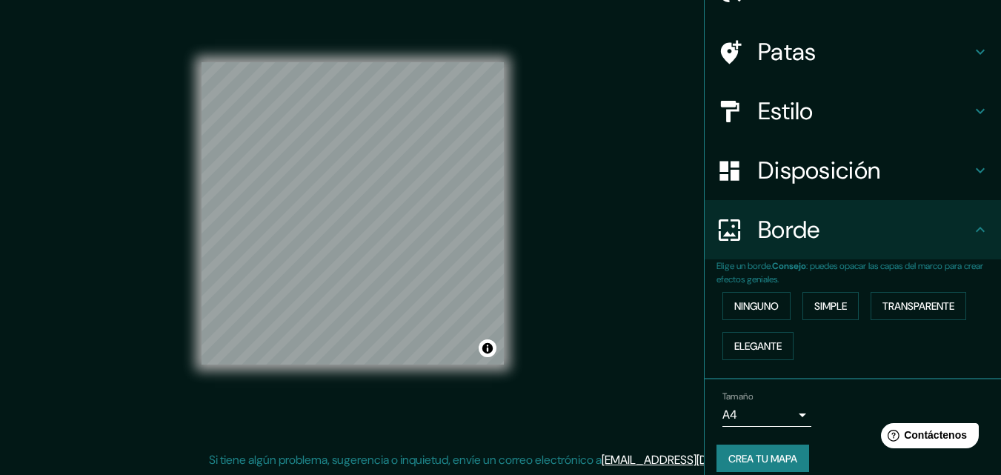
scroll to position [101, 0]
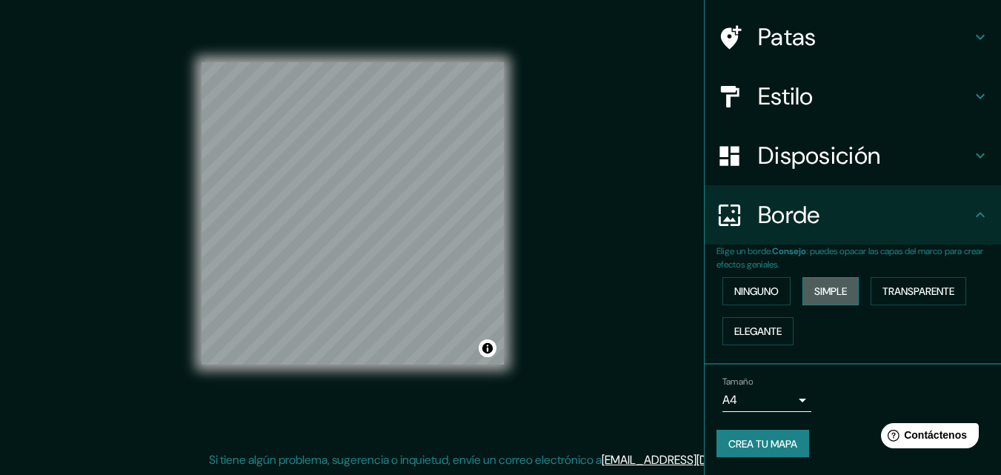
click at [823, 292] on font "Simple" at bounding box center [830, 290] width 33 height 13
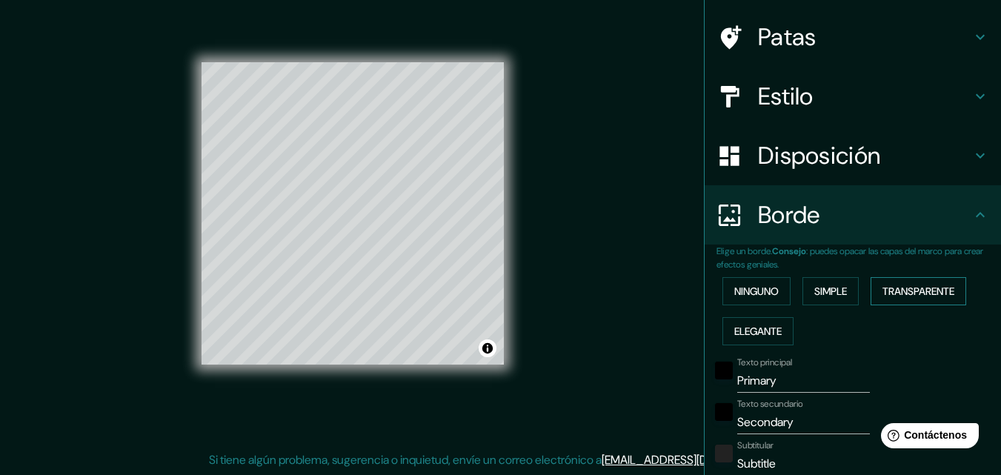
click at [876, 290] on button "Transparente" at bounding box center [919, 291] width 96 height 28
click at [753, 330] on font "Elegante" at bounding box center [757, 330] width 47 height 13
click at [762, 293] on font "Ninguno" at bounding box center [756, 290] width 44 height 13
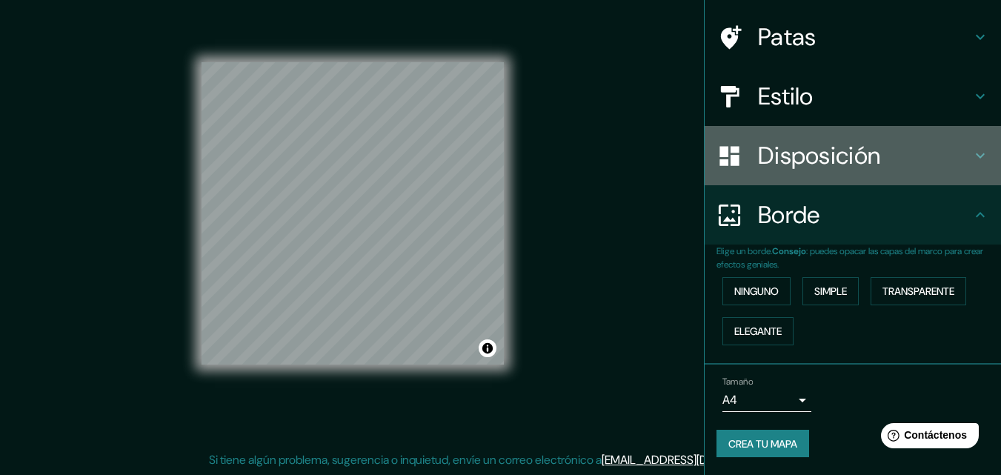
click at [814, 171] on div "Disposición" at bounding box center [853, 155] width 296 height 59
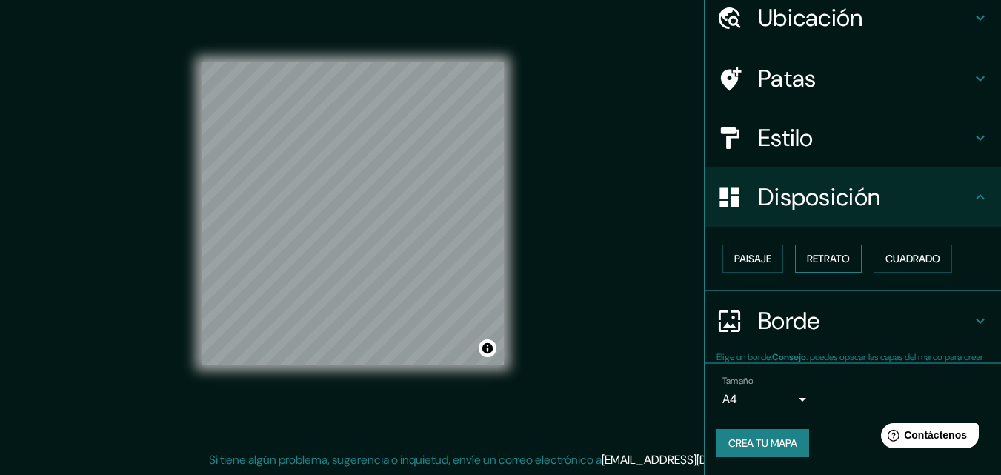
scroll to position [59, 0]
click at [807, 259] on font "Retrato" at bounding box center [828, 258] width 43 height 13
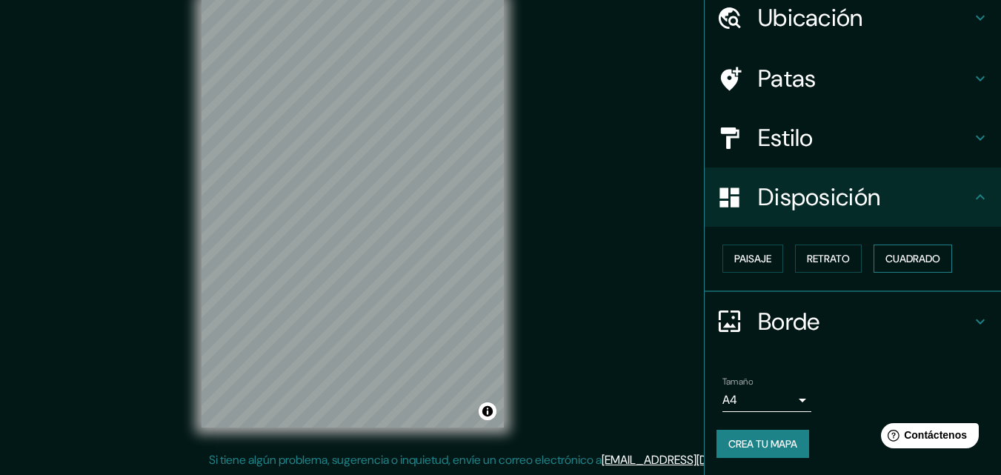
click at [908, 259] on font "Cuadrado" at bounding box center [912, 258] width 55 height 13
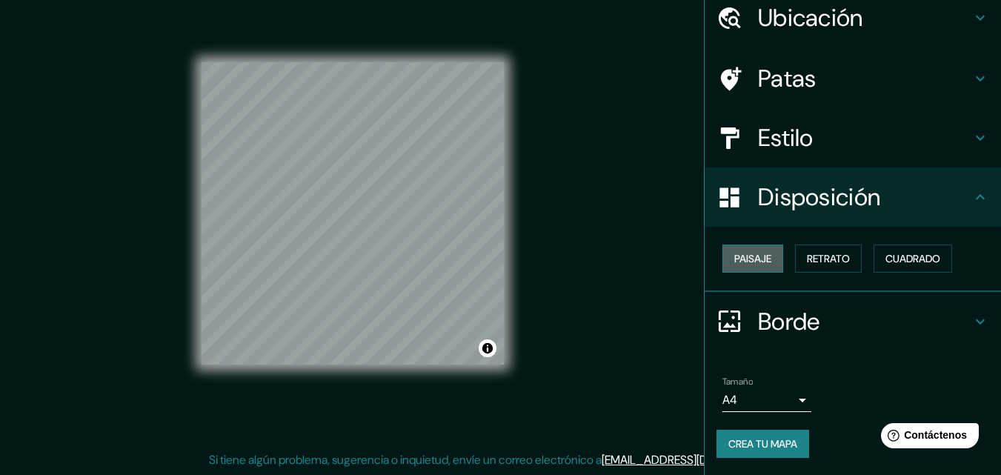
click at [763, 267] on button "Paisaje" at bounding box center [752, 258] width 61 height 28
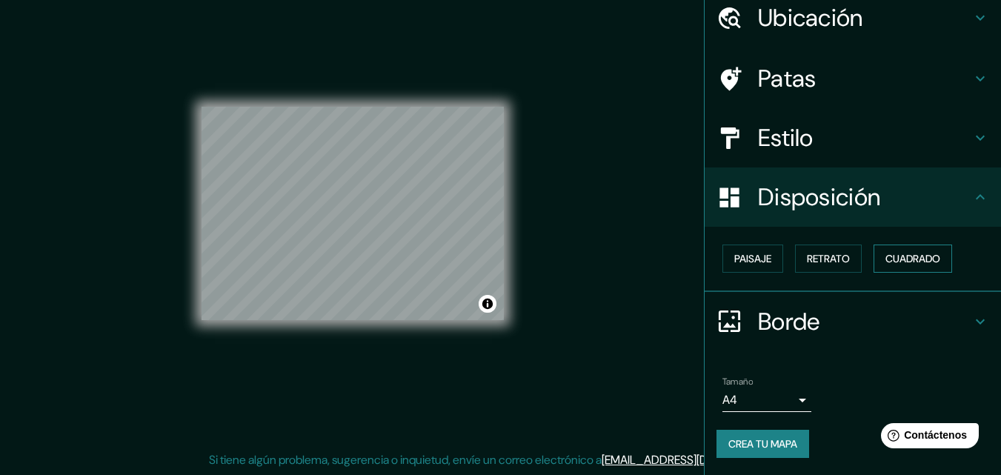
click at [911, 258] on font "Cuadrado" at bounding box center [912, 258] width 55 height 13
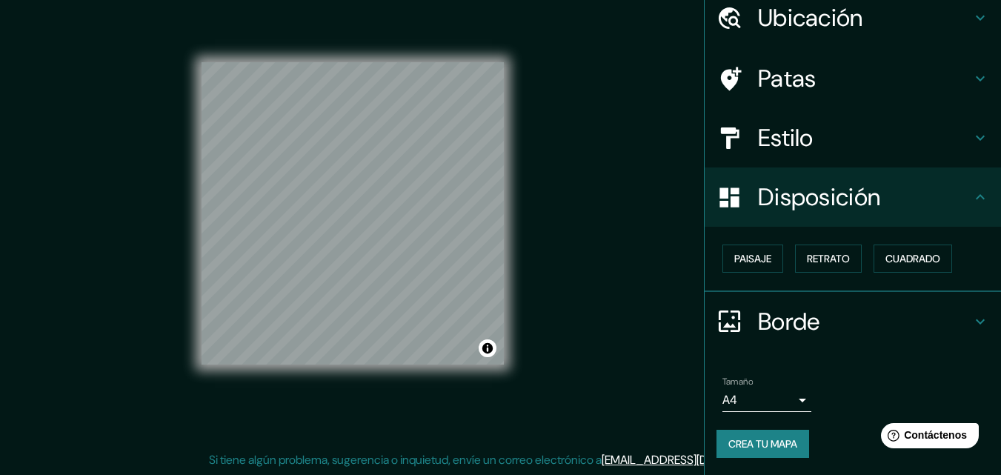
click at [809, 204] on font "Disposición" at bounding box center [819, 197] width 122 height 31
click at [960, 209] on div "Disposición" at bounding box center [853, 196] width 296 height 59
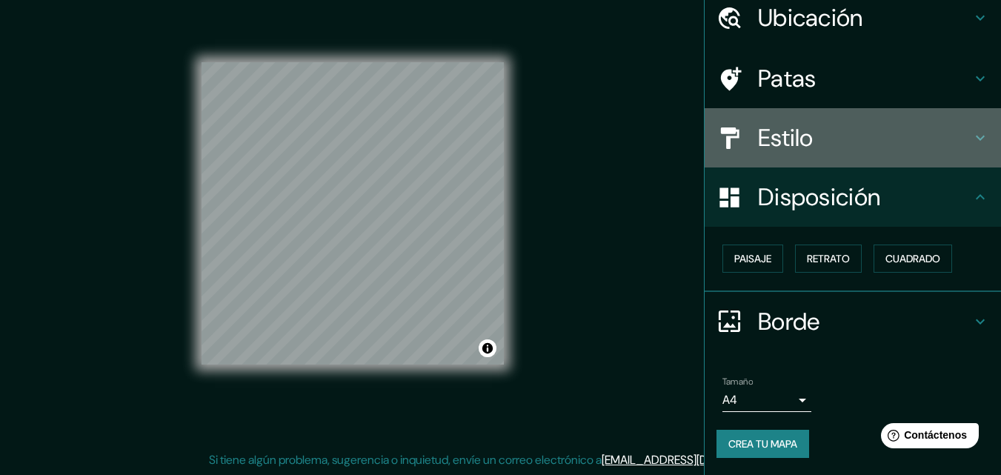
click at [939, 148] on h4 "Estilo" at bounding box center [864, 138] width 213 height 30
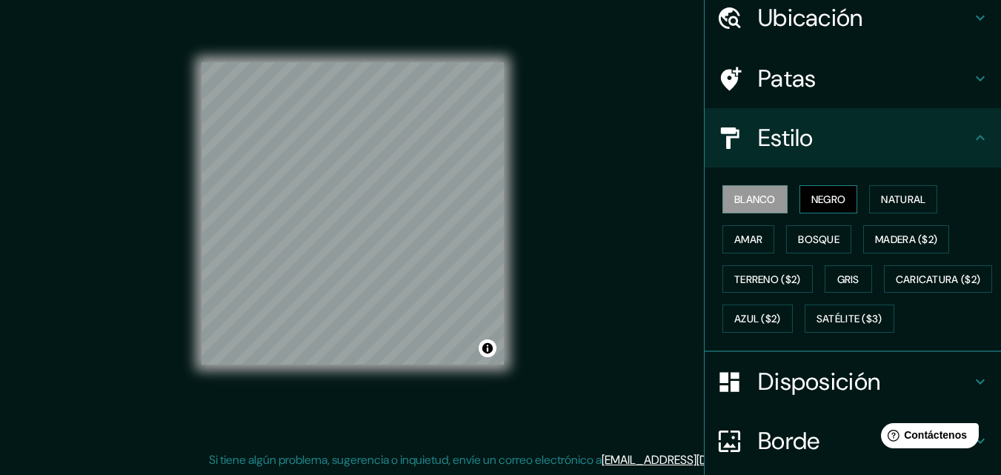
click at [822, 204] on font "Negro" at bounding box center [828, 199] width 35 height 13
click at [486, 351] on div "© Mapbox © OpenStreetMap Improve this map" at bounding box center [353, 213] width 302 height 302
click at [611, 322] on div "Mappin Ubicación Bucaramanga, Santander, Colombia Patas Estilo Blanco Negro Nat…" at bounding box center [500, 225] width 1001 height 499
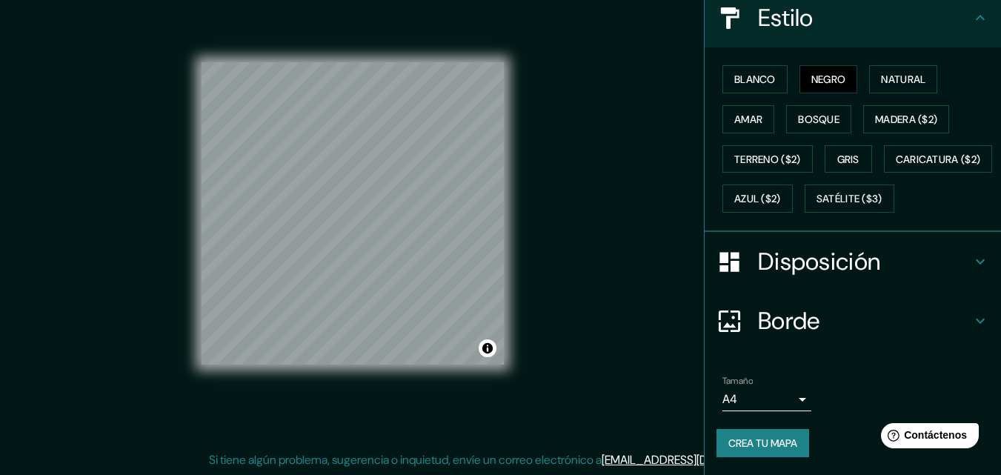
scroll to position [219, 0]
click at [782, 441] on font "Crea tu mapa" at bounding box center [762, 442] width 69 height 13
click at [742, 436] on div "Crea tu mapa" at bounding box center [852, 443] width 273 height 28
click at [757, 402] on body "Mappin Ubicación Bucaramanga, Santander, Colombia Patas Estilo Blanco Negro Nat…" at bounding box center [500, 213] width 1001 height 475
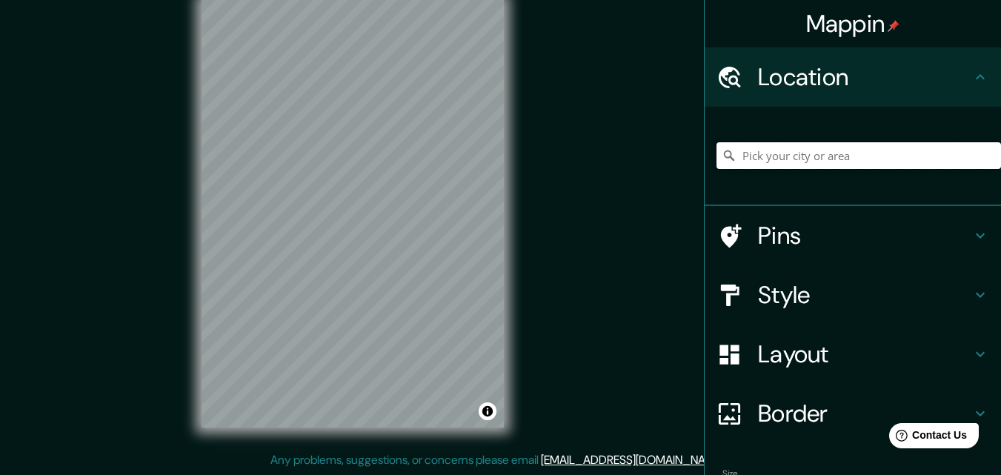
click at [819, 153] on input "Pick your city or area" at bounding box center [858, 155] width 284 height 27
click at [818, 155] on input "Pick your city or area" at bounding box center [858, 155] width 284 height 27
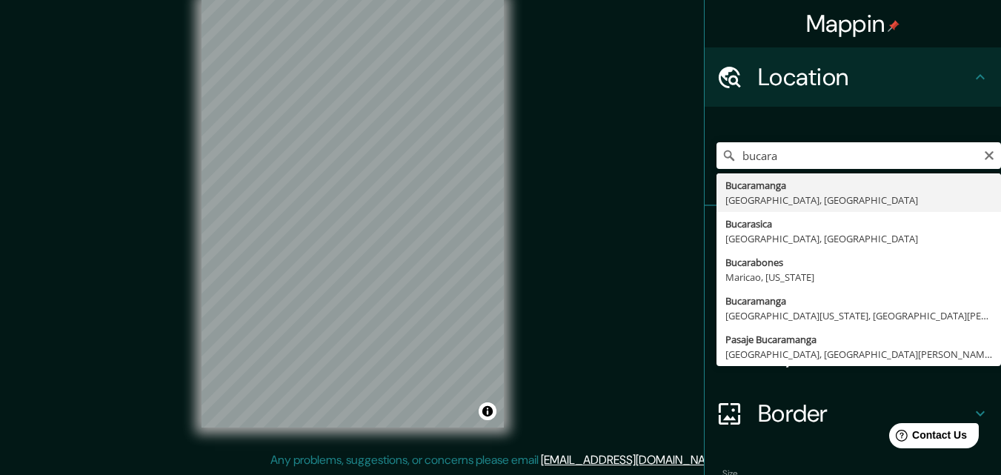
type input "Bucaramanga, Santander, Colombia"
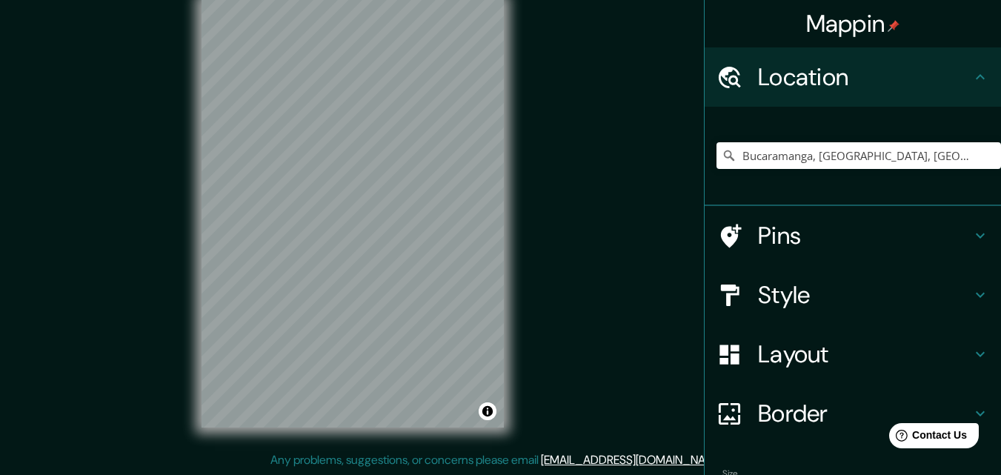
click at [607, 152] on div "Mappin Location Bucaramanga, Santander, Colombia Pins Style Layout Border Choos…" at bounding box center [500, 225] width 1001 height 499
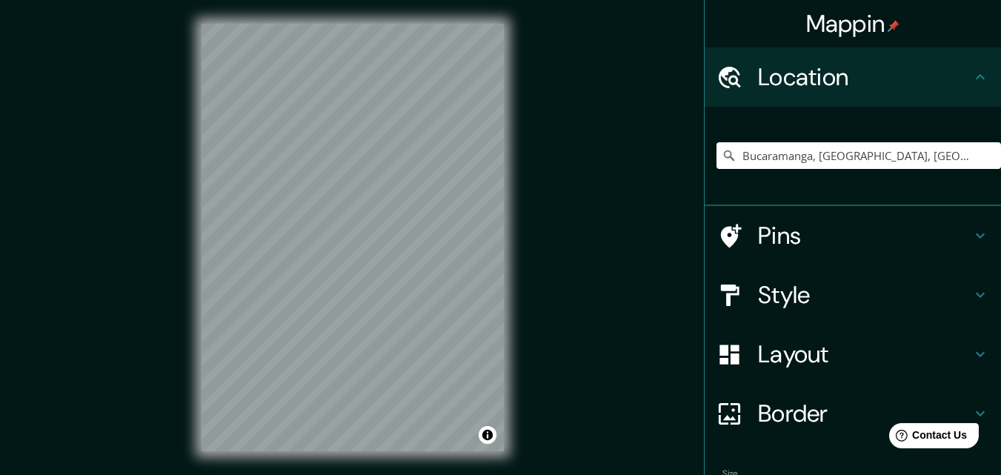
click at [829, 363] on h4 "Layout" at bounding box center [864, 354] width 213 height 30
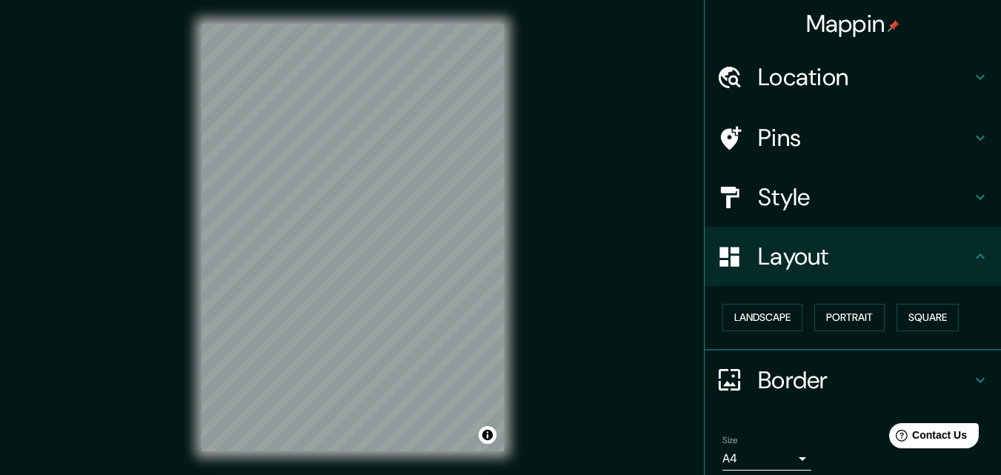
click at [845, 262] on h4 "Layout" at bounding box center [864, 257] width 213 height 30
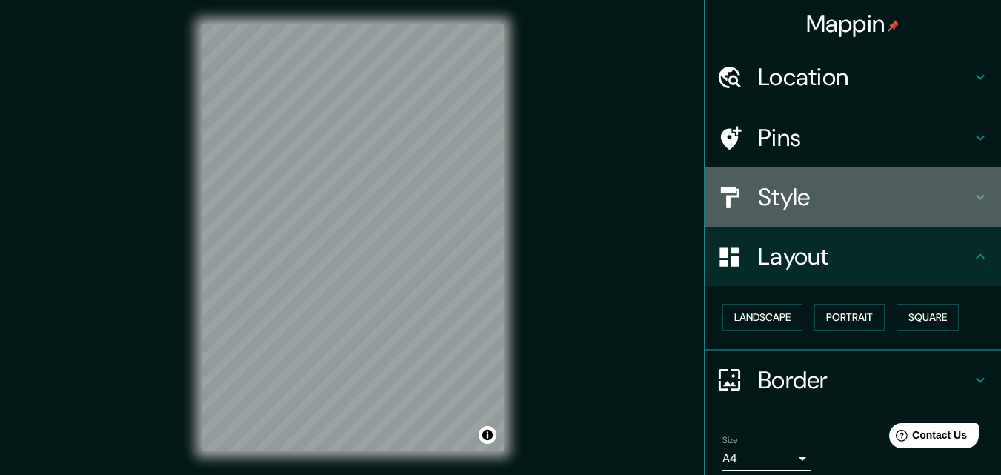
click at [845, 200] on h4 "Style" at bounding box center [864, 197] width 213 height 30
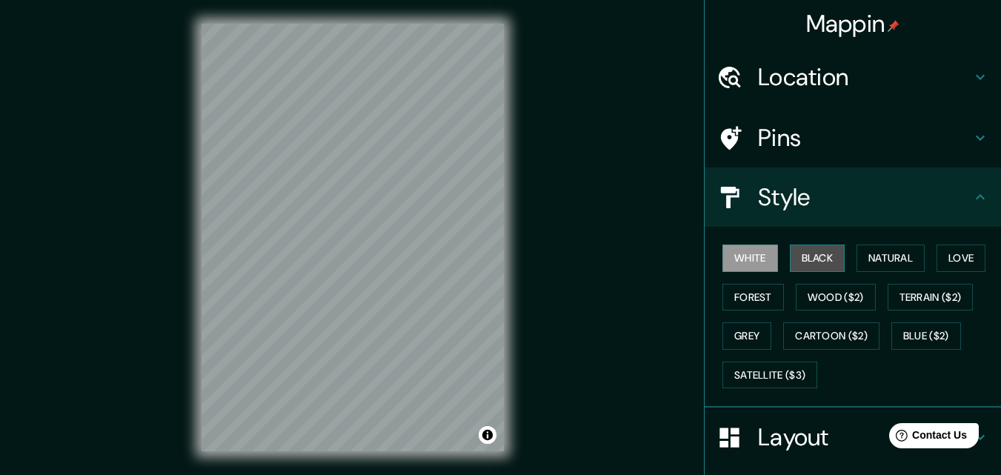
click at [807, 250] on button "Black" at bounding box center [818, 257] width 56 height 27
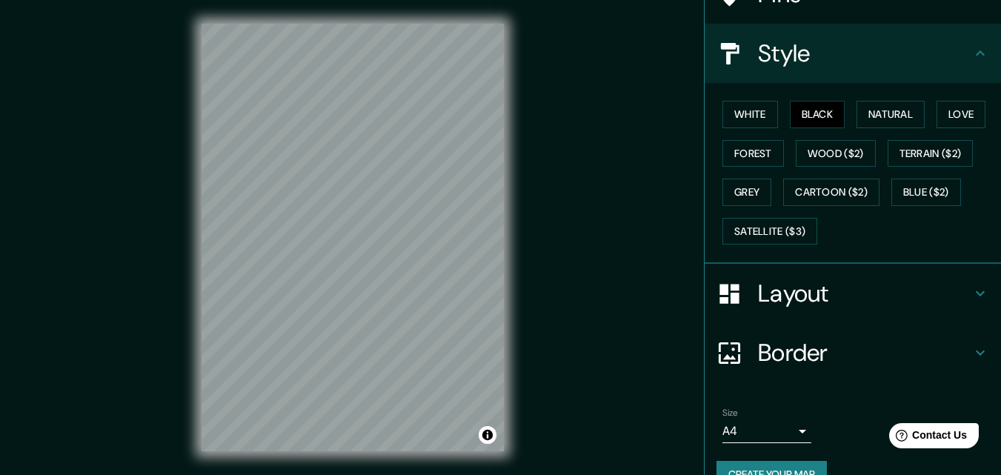
scroll to position [175, 0]
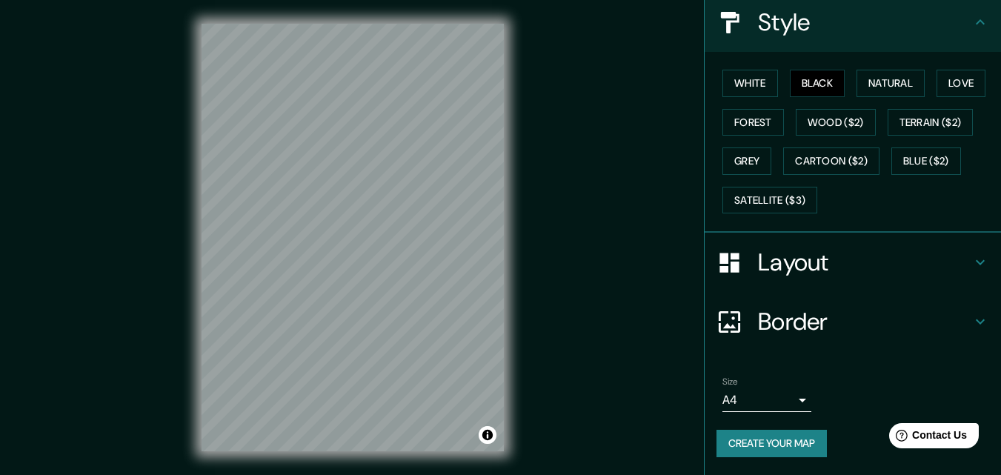
click at [779, 438] on button "Create your map" at bounding box center [771, 443] width 110 height 27
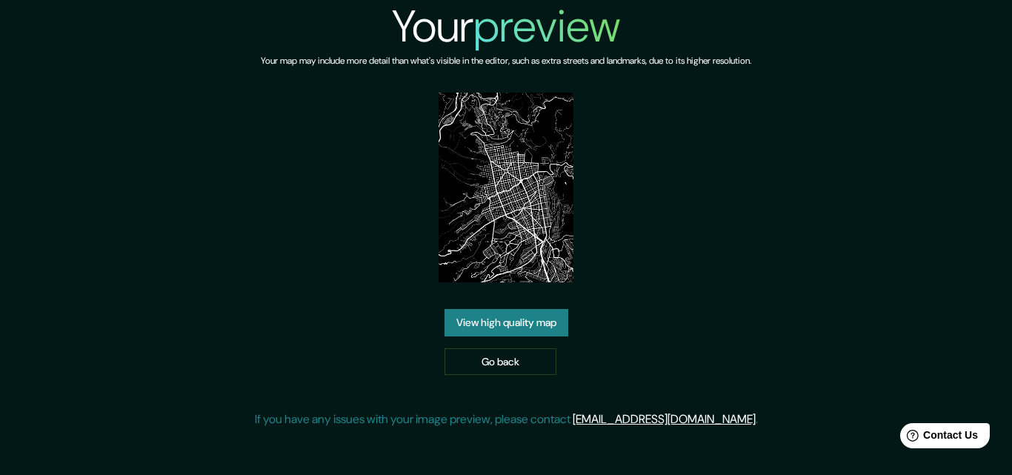
click at [482, 327] on link "View high quality map" at bounding box center [507, 322] width 124 height 27
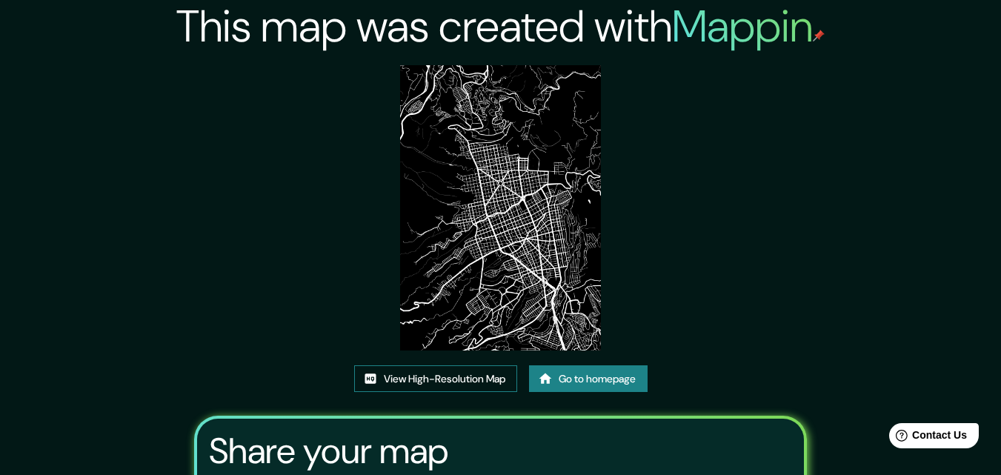
click at [453, 371] on link "View High-Resolution Map" at bounding box center [435, 378] width 163 height 27
click at [527, 306] on img at bounding box center [501, 207] width 202 height 285
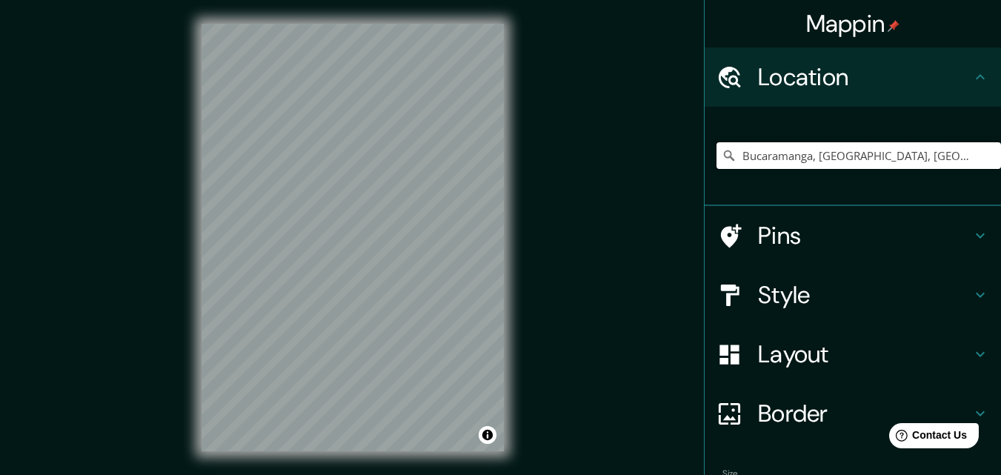
click at [889, 157] on input "Bucaramanga, Santander, Colombia" at bounding box center [858, 155] width 284 height 27
click at [916, 155] on input "Bucaramanga, Santander, Colombia" at bounding box center [858, 155] width 284 height 27
drag, startPoint x: 923, startPoint y: 156, endPoint x: 655, endPoint y: 141, distance: 268.6
click at [656, 142] on div "Mappin Location Bucaramanga, Santander, Colombia Pins Style Layout Border Choos…" at bounding box center [500, 249] width 1001 height 499
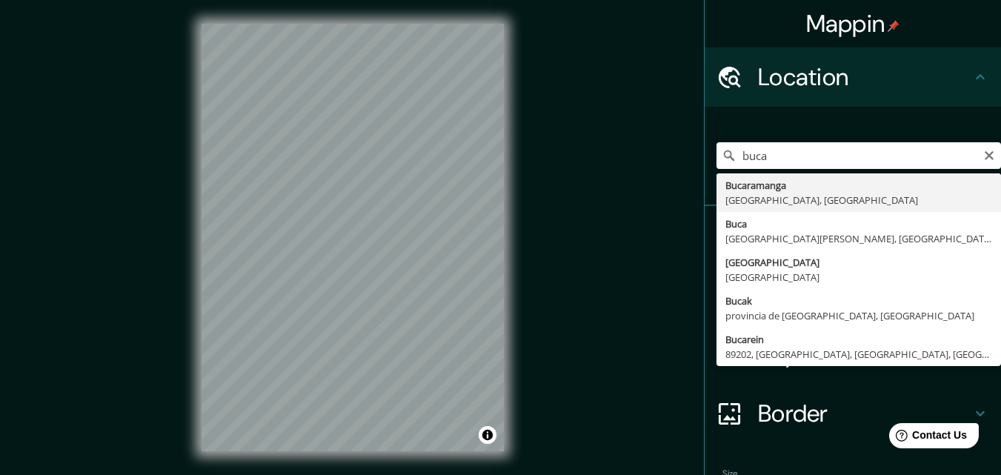
type input "Bucaramanga, Santander, Colombia"
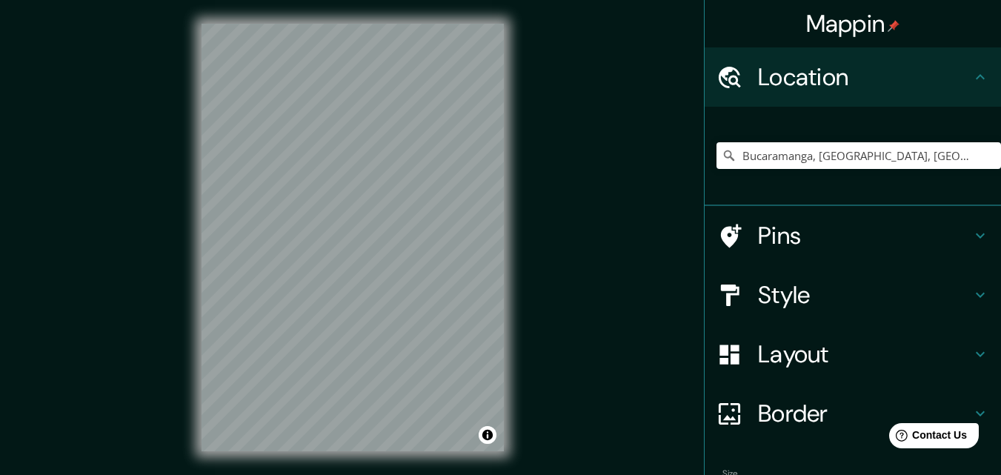
click at [879, 294] on h4 "Style" at bounding box center [864, 295] width 213 height 30
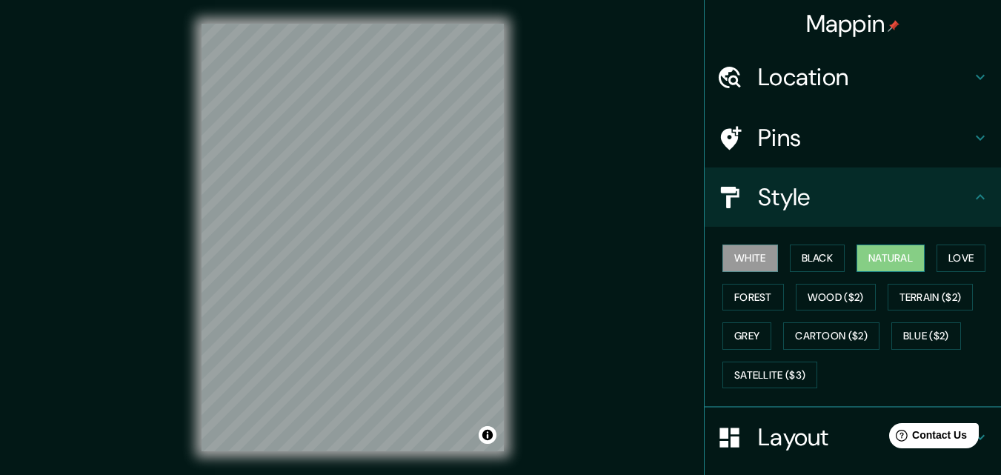
click at [901, 252] on button "Natural" at bounding box center [890, 257] width 68 height 27
click at [940, 255] on button "Love" at bounding box center [960, 257] width 49 height 27
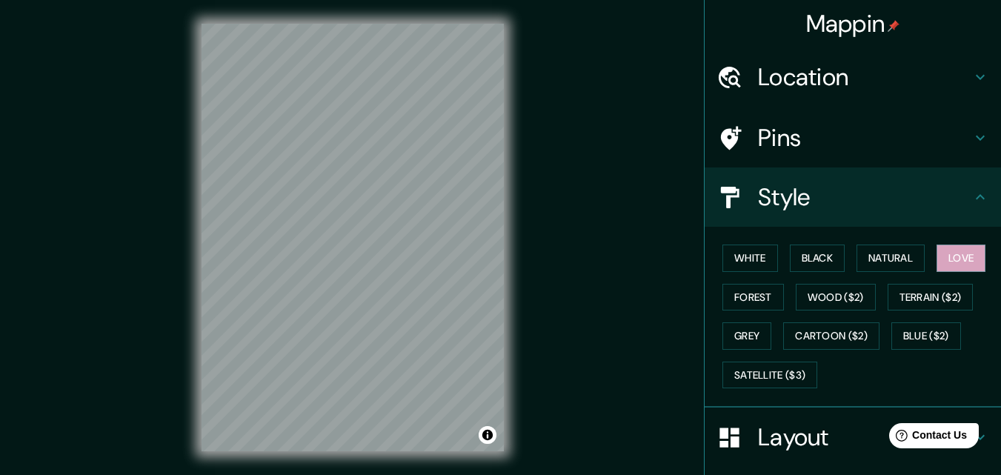
click at [882, 272] on div "White Black Natural Love Forest Wood ($2) Terrain ($2) Grey Cartoon ($2) Blue (…" at bounding box center [858, 317] width 284 height 156
click at [885, 266] on button "Natural" at bounding box center [890, 257] width 68 height 27
click at [936, 260] on button "Love" at bounding box center [960, 257] width 49 height 27
click at [767, 296] on button "Forest" at bounding box center [752, 297] width 61 height 27
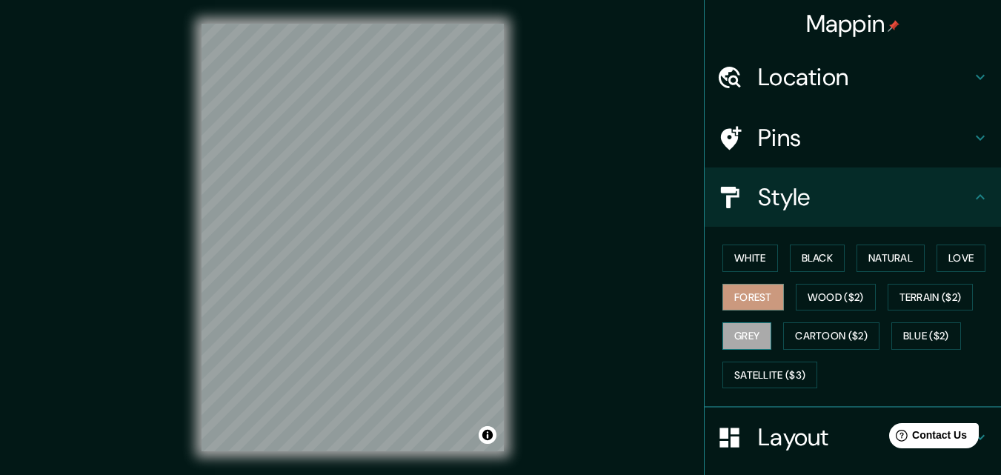
click at [747, 326] on button "Grey" at bounding box center [746, 335] width 49 height 27
click at [759, 302] on button "Forest" at bounding box center [752, 297] width 61 height 27
click at [745, 345] on button "Grey" at bounding box center [746, 335] width 49 height 27
